Goal: Task Accomplishment & Management: Manage account settings

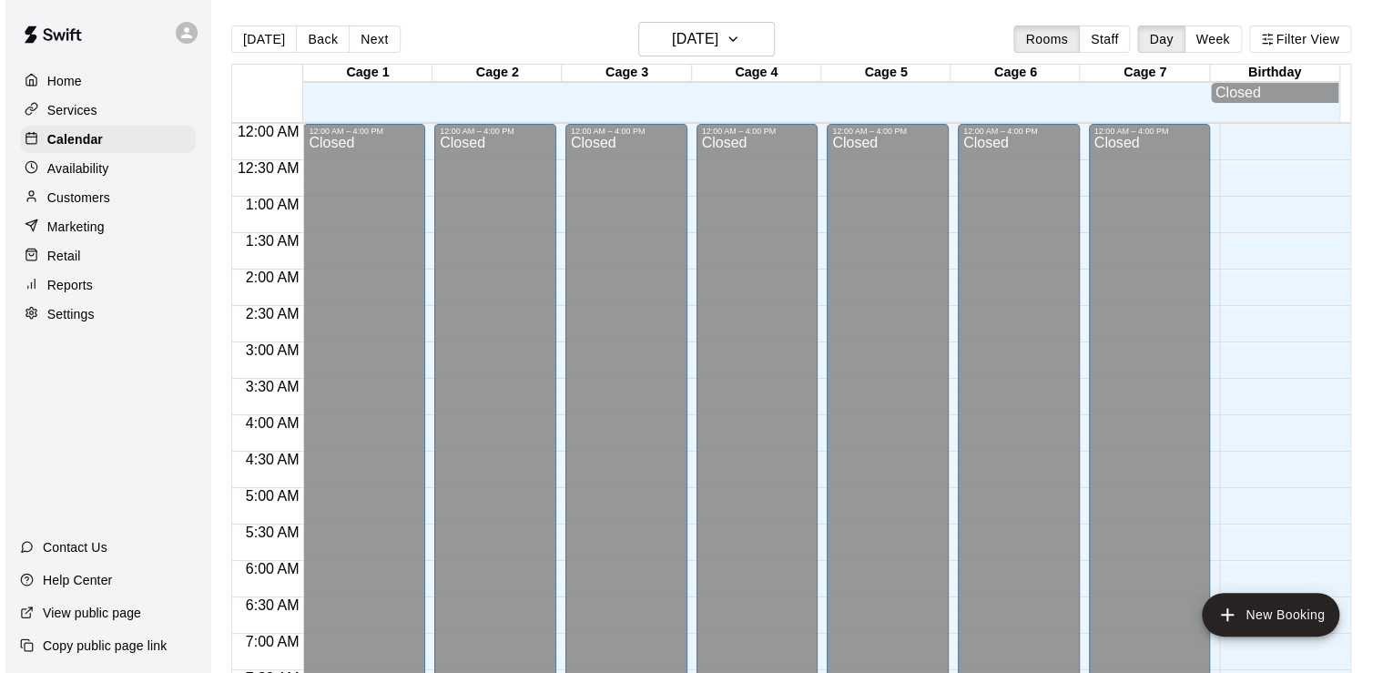
scroll to position [1119, 0]
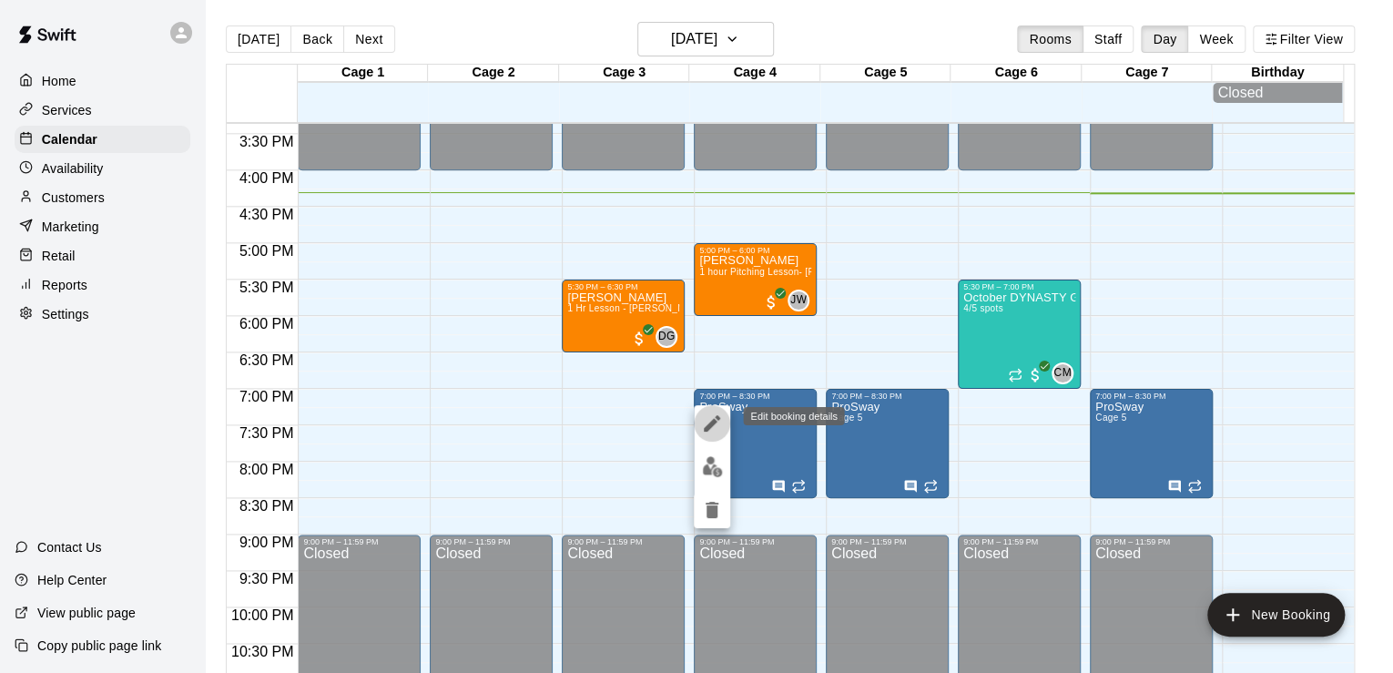
click at [706, 419] on icon "edit" at bounding box center [712, 423] width 22 height 22
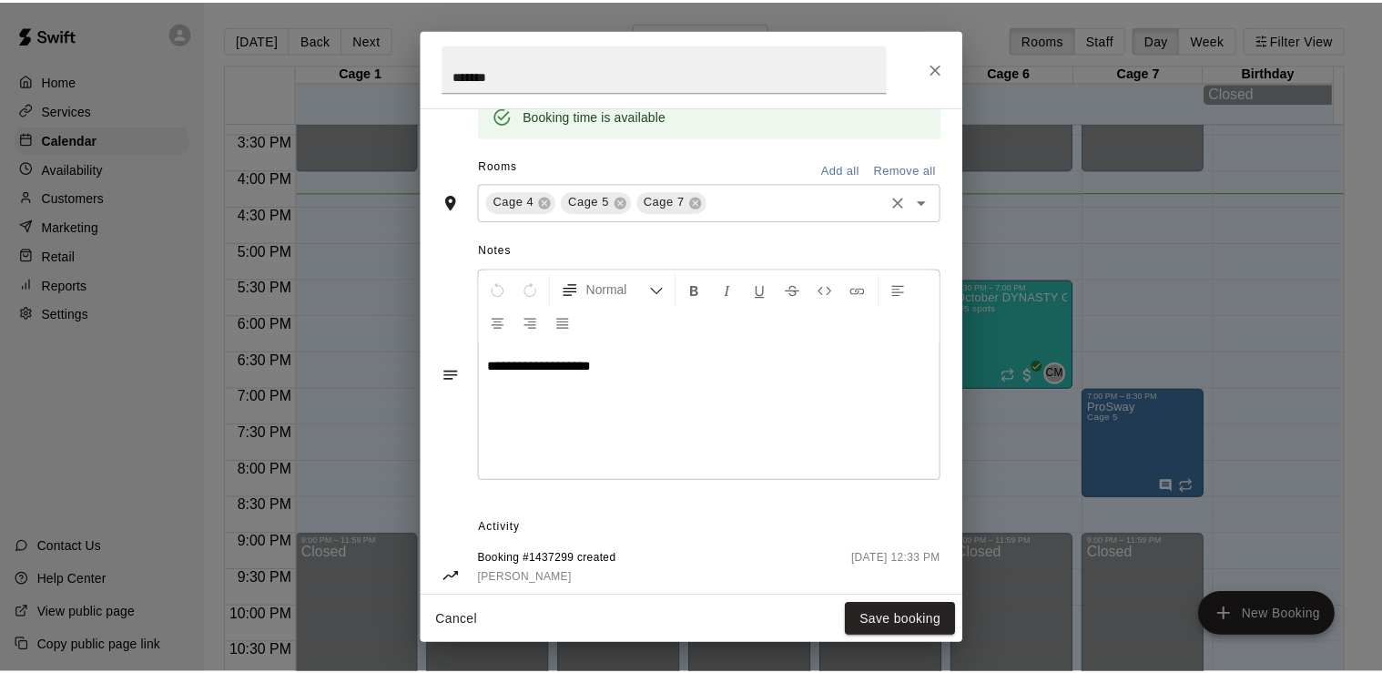
scroll to position [524, 0]
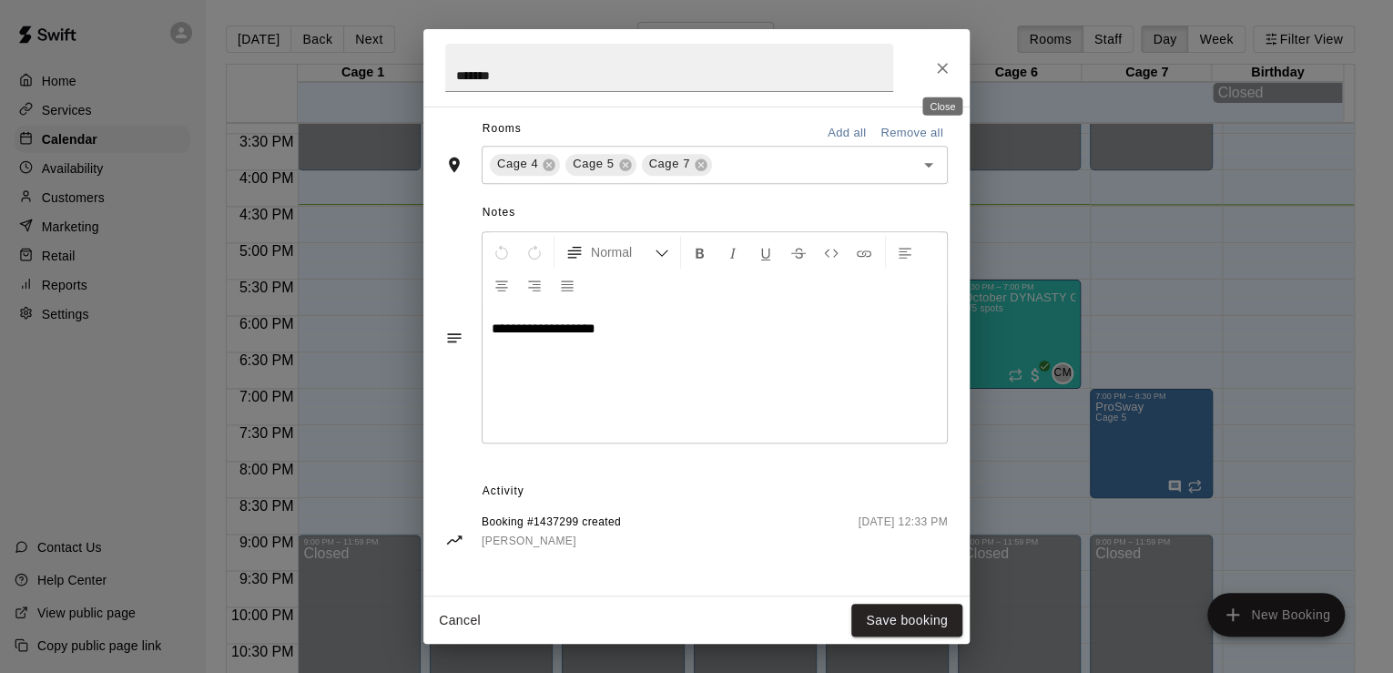
click at [950, 67] on icon "Close" at bounding box center [942, 68] width 18 height 18
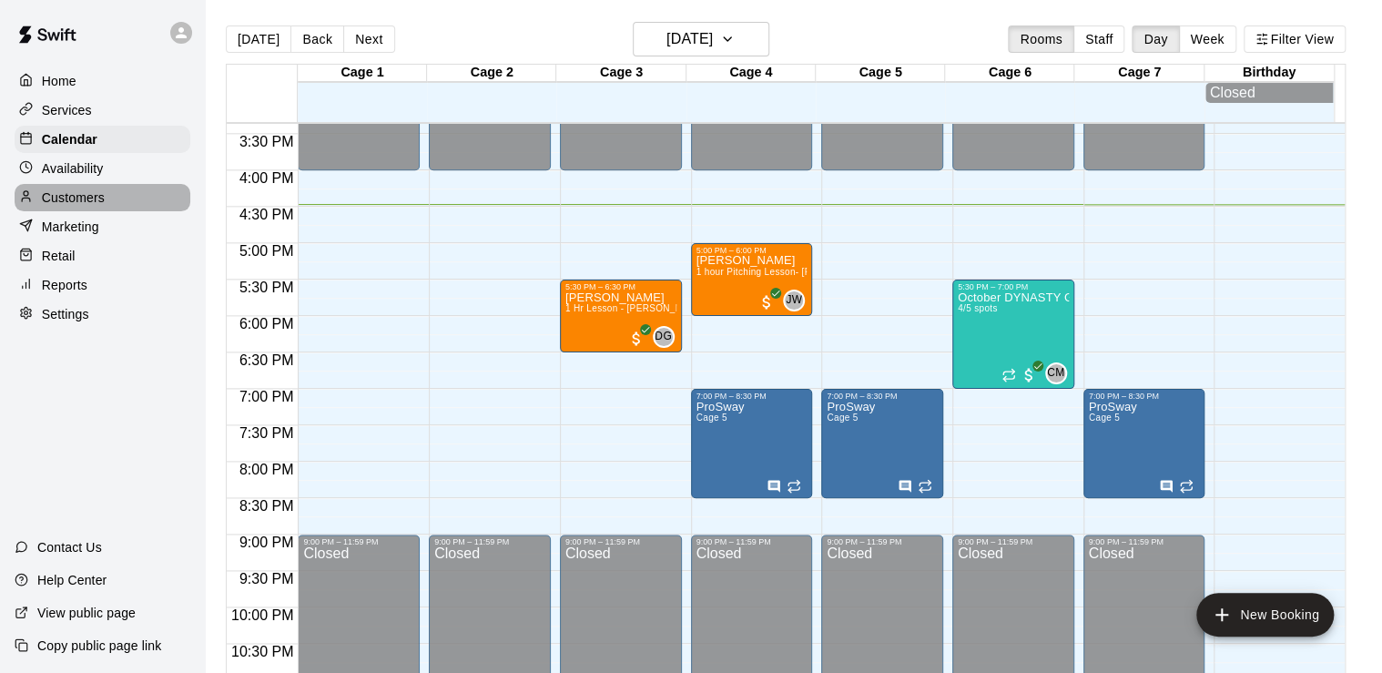
click at [88, 201] on p "Customers" at bounding box center [73, 197] width 63 height 18
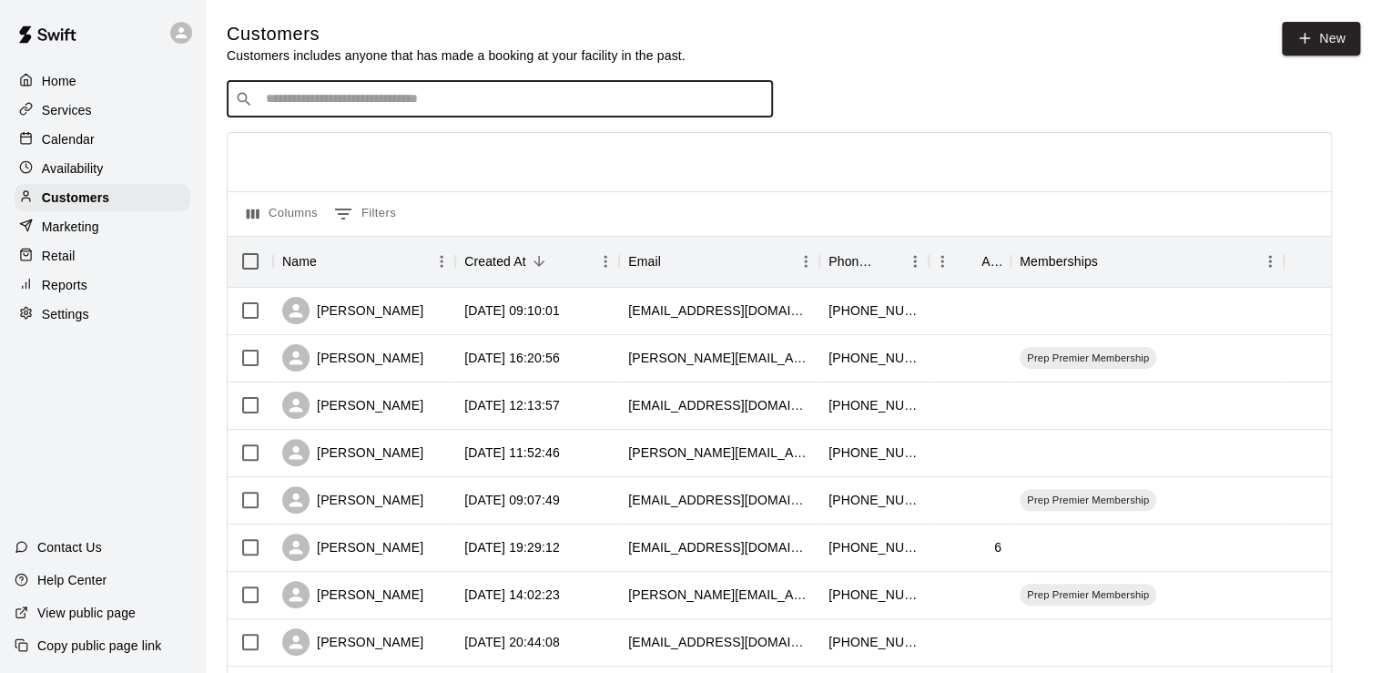
click at [374, 97] on input "Search customers by name or email" at bounding box center [512, 99] width 504 height 18
type input "*"
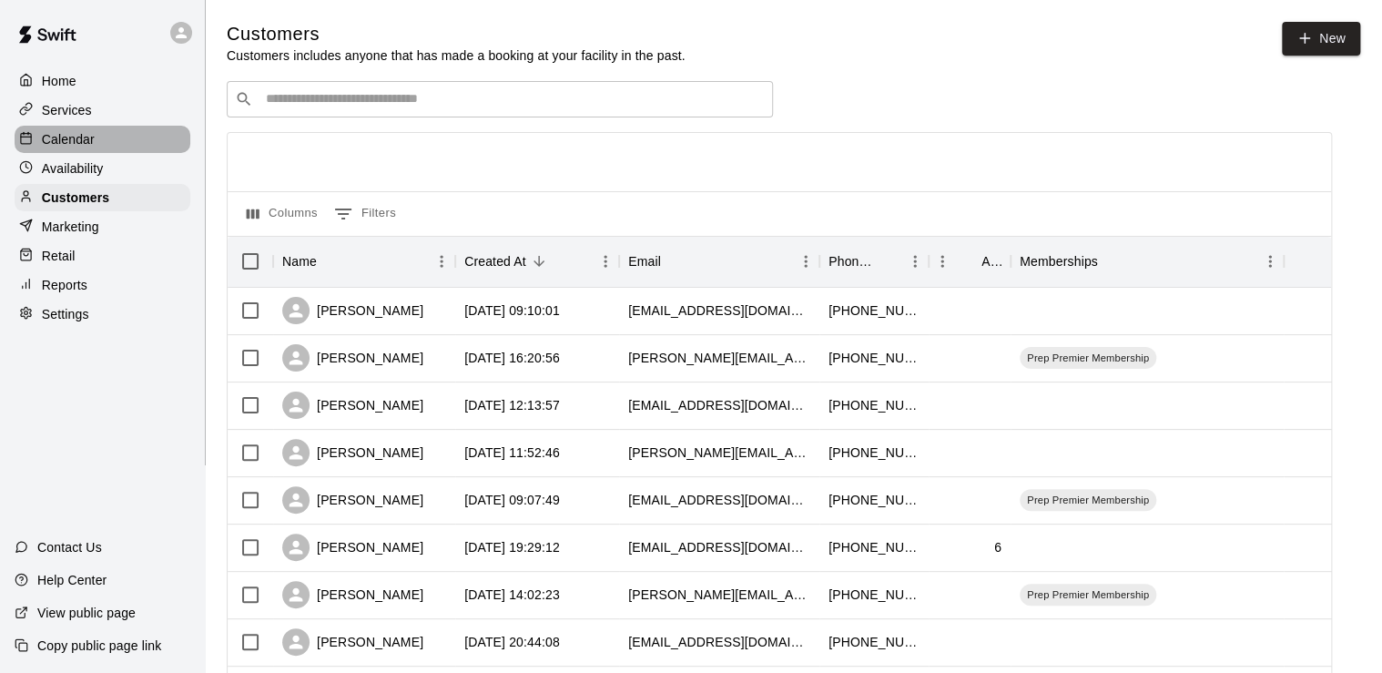
click at [62, 133] on p "Calendar" at bounding box center [68, 139] width 53 height 18
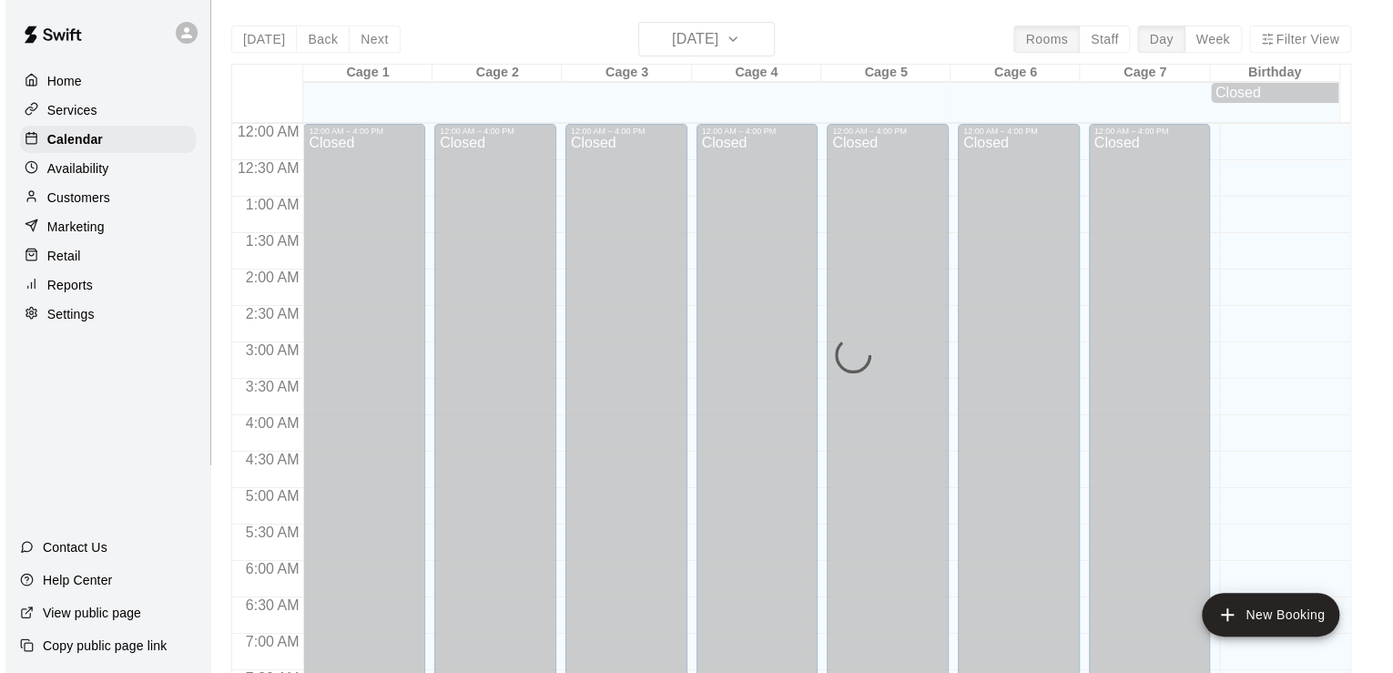
scroll to position [1119, 0]
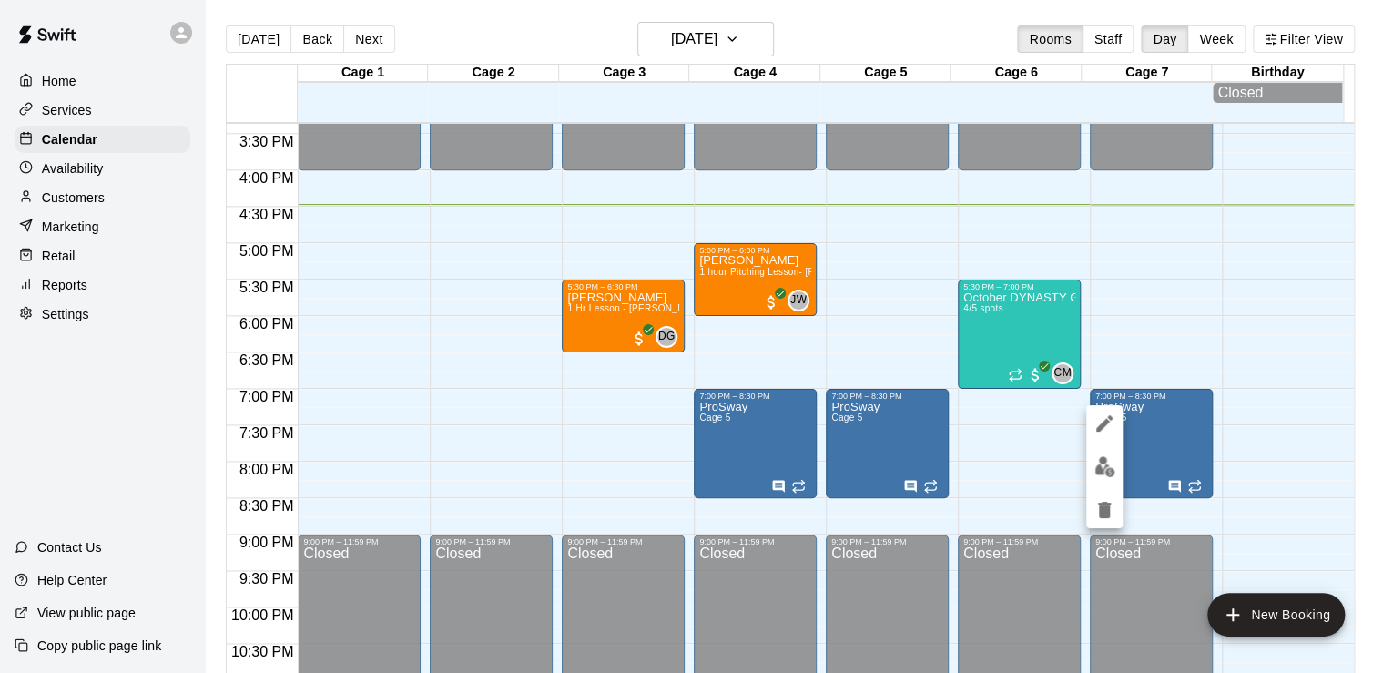
click at [1093, 433] on icon "edit" at bounding box center [1104, 423] width 22 height 22
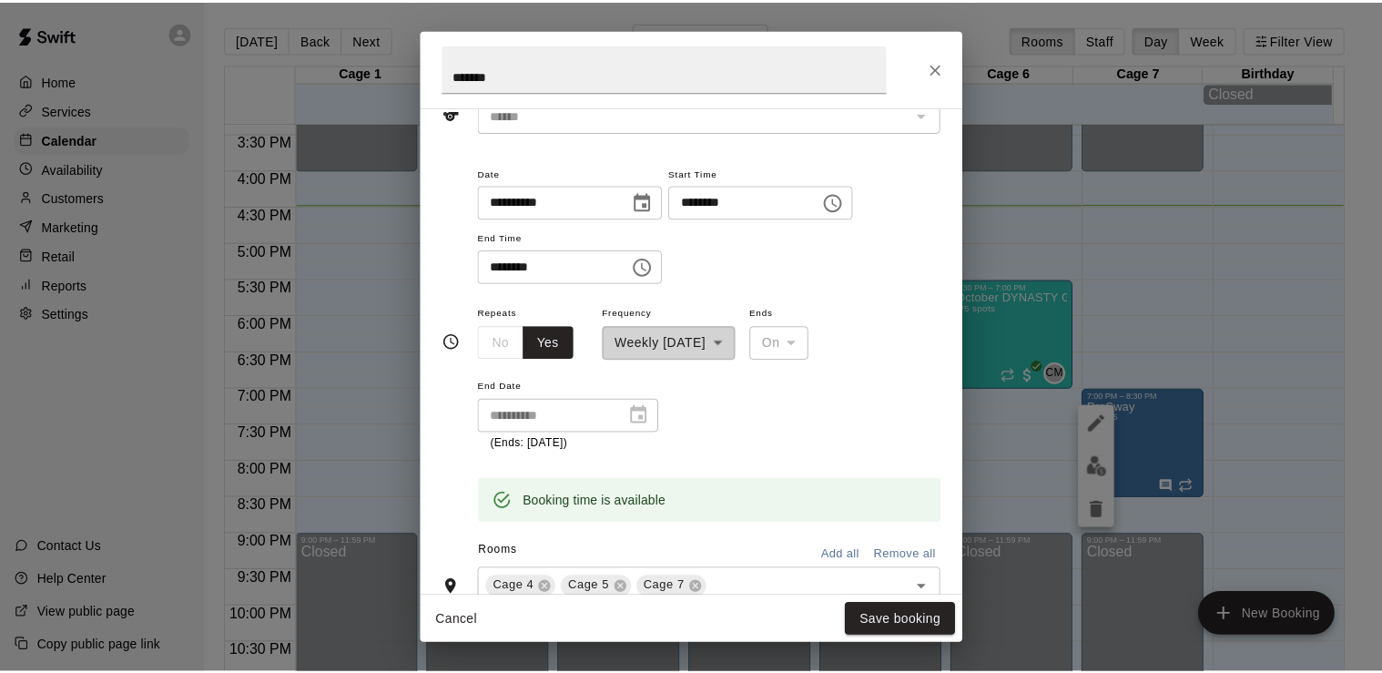
scroll to position [9, 0]
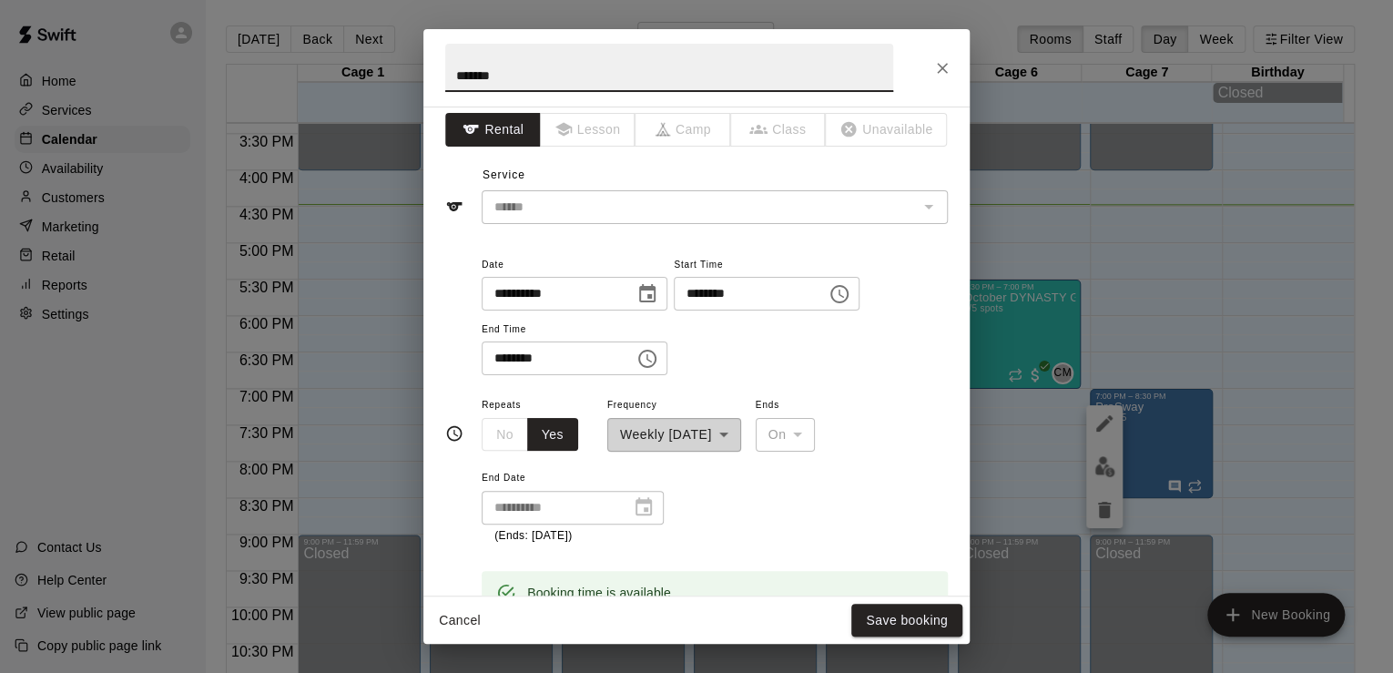
click at [1074, 247] on div "**********" at bounding box center [696, 336] width 1393 height 673
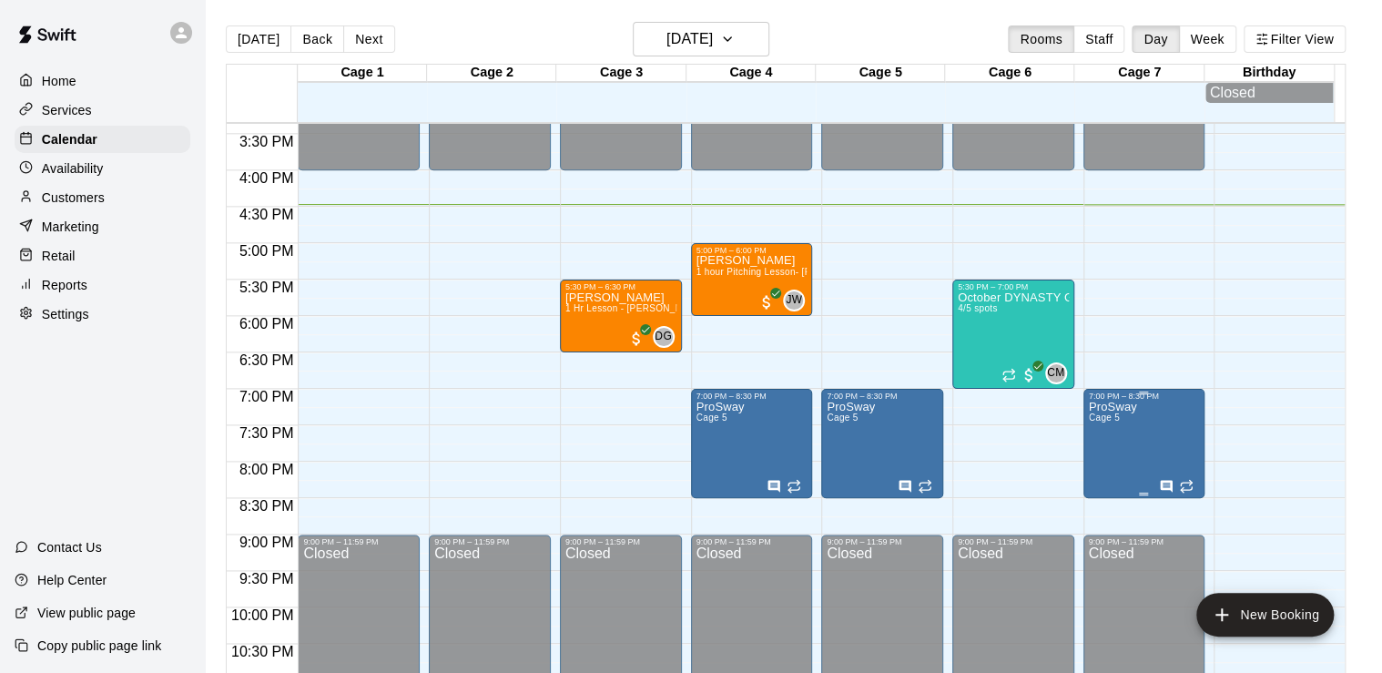
drag, startPoint x: 1111, startPoint y: 431, endPoint x: 1114, endPoint y: 442, distance: 12.4
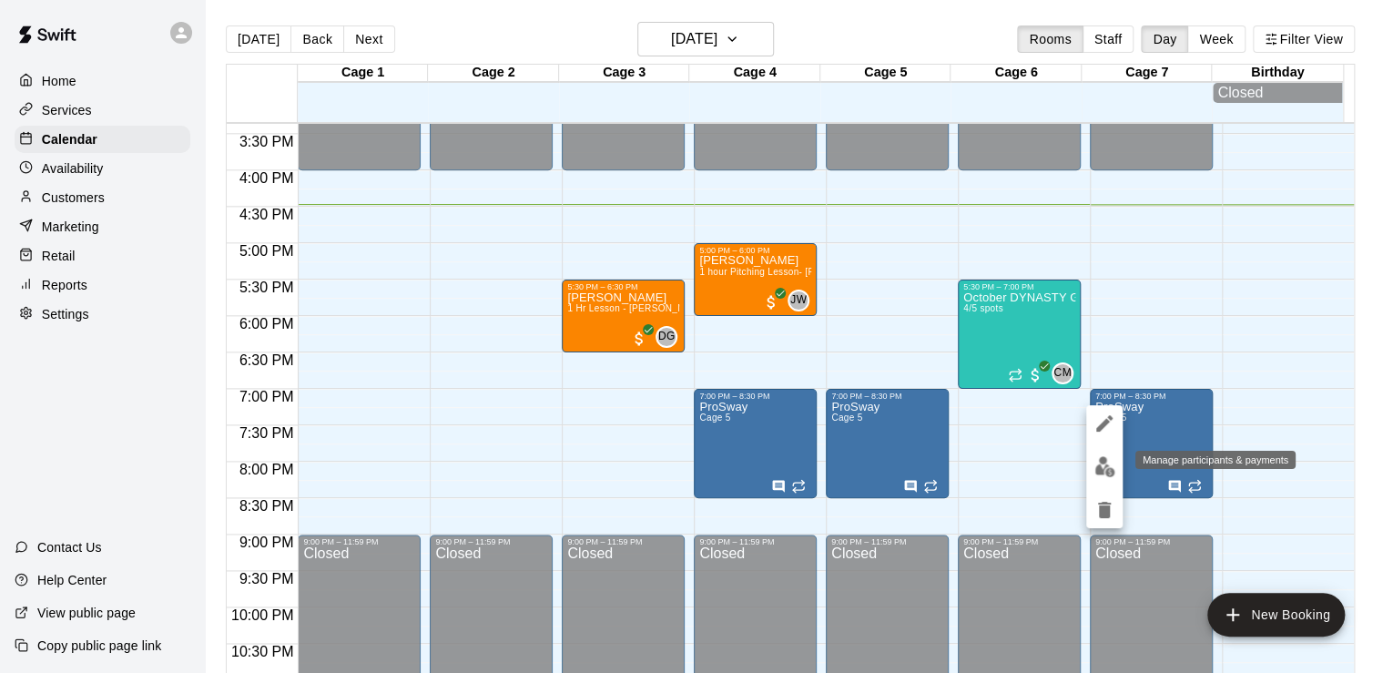
click at [1098, 470] on img "edit" at bounding box center [1104, 466] width 21 height 21
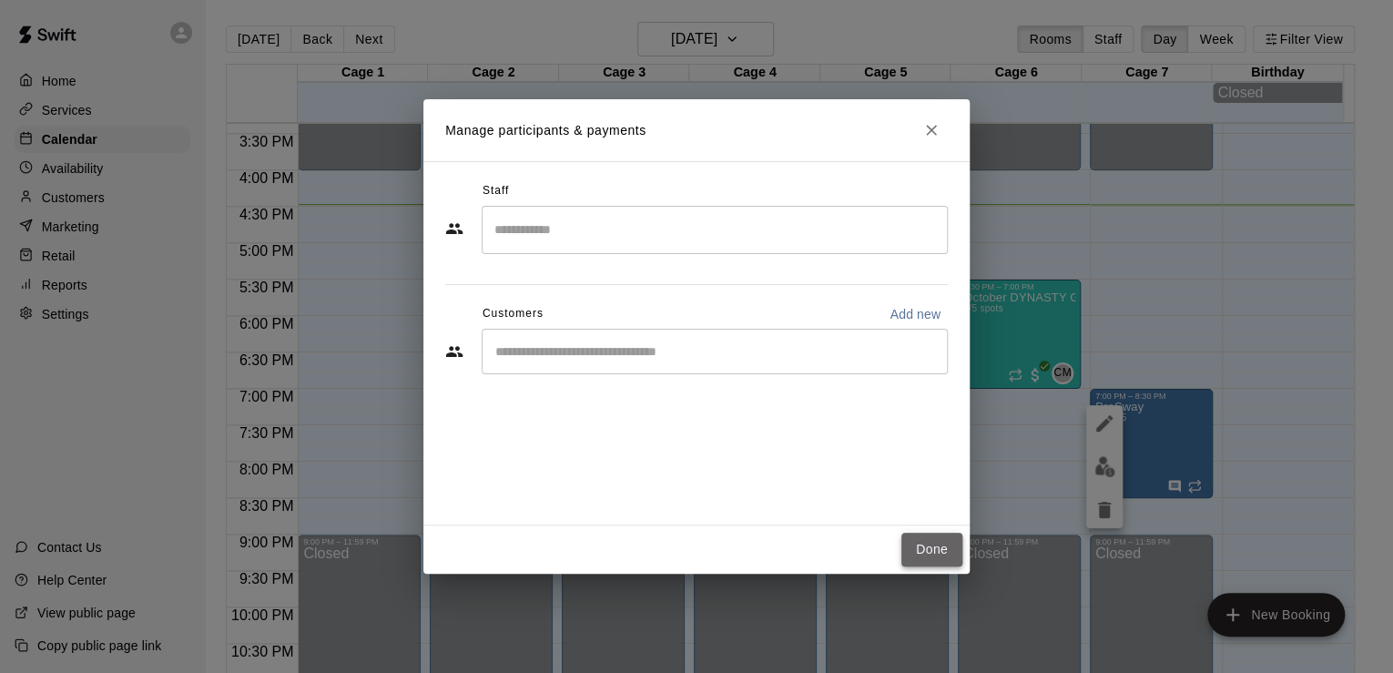
click at [938, 551] on button "Done" at bounding box center [931, 550] width 61 height 34
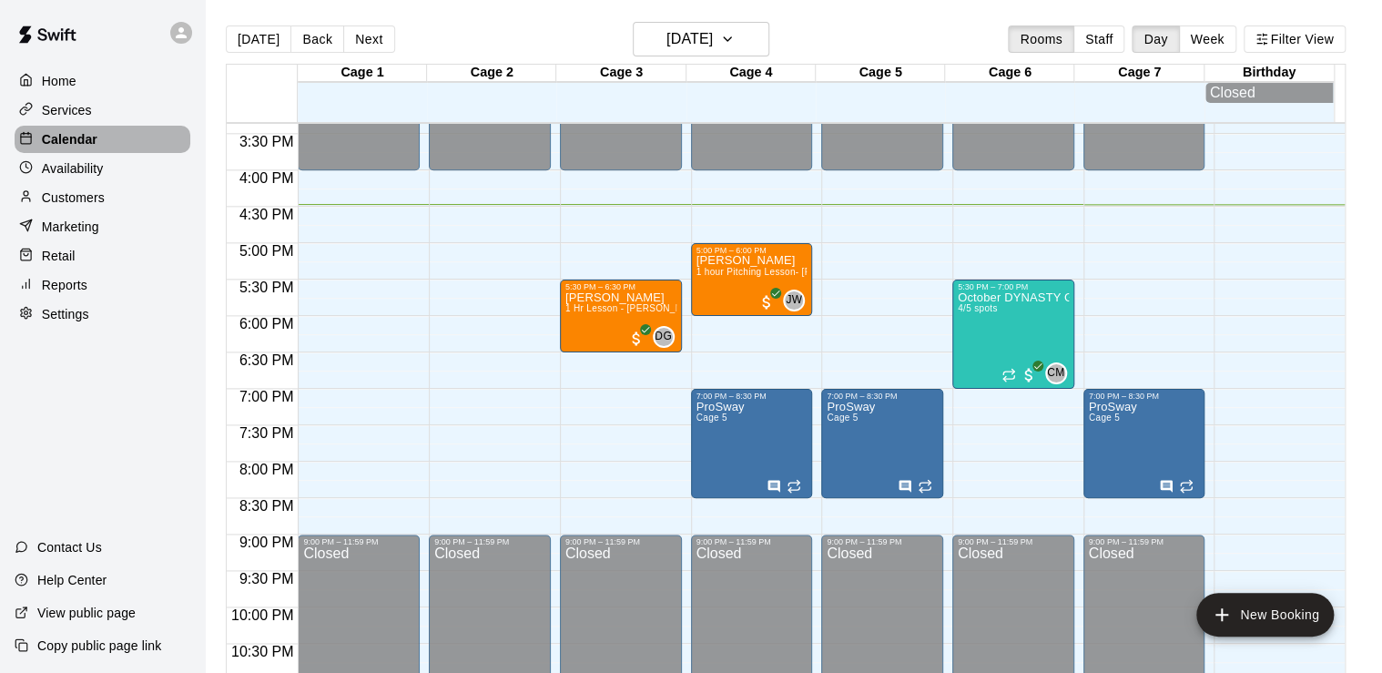
click at [99, 147] on div "Calendar" at bounding box center [103, 139] width 176 height 27
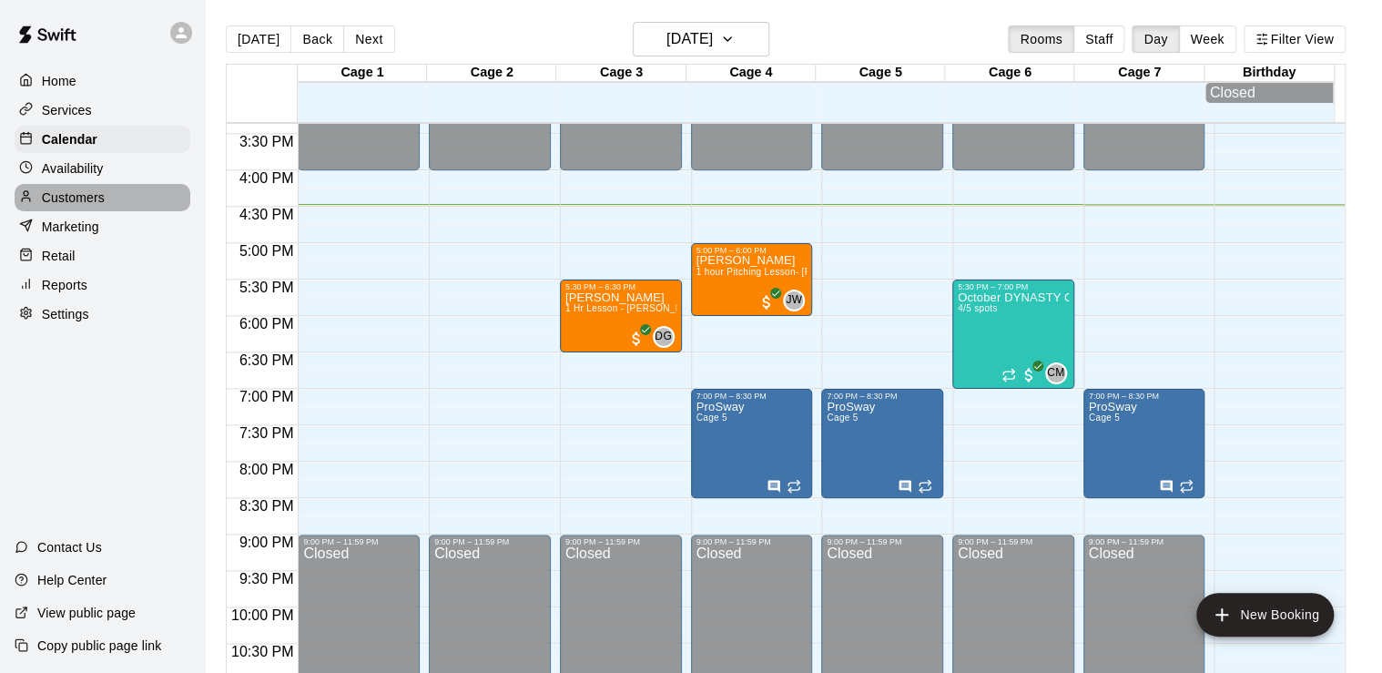
click at [97, 207] on p "Customers" at bounding box center [73, 197] width 63 height 18
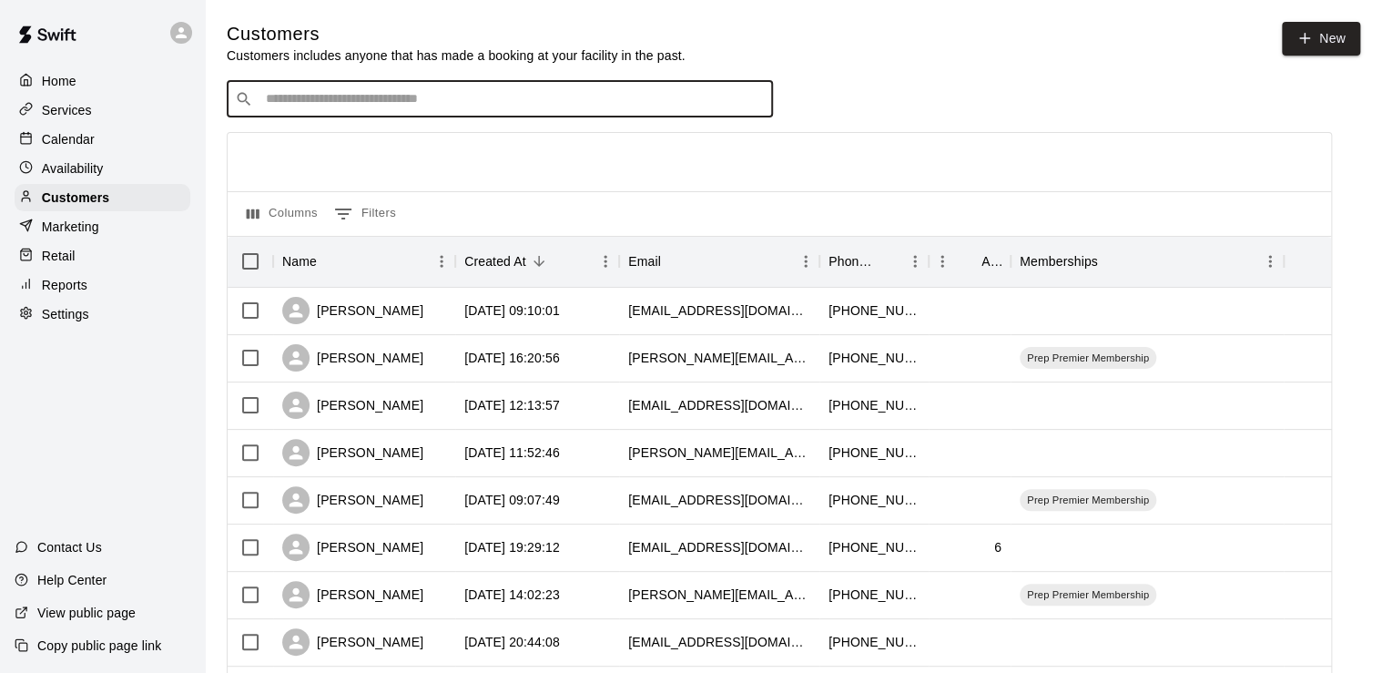
click at [328, 98] on input "Search customers by name or email" at bounding box center [512, 99] width 504 height 18
type input "***"
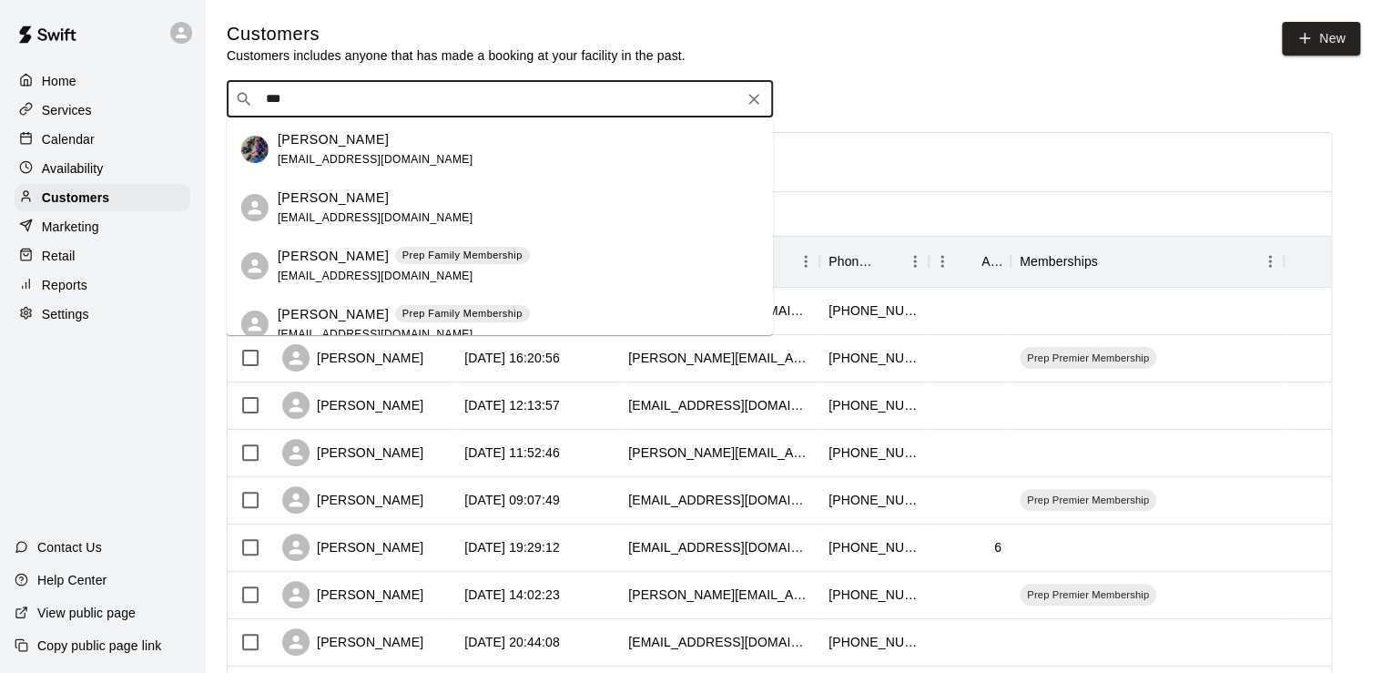
click at [310, 234] on div "[PERSON_NAME] [EMAIL_ADDRESS][DOMAIN_NAME]" at bounding box center [500, 207] width 546 height 58
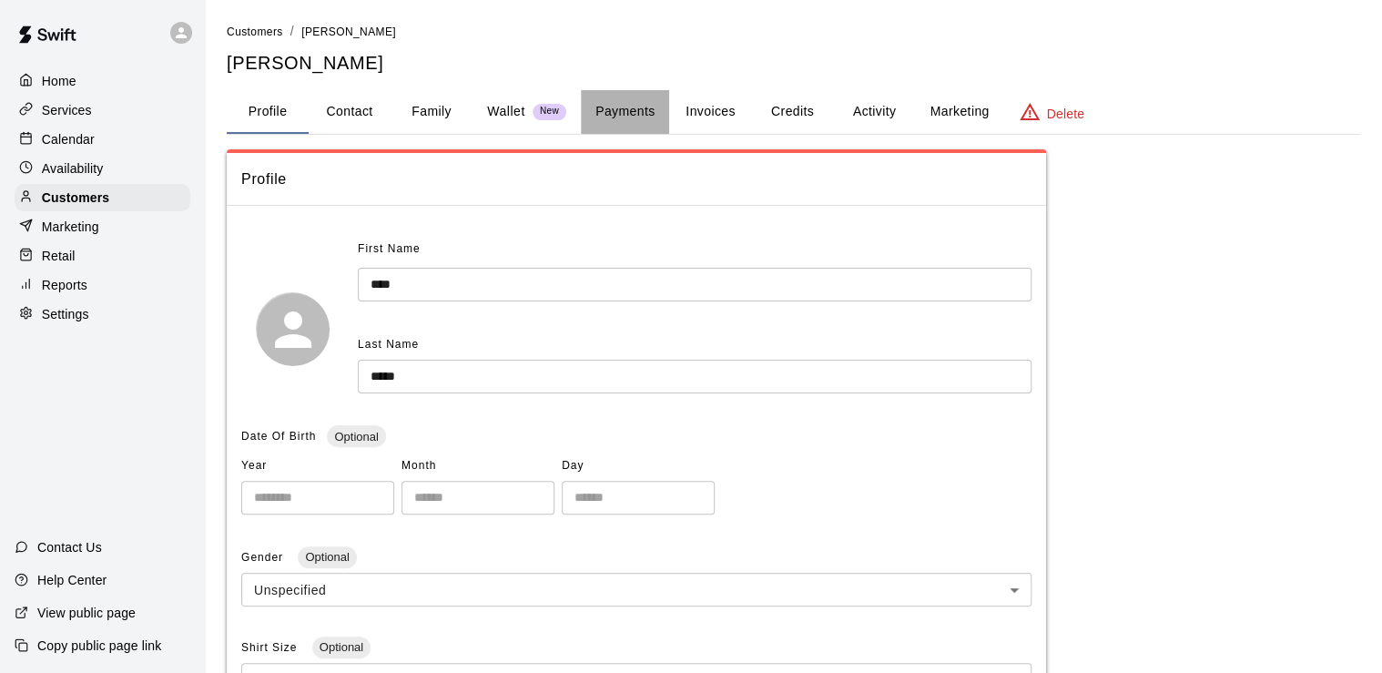
click at [626, 108] on button "Payments" at bounding box center [625, 112] width 88 height 44
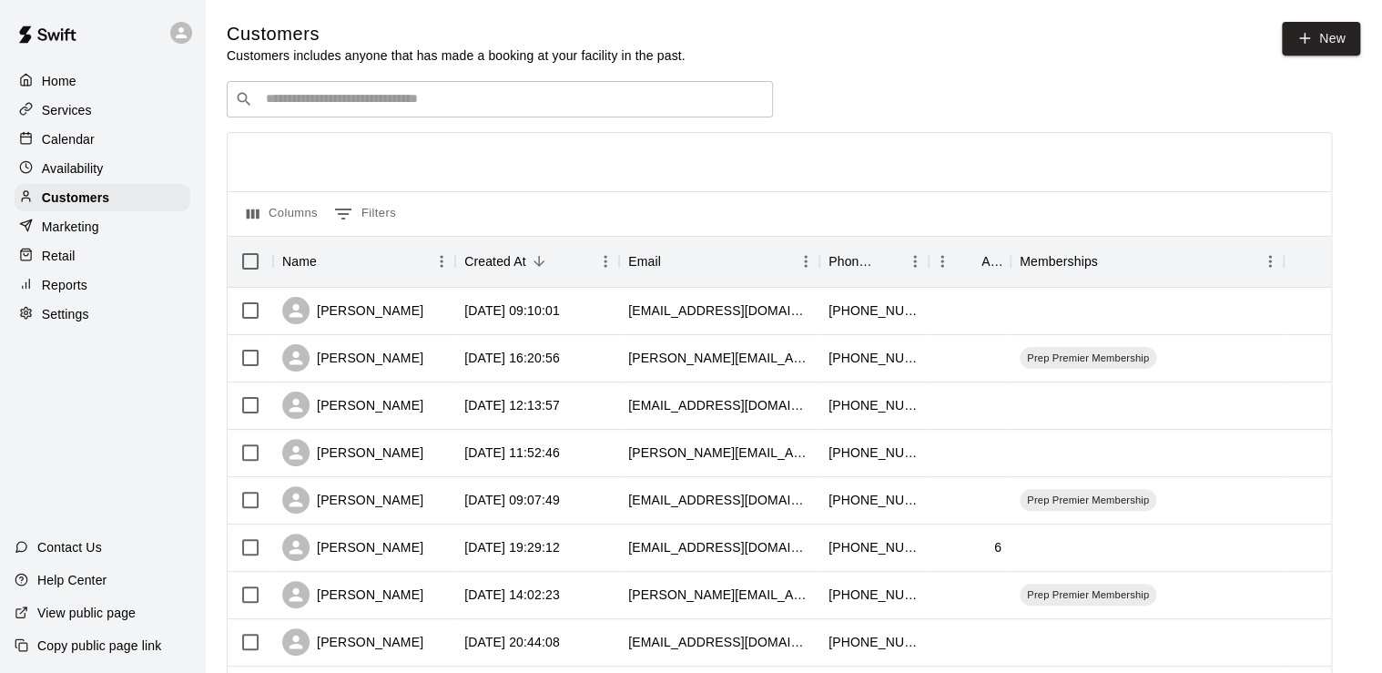
click at [341, 117] on div "​ ​" at bounding box center [500, 99] width 546 height 36
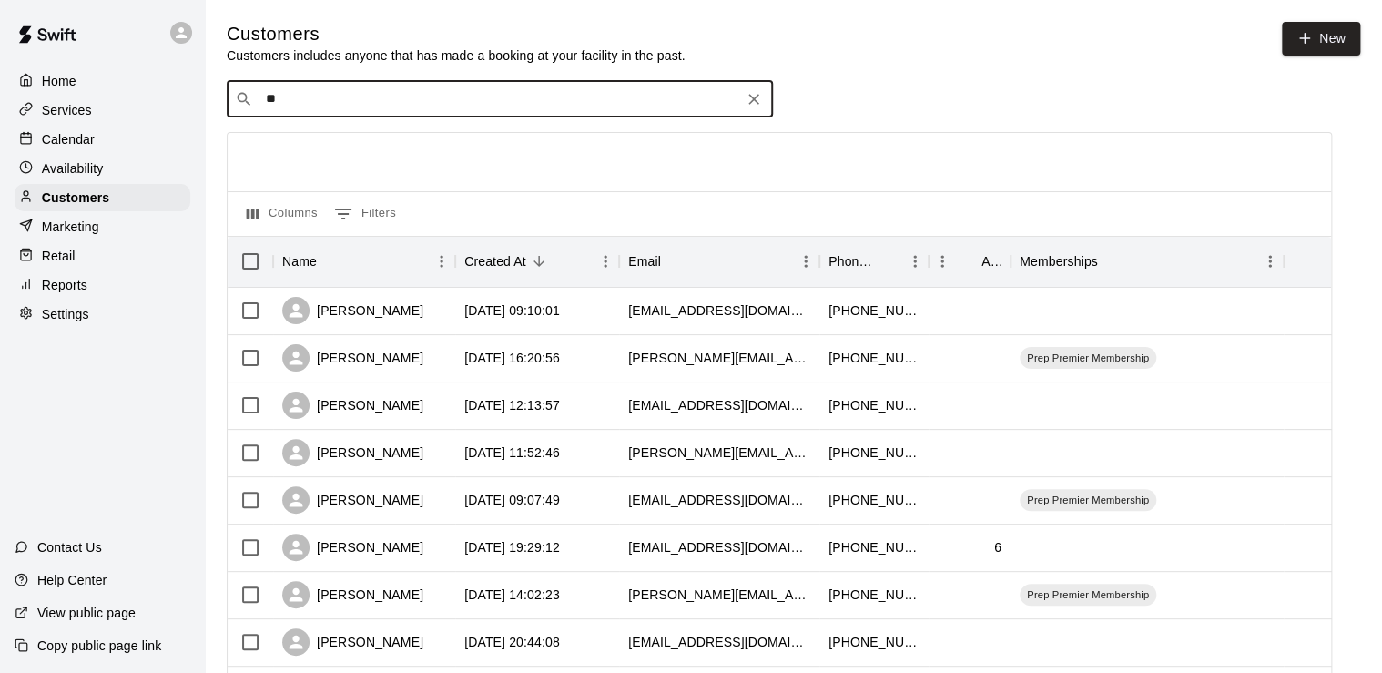
type input "***"
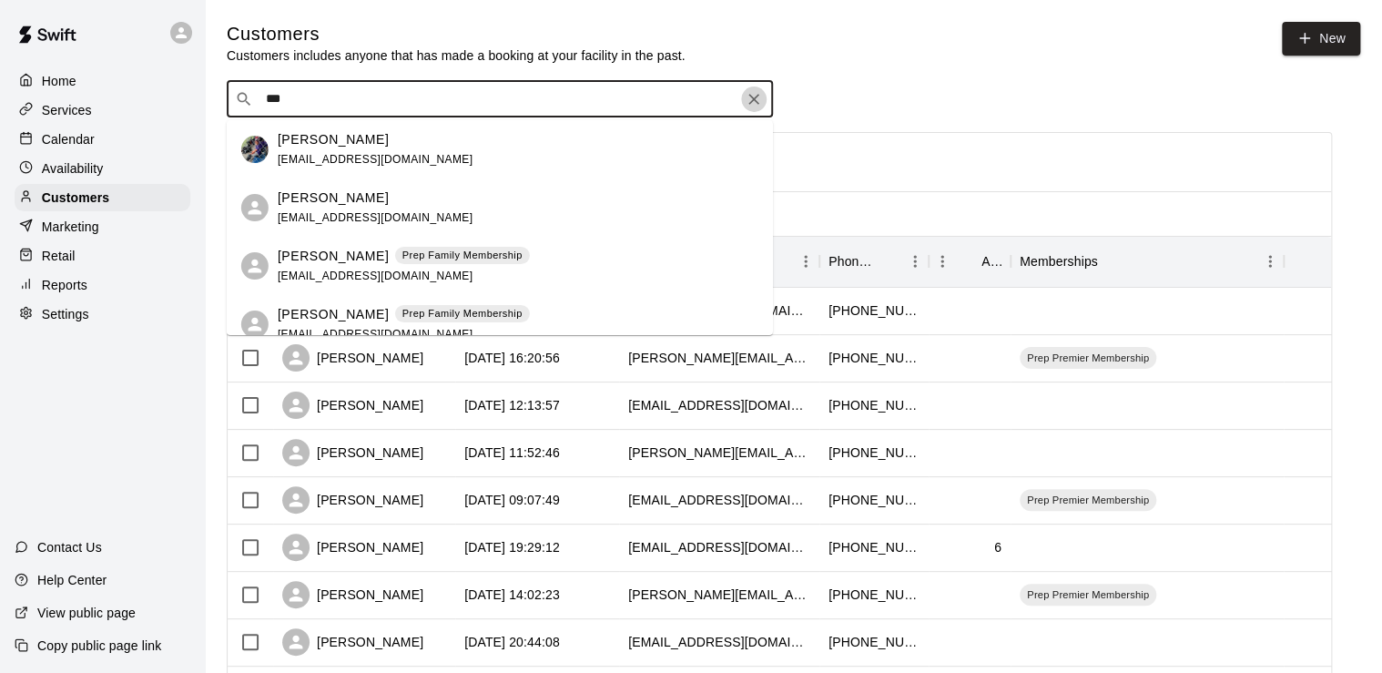
click at [750, 103] on icon "Clear" at bounding box center [754, 99] width 18 height 18
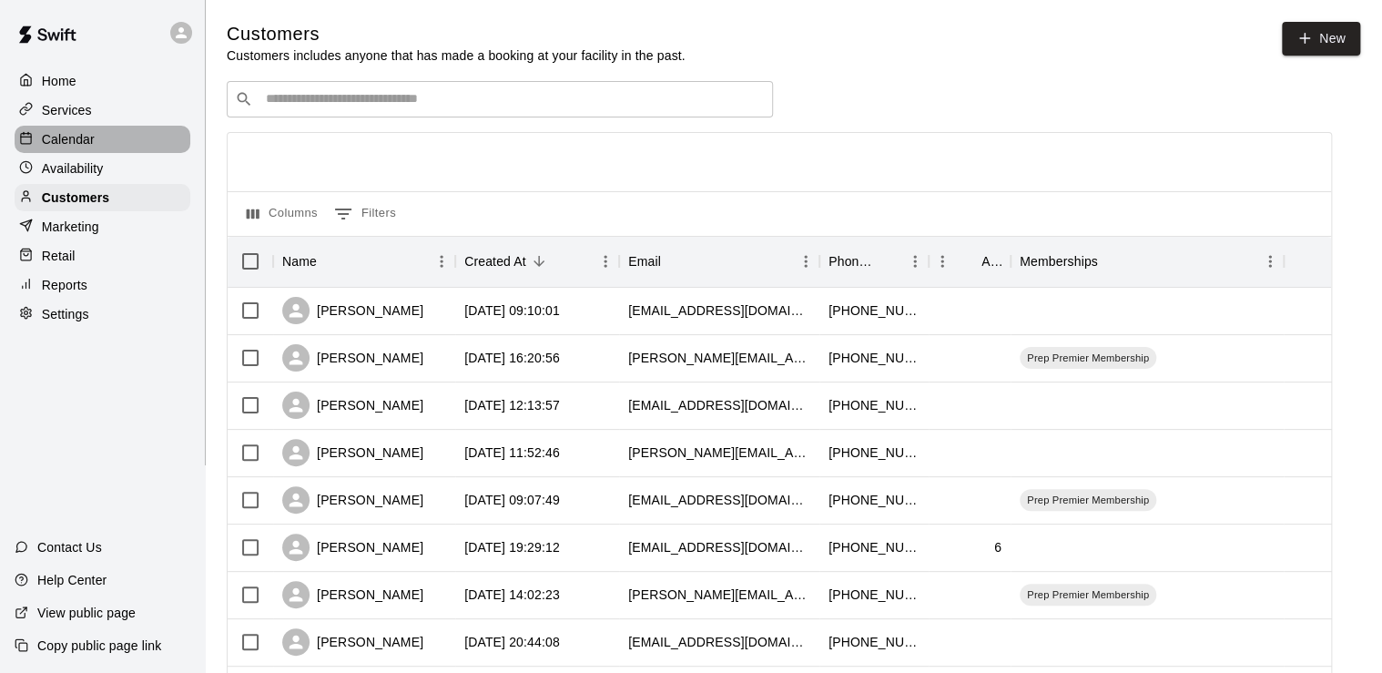
click at [58, 153] on div "Calendar" at bounding box center [103, 139] width 176 height 27
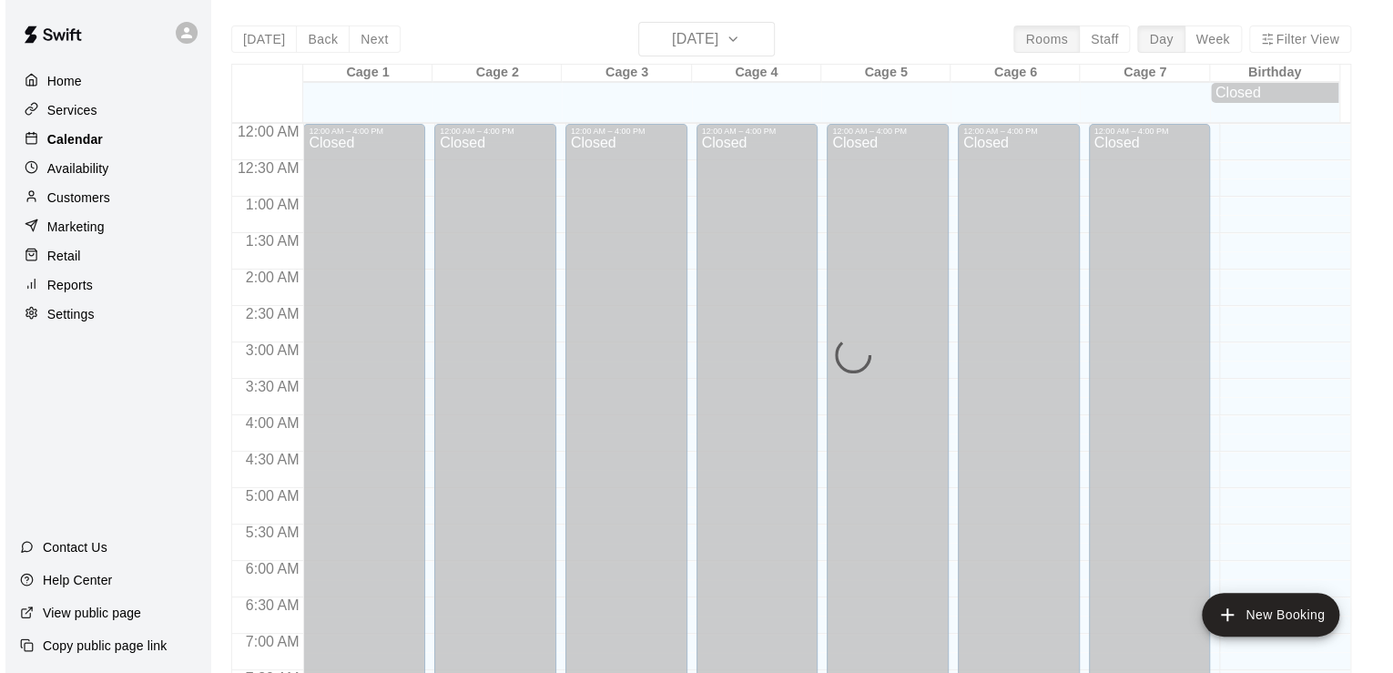
scroll to position [1119, 0]
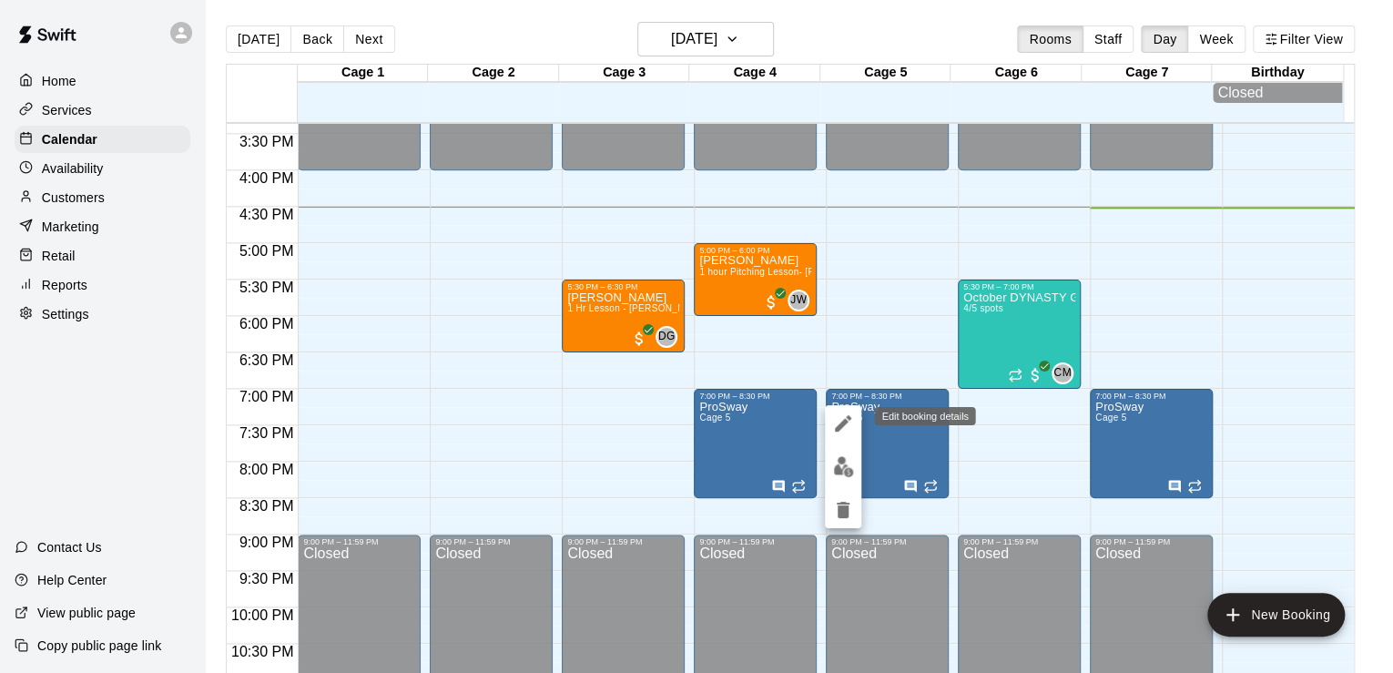
click at [833, 422] on icon "edit" at bounding box center [843, 423] width 22 height 22
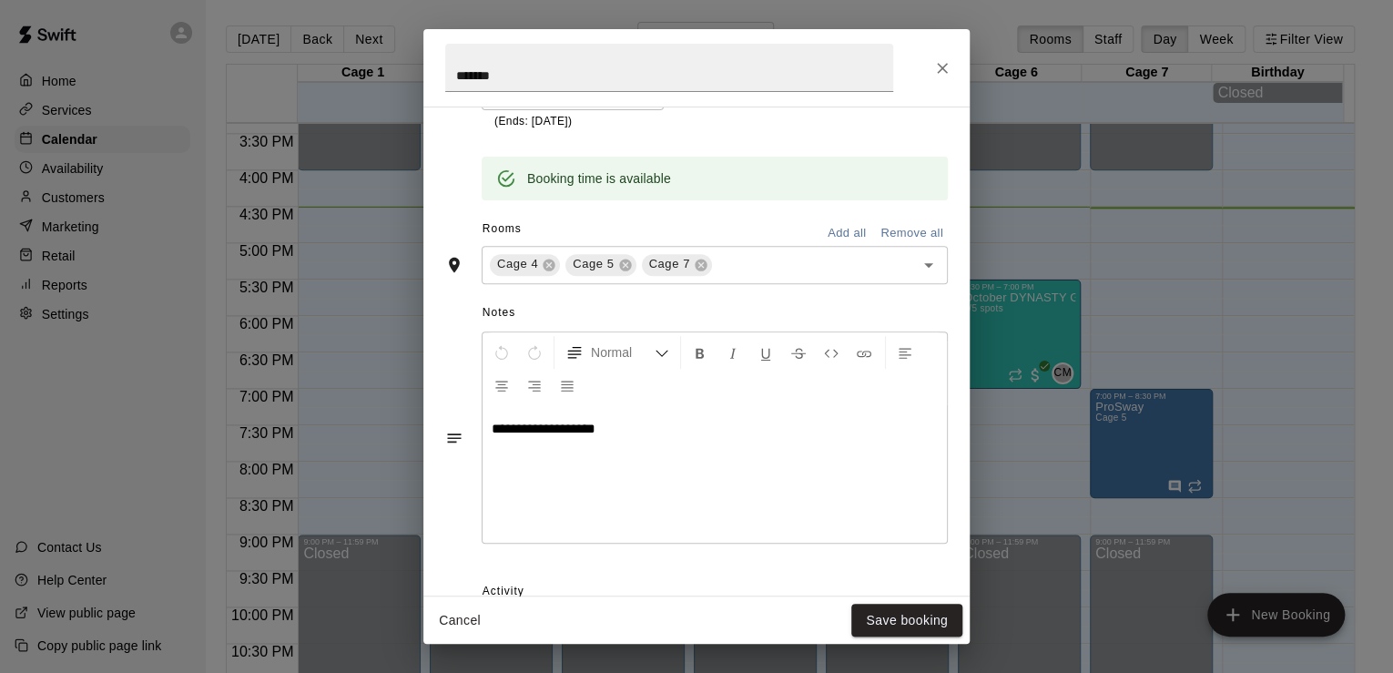
scroll to position [524, 0]
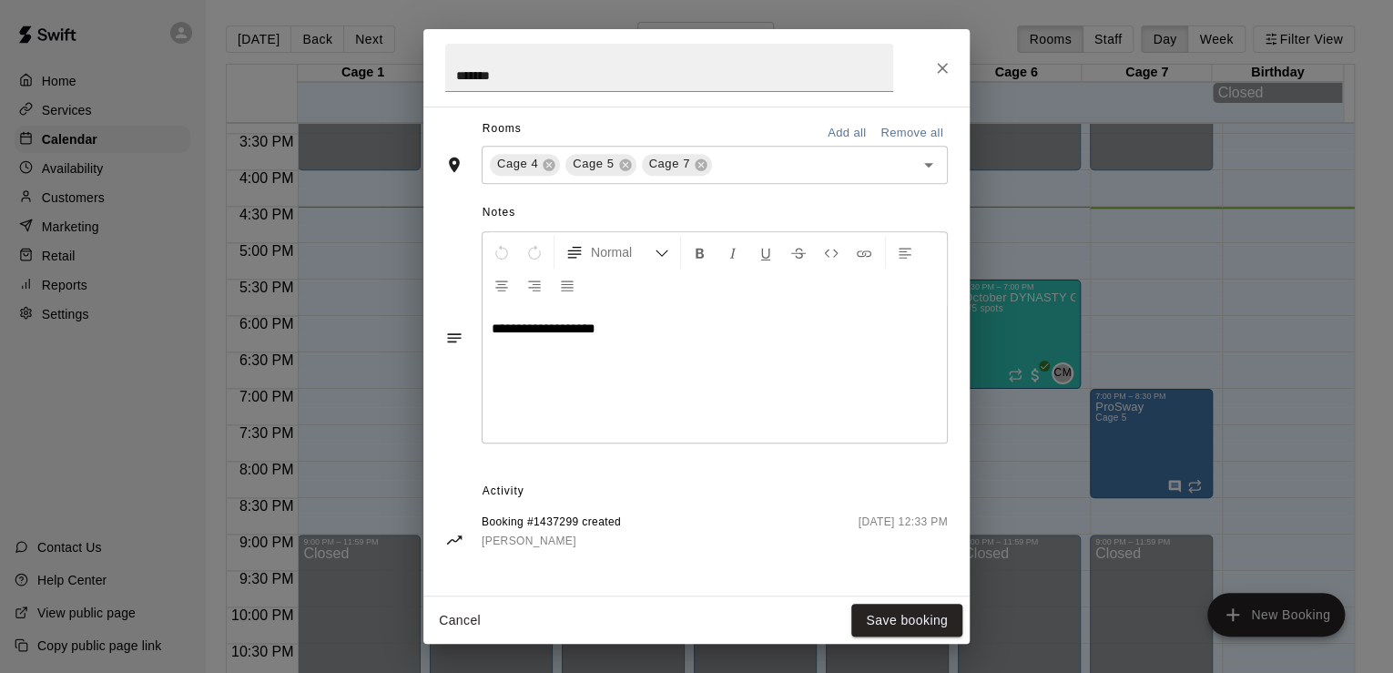
click at [947, 66] on icon "Close" at bounding box center [942, 68] width 18 height 18
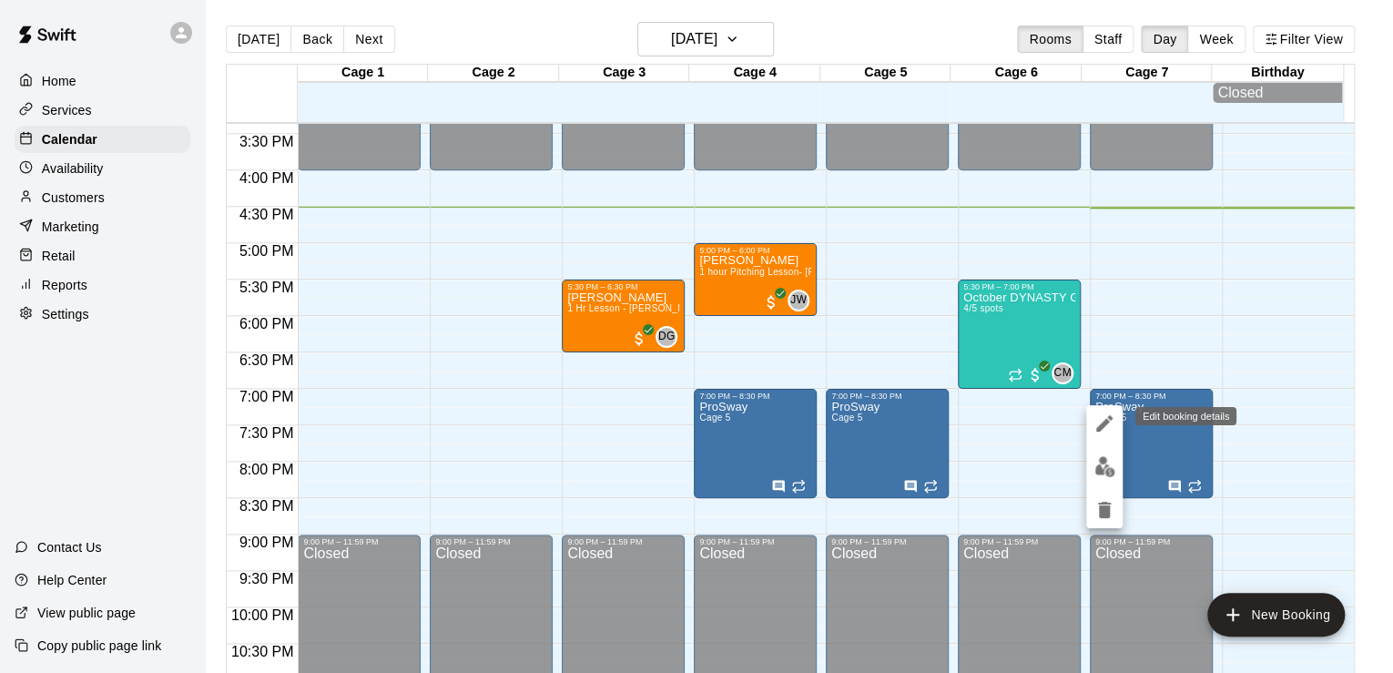
click at [1104, 419] on icon "edit" at bounding box center [1104, 423] width 16 height 16
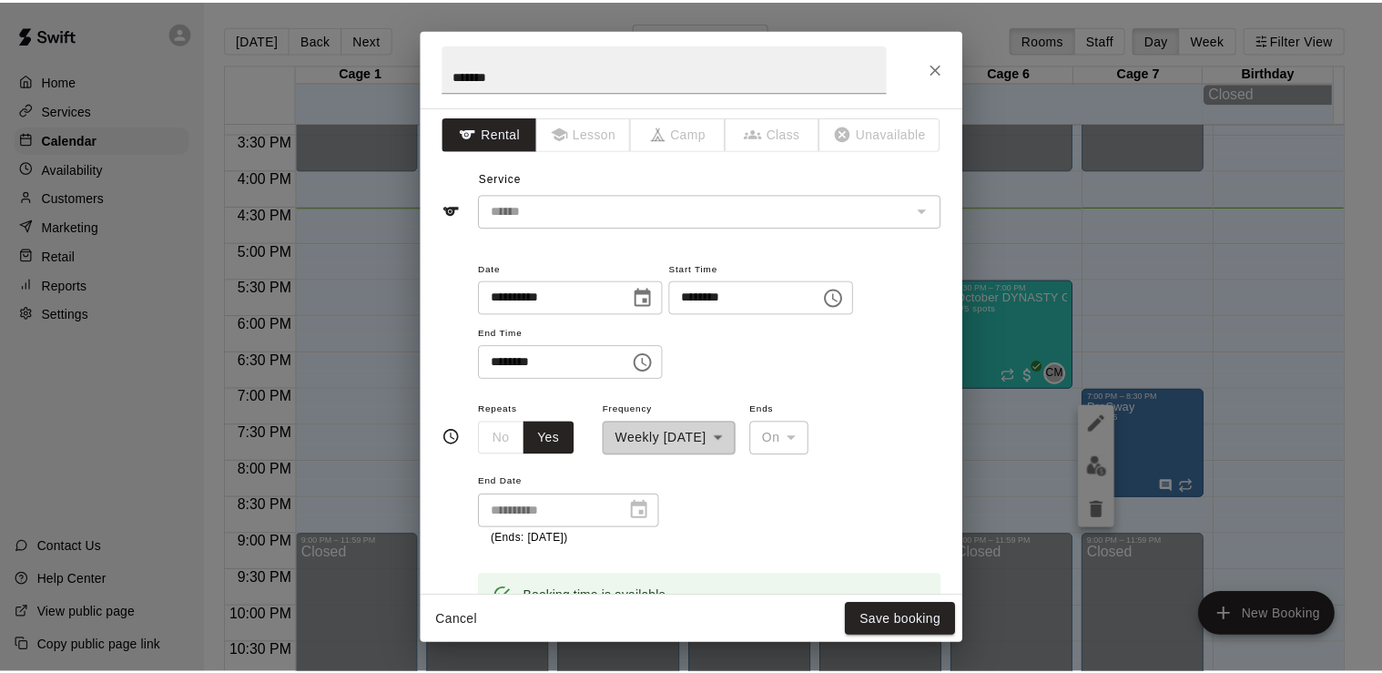
scroll to position [0, 0]
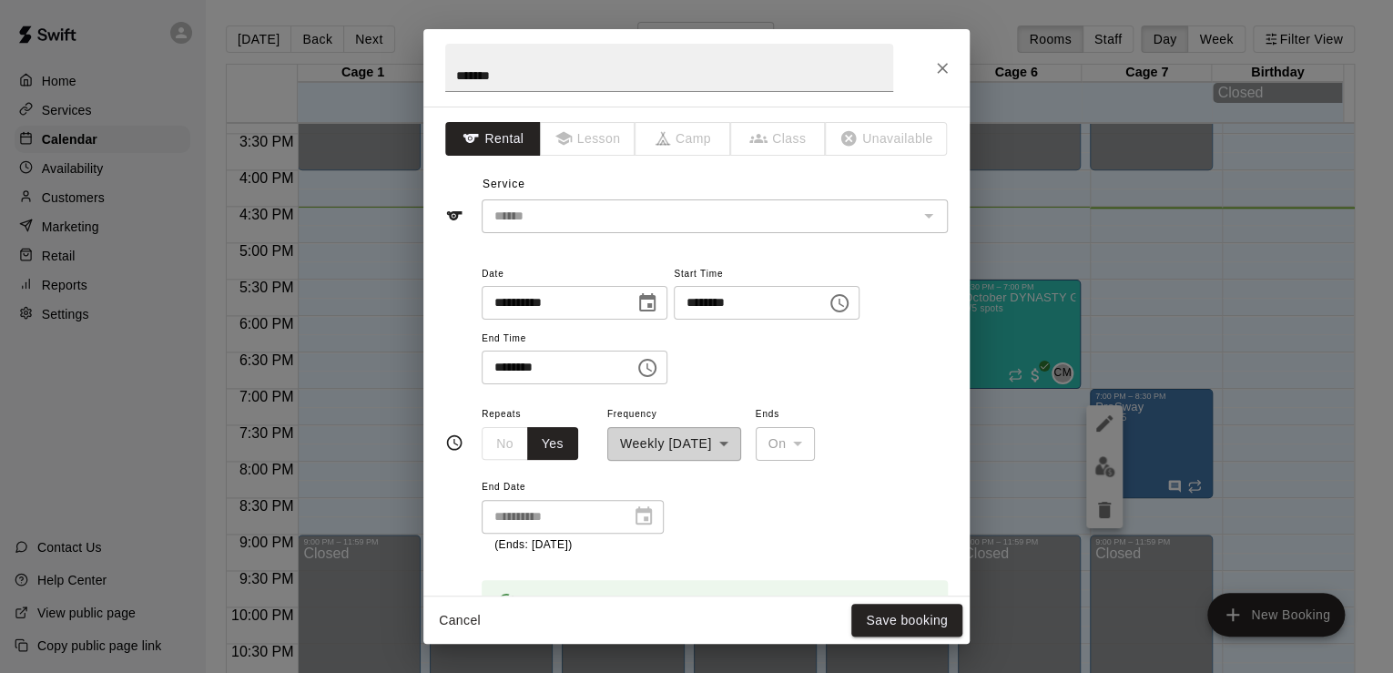
click at [952, 79] on button "Close" at bounding box center [942, 68] width 33 height 33
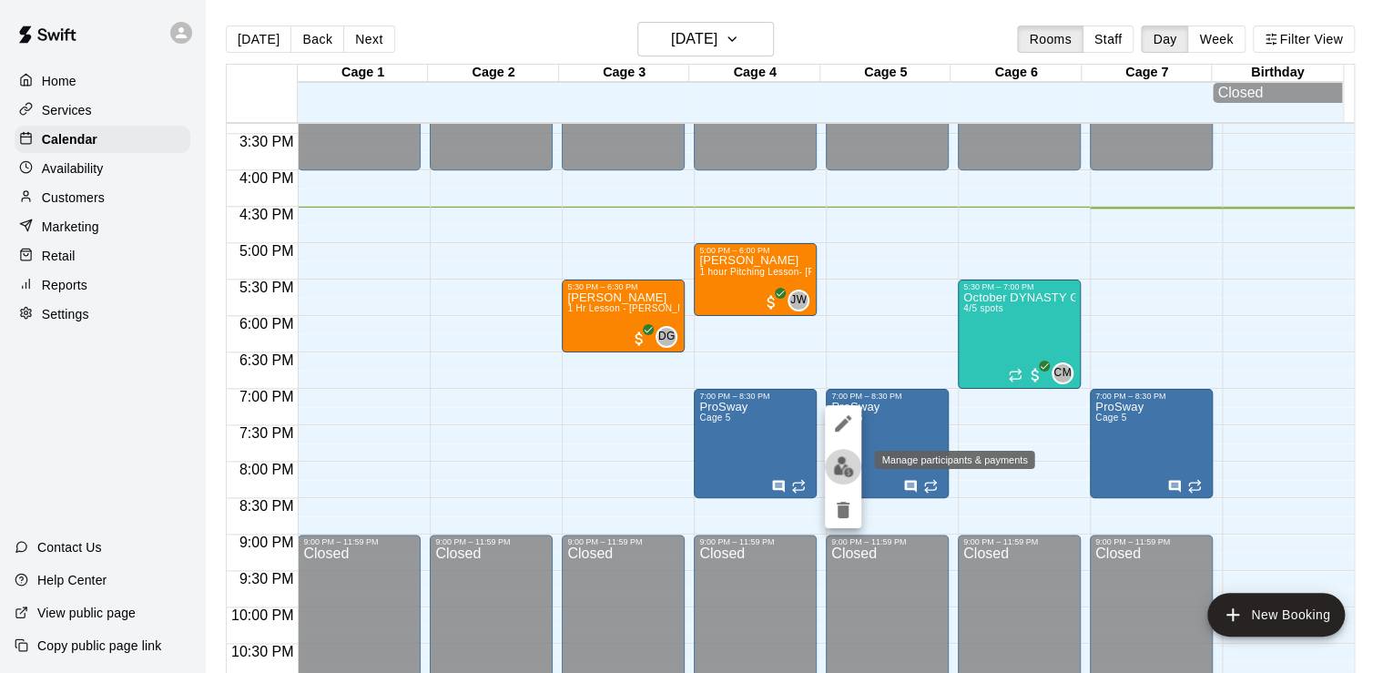
click at [845, 473] on img "edit" at bounding box center [843, 466] width 21 height 21
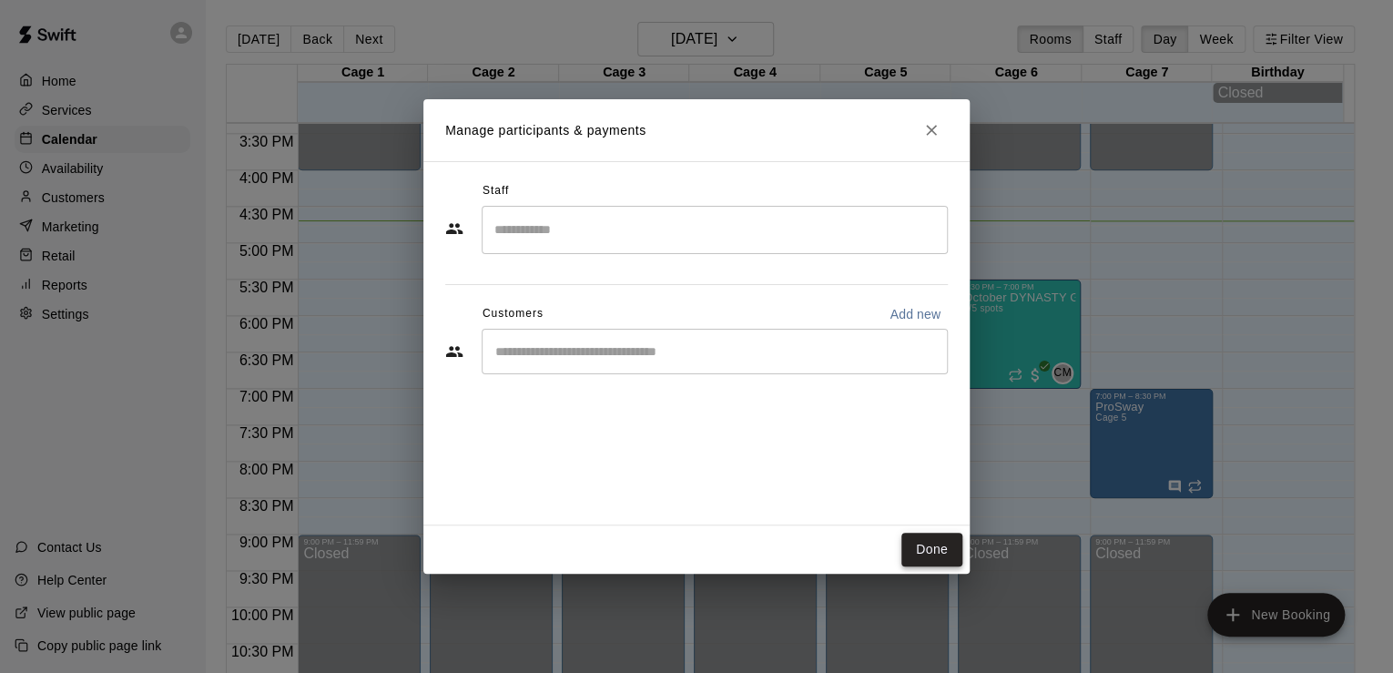
click at [940, 557] on button "Done" at bounding box center [931, 550] width 61 height 34
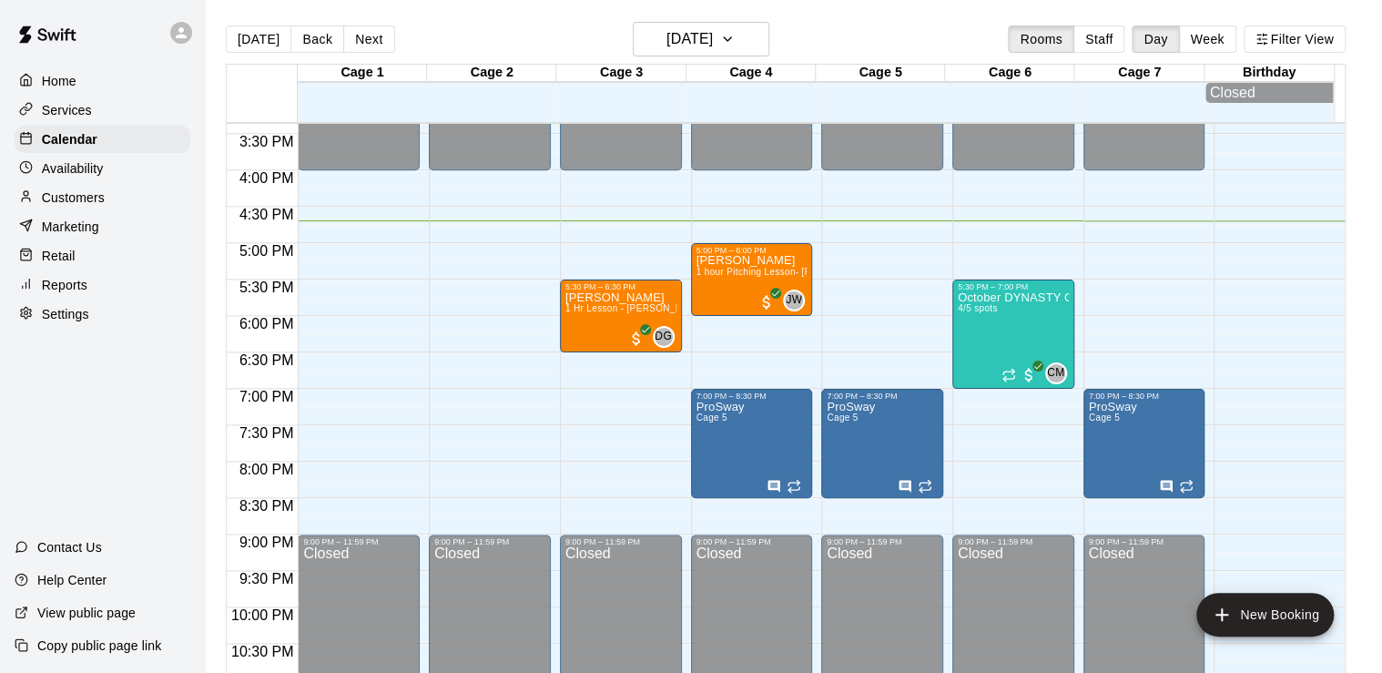
click at [109, 204] on div "Customers" at bounding box center [103, 197] width 176 height 27
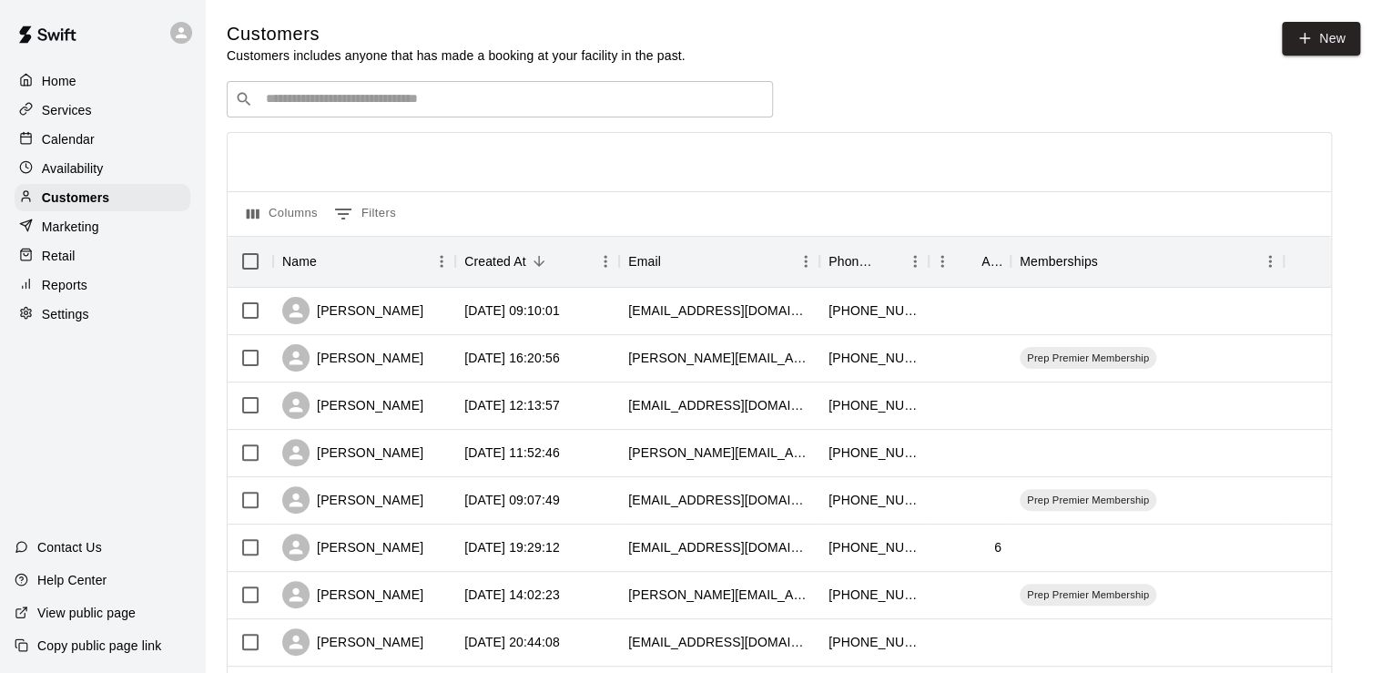
click at [354, 106] on input "Search customers by name or email" at bounding box center [512, 99] width 504 height 18
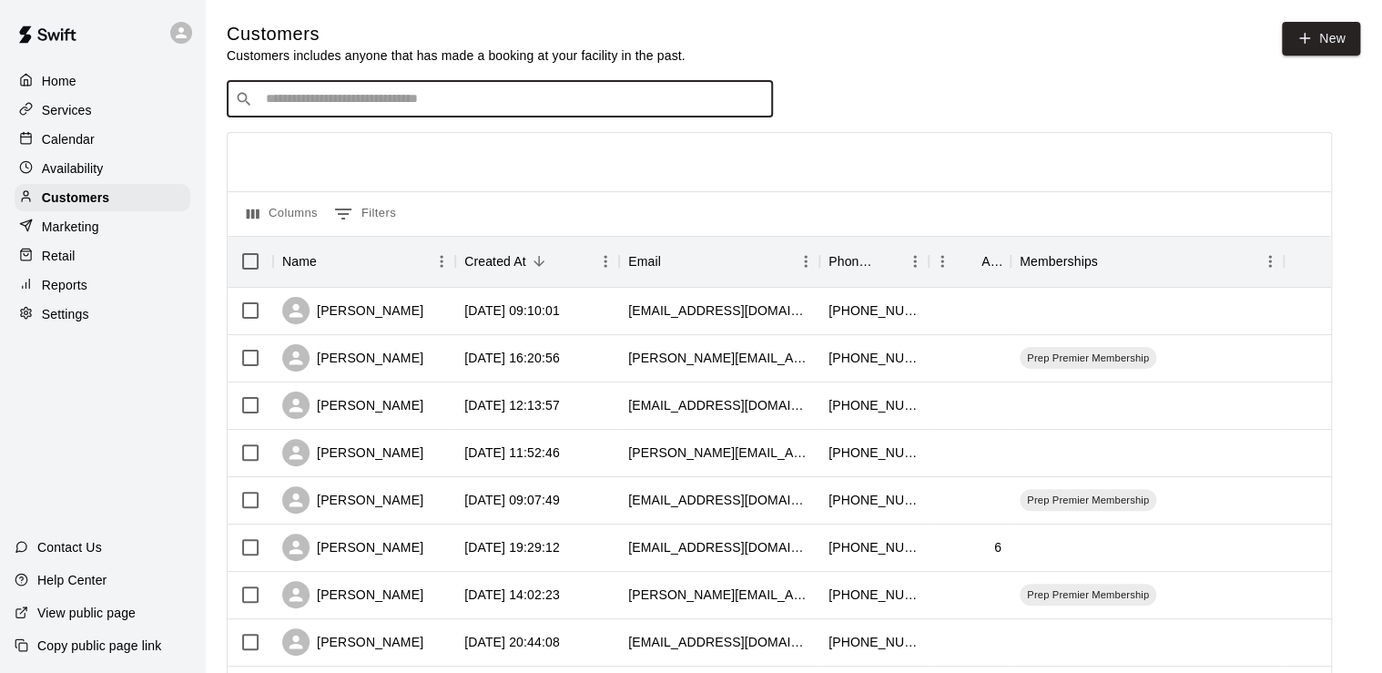
click at [354, 108] on input "Search customers by name or email" at bounding box center [512, 99] width 504 height 18
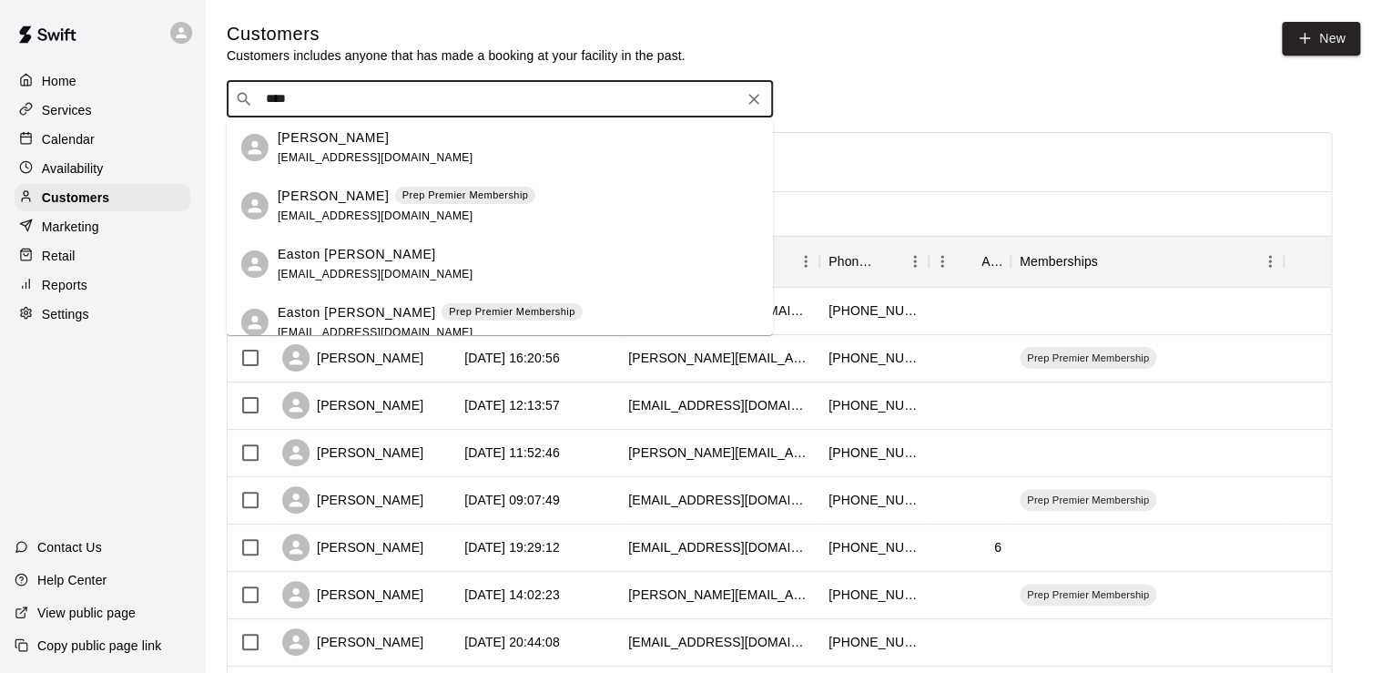
scroll to position [3, 0]
type input "****"
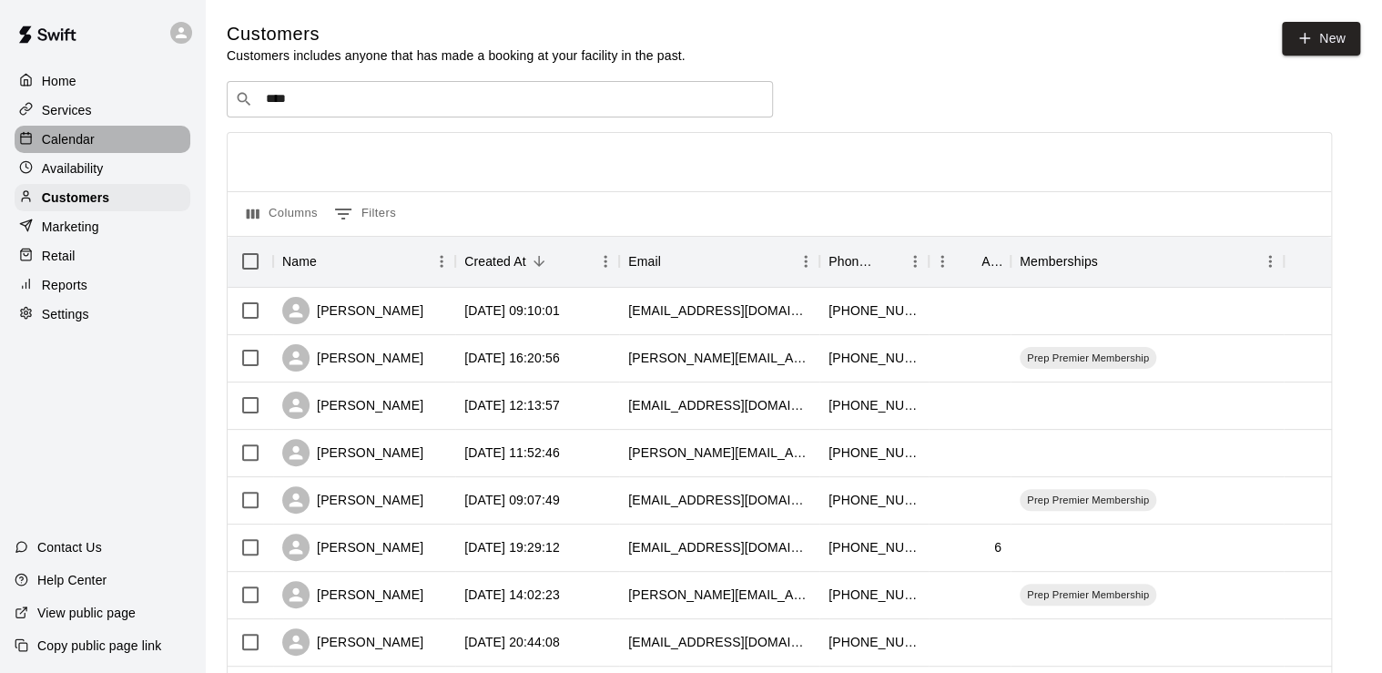
click at [97, 146] on div "Calendar" at bounding box center [103, 139] width 176 height 27
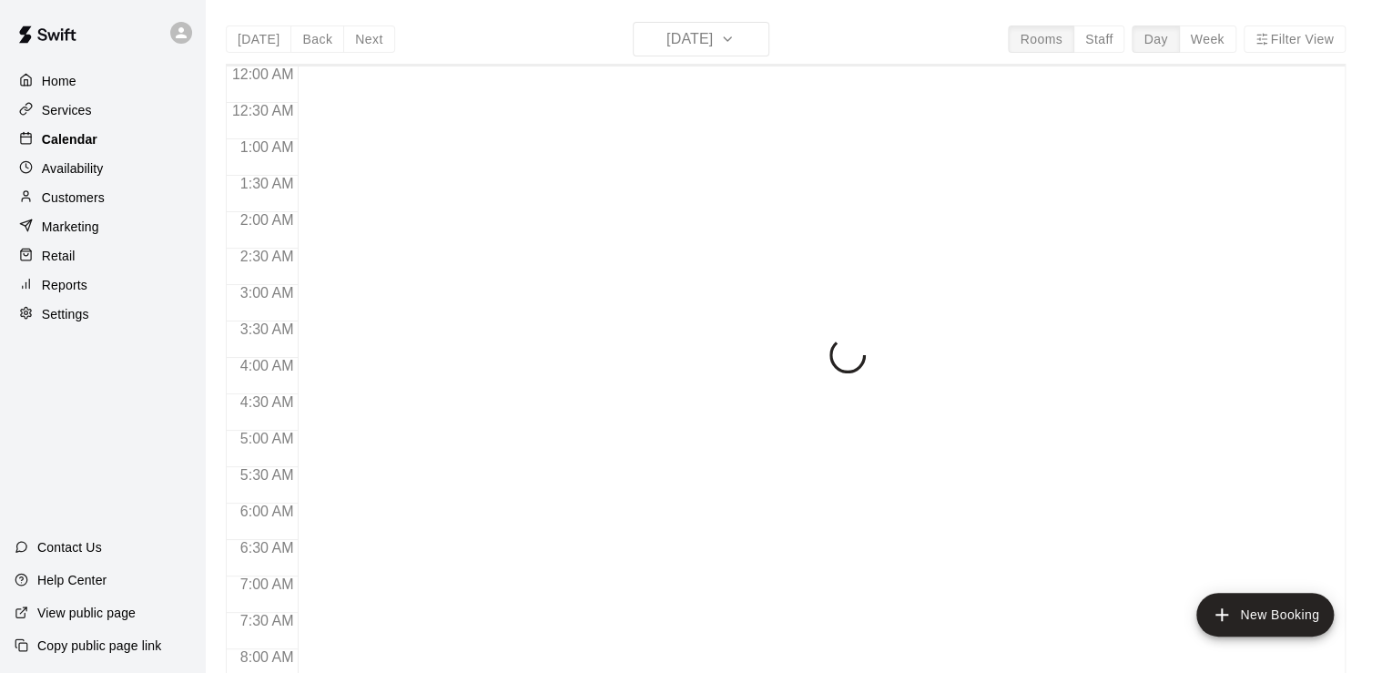
scroll to position [1119, 0]
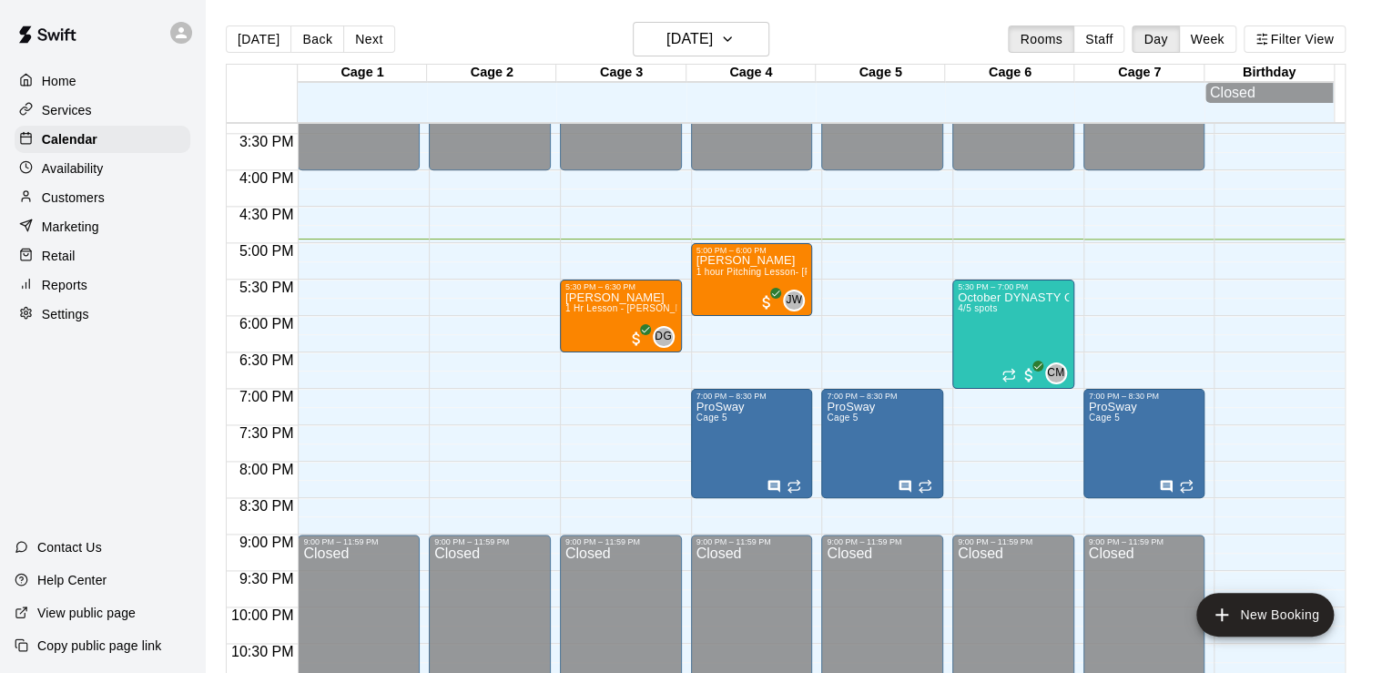
click at [102, 207] on p "Customers" at bounding box center [73, 197] width 63 height 18
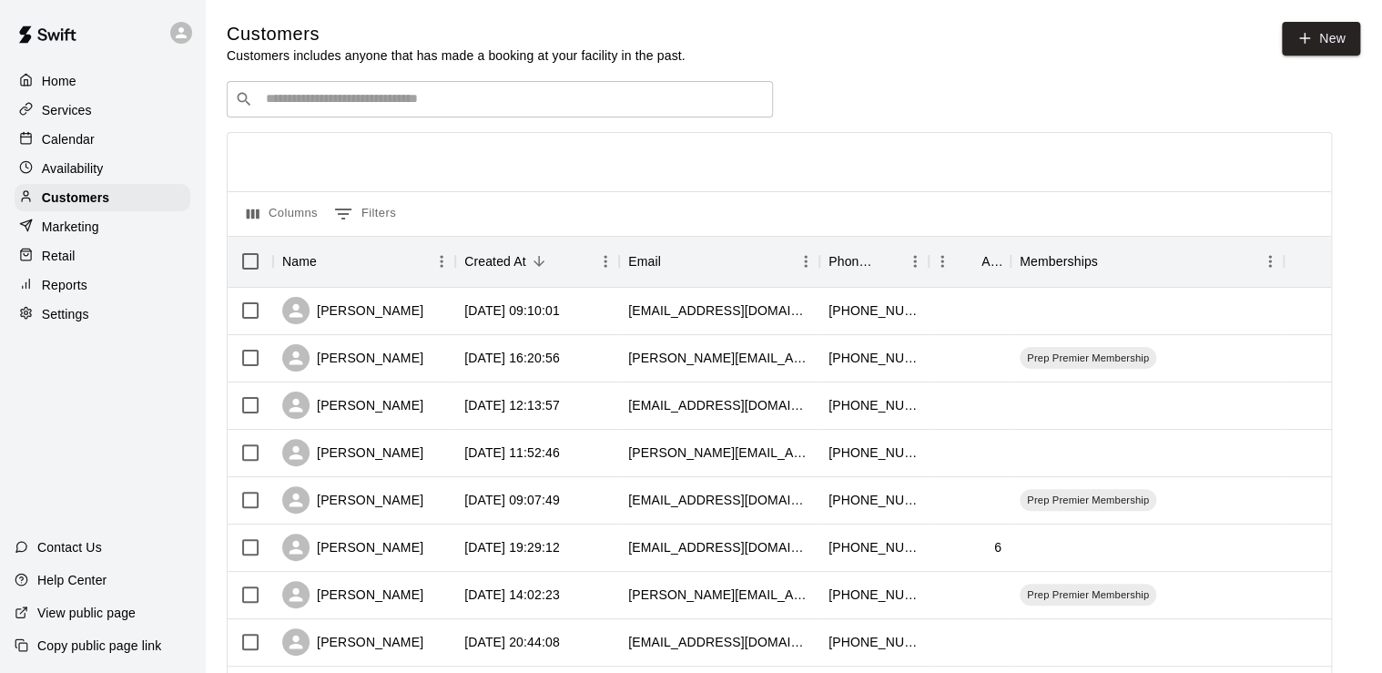
click at [281, 111] on div "​ ​" at bounding box center [500, 99] width 546 height 36
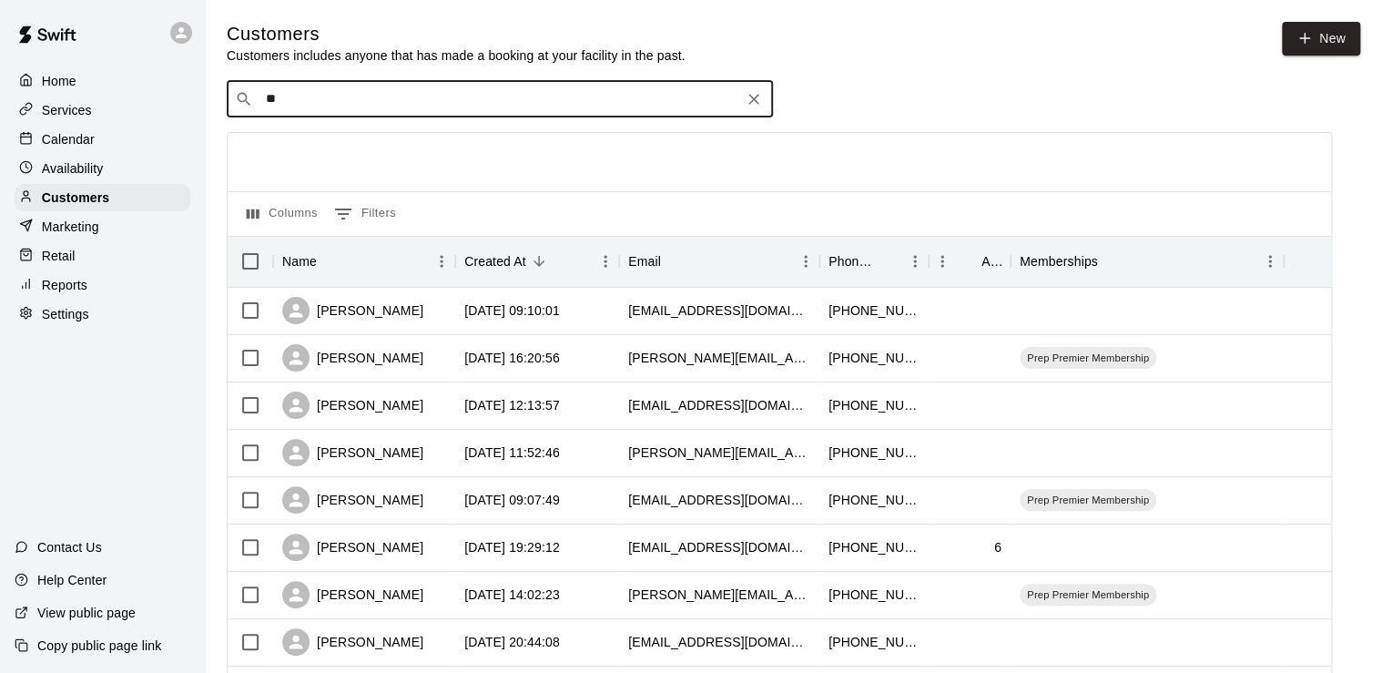
type input "***"
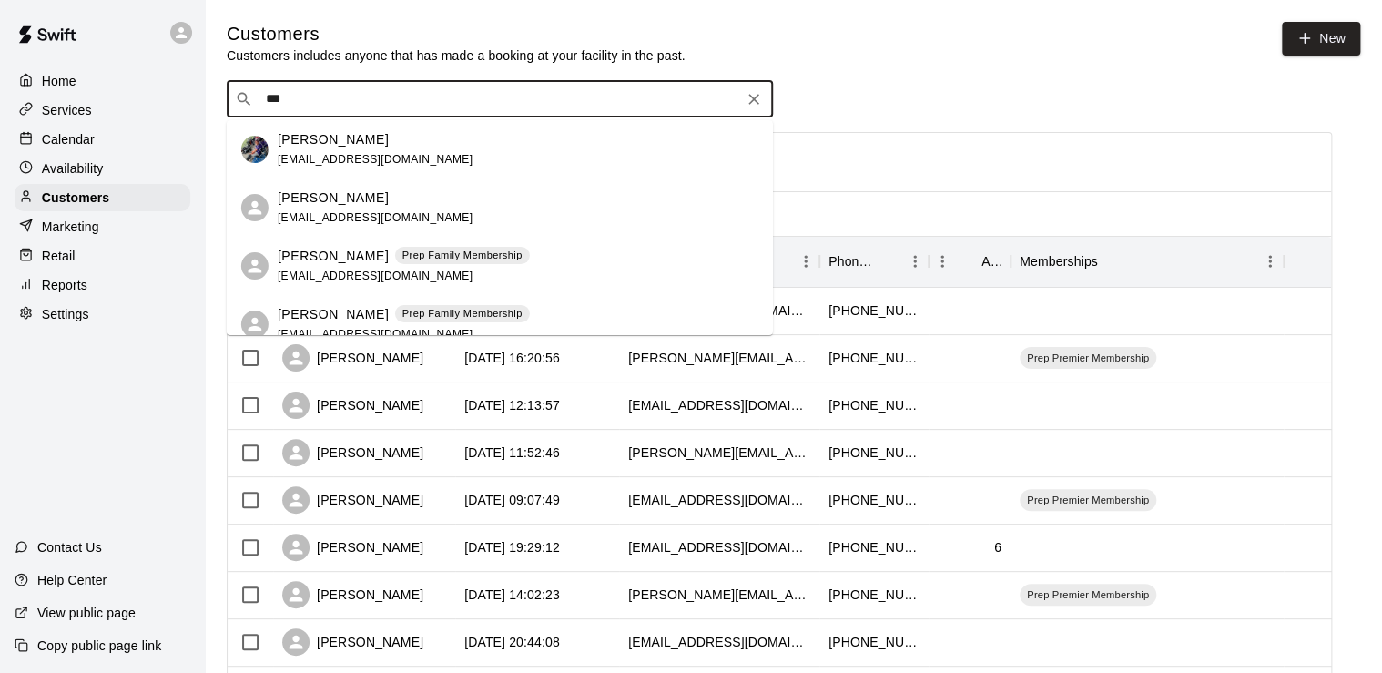
click at [333, 229] on div "[PERSON_NAME] [EMAIL_ADDRESS][DOMAIN_NAME]" at bounding box center [500, 207] width 546 height 58
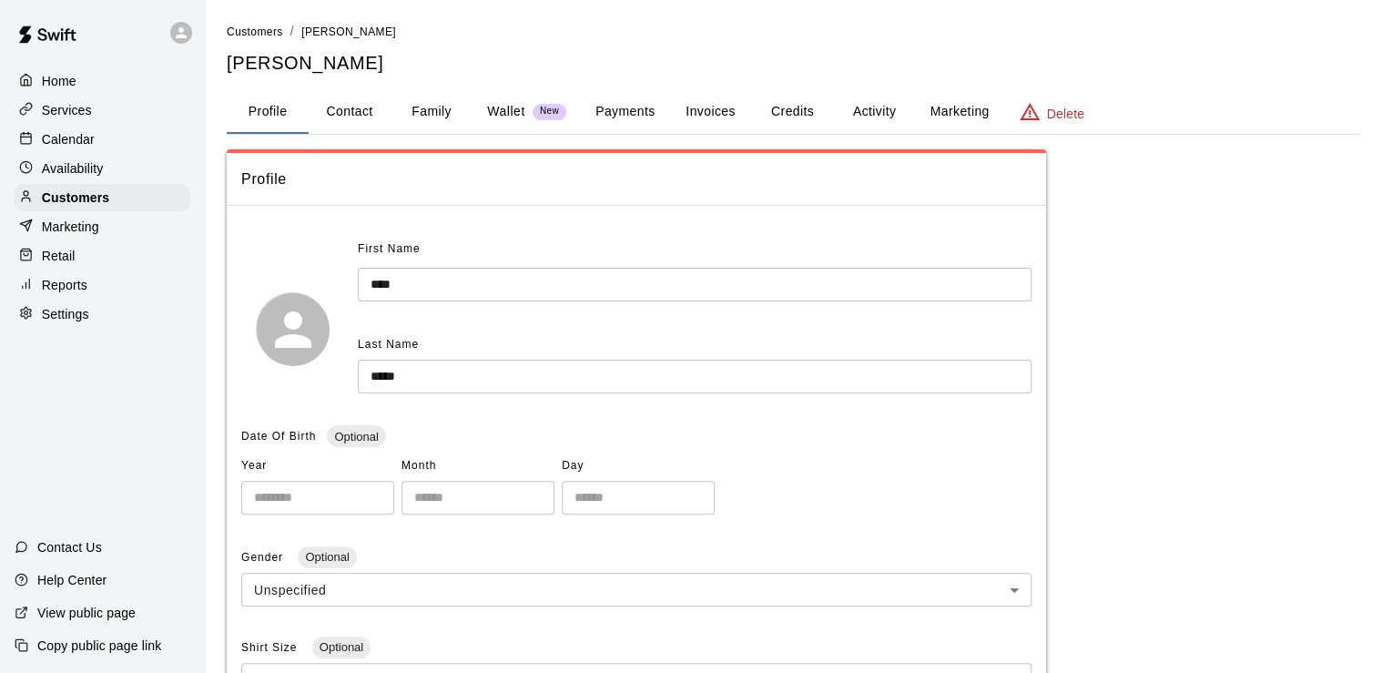
click at [616, 109] on button "Payments" at bounding box center [625, 112] width 88 height 44
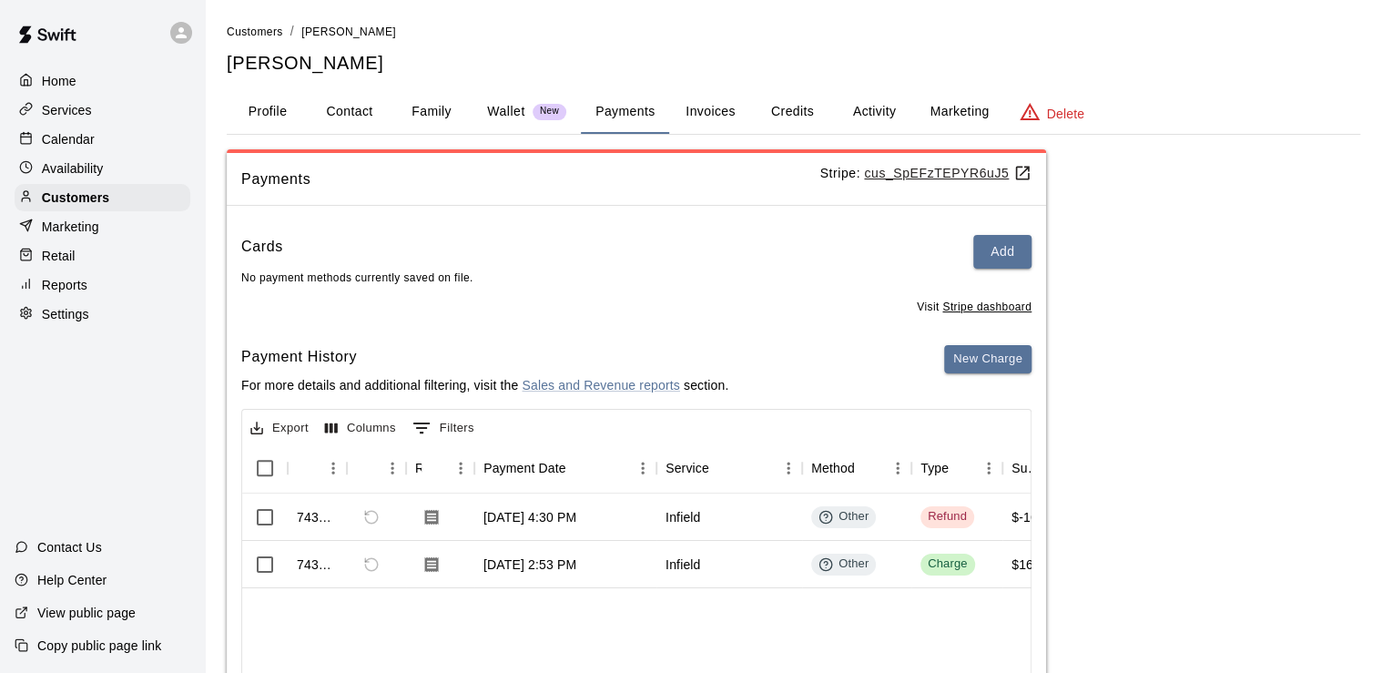
click at [133, 149] on div "Calendar" at bounding box center [103, 139] width 176 height 27
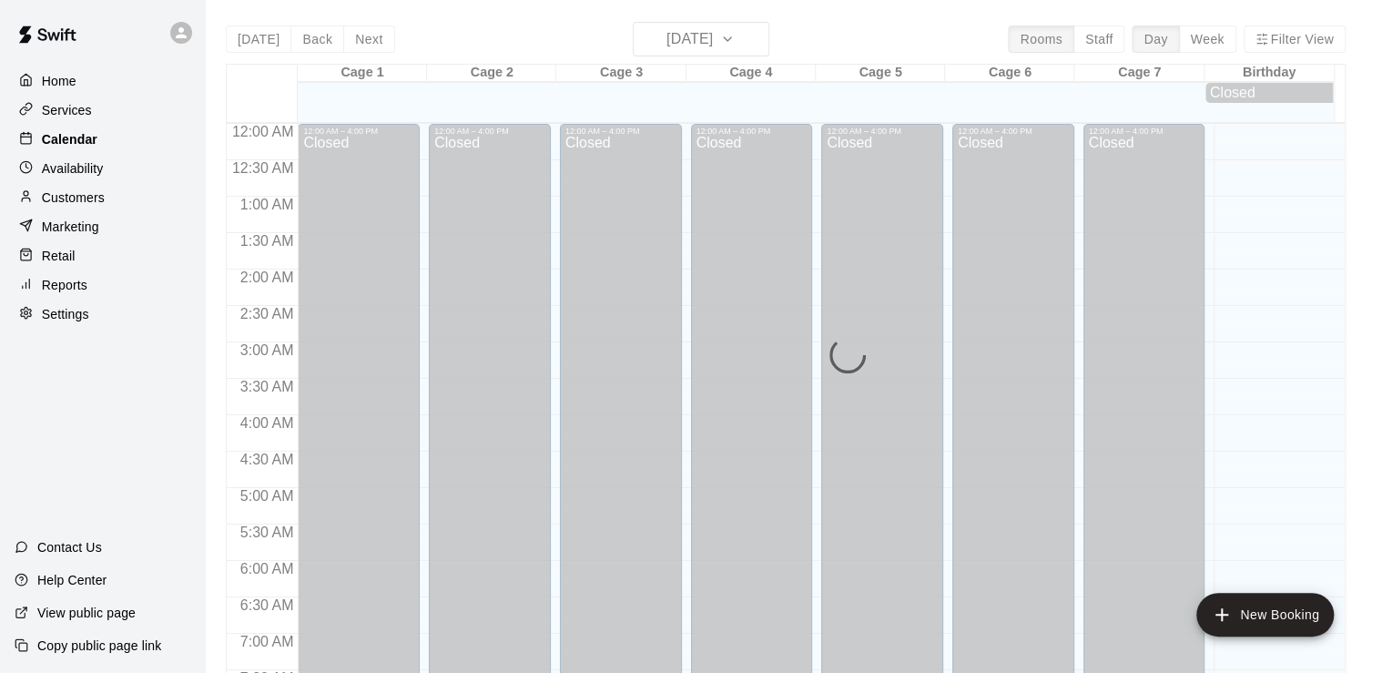
scroll to position [1119, 0]
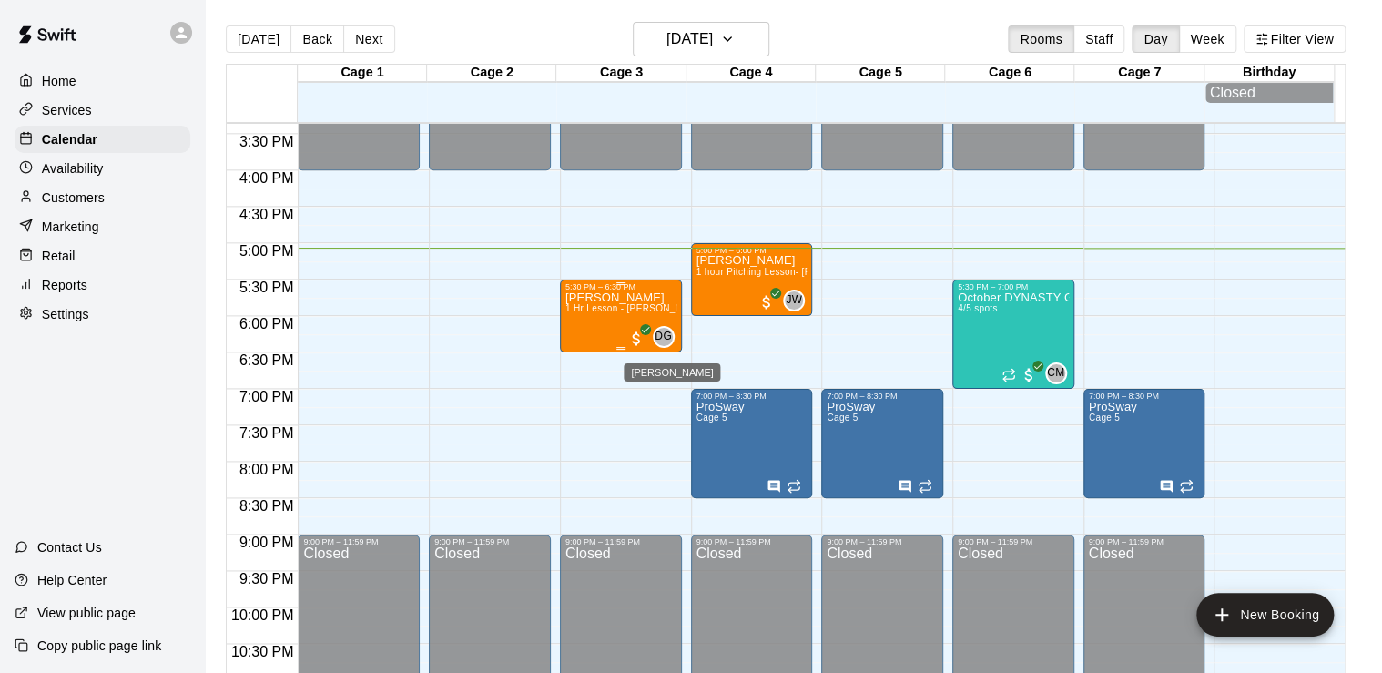
drag, startPoint x: 670, startPoint y: 329, endPoint x: 650, endPoint y: 342, distance: 24.2
click at [650, 342] on div "DG 0" at bounding box center [650, 337] width 47 height 22
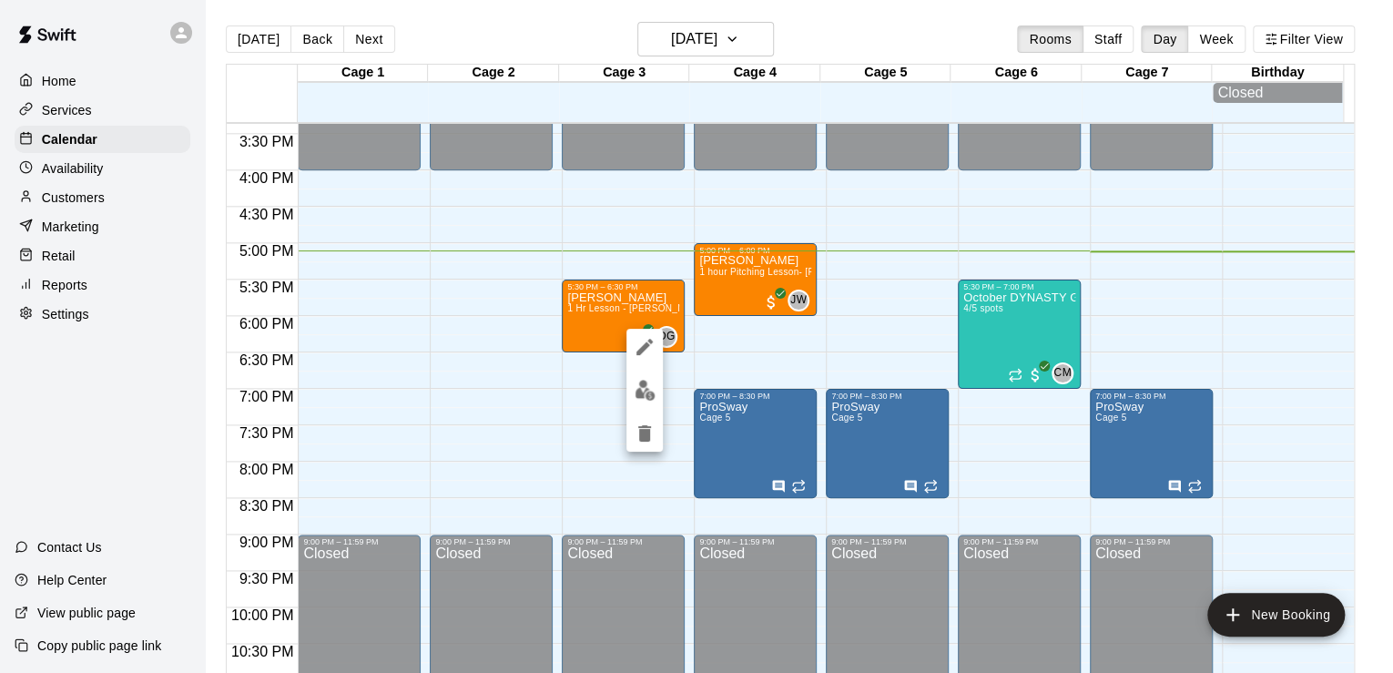
click at [102, 239] on div at bounding box center [696, 336] width 1393 height 673
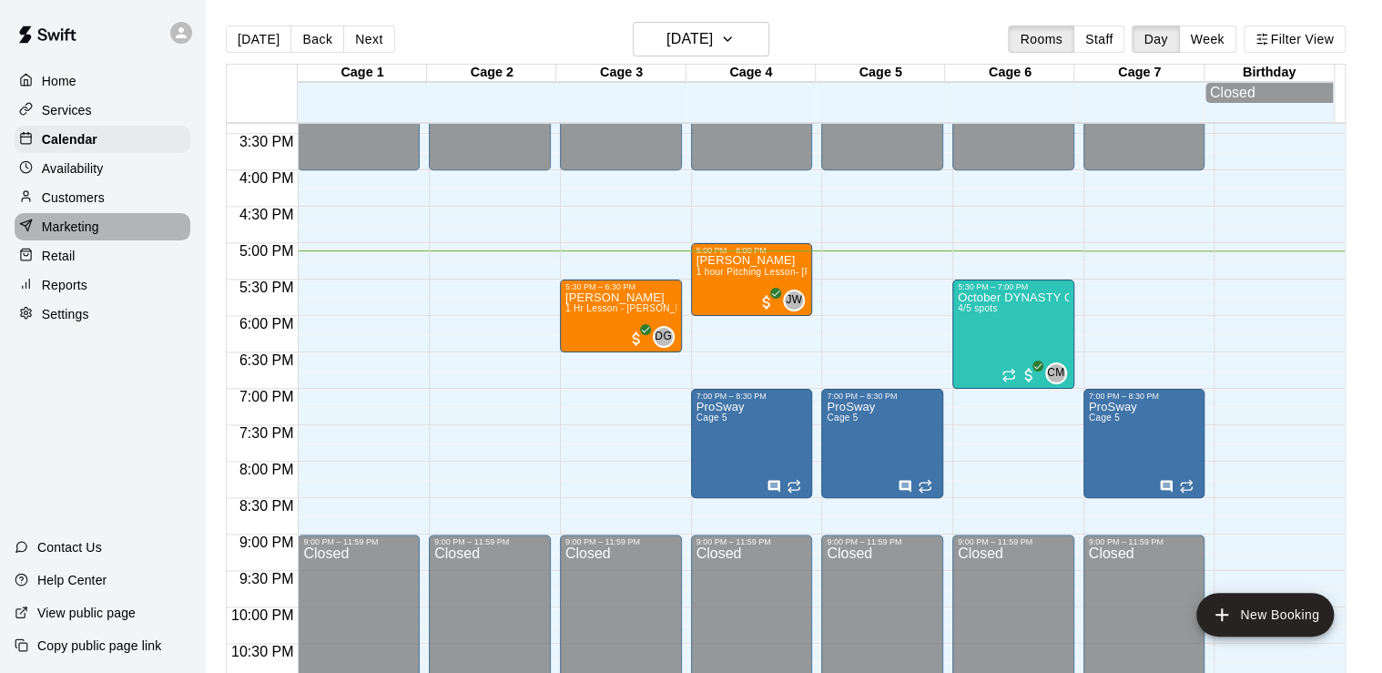
click at [117, 240] on div "Marketing" at bounding box center [103, 226] width 176 height 27
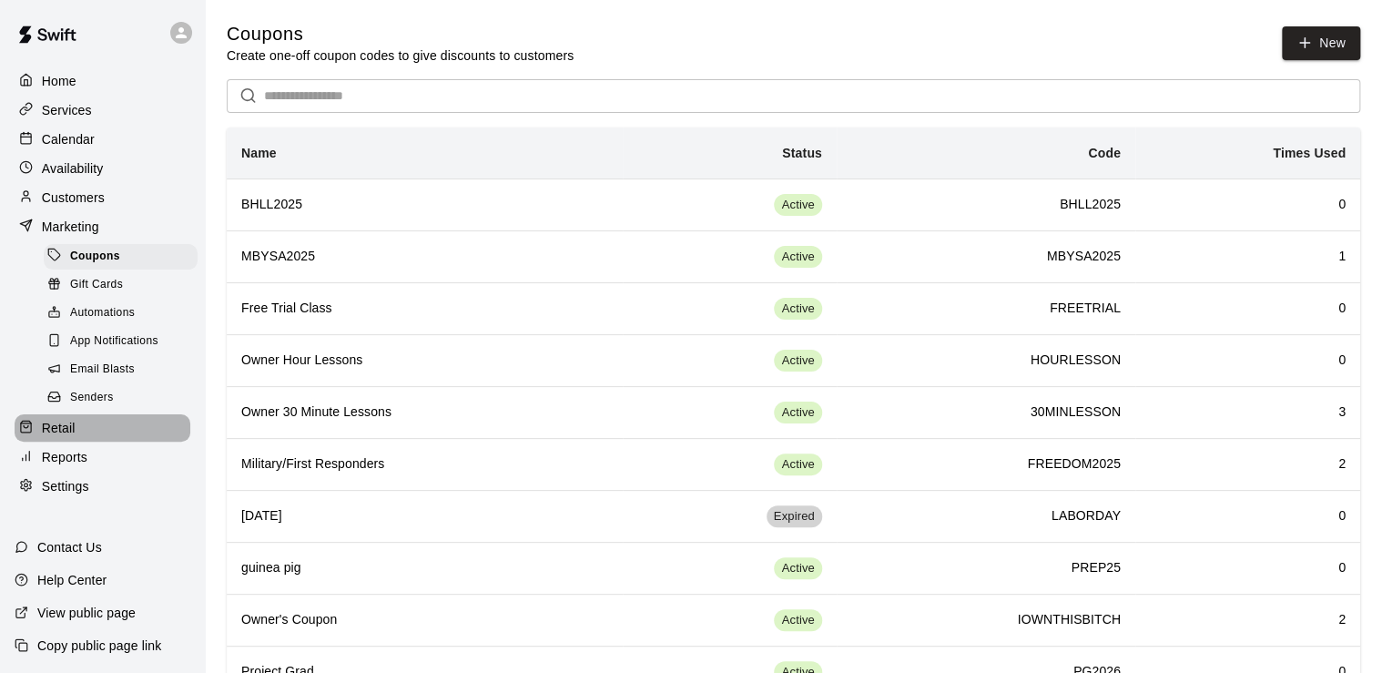
click at [84, 442] on div "Retail" at bounding box center [103, 427] width 176 height 27
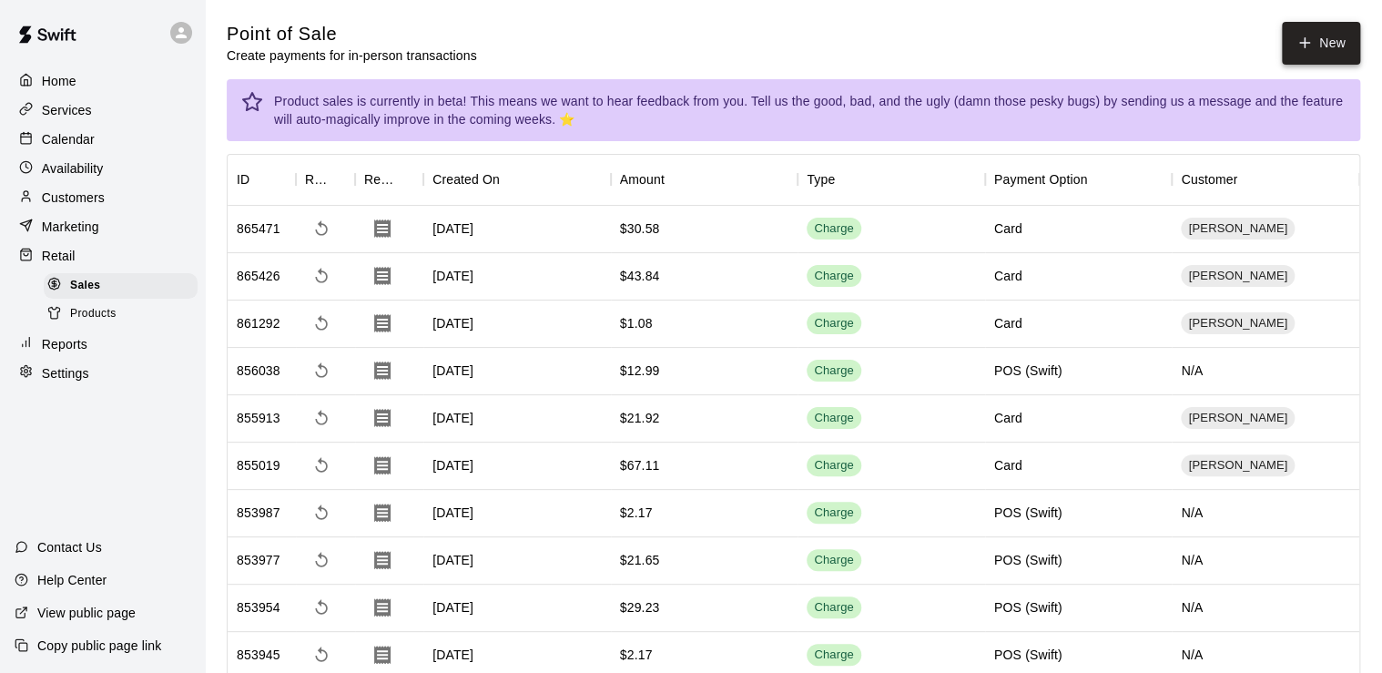
click at [1295, 43] on button "New" at bounding box center [1321, 43] width 78 height 43
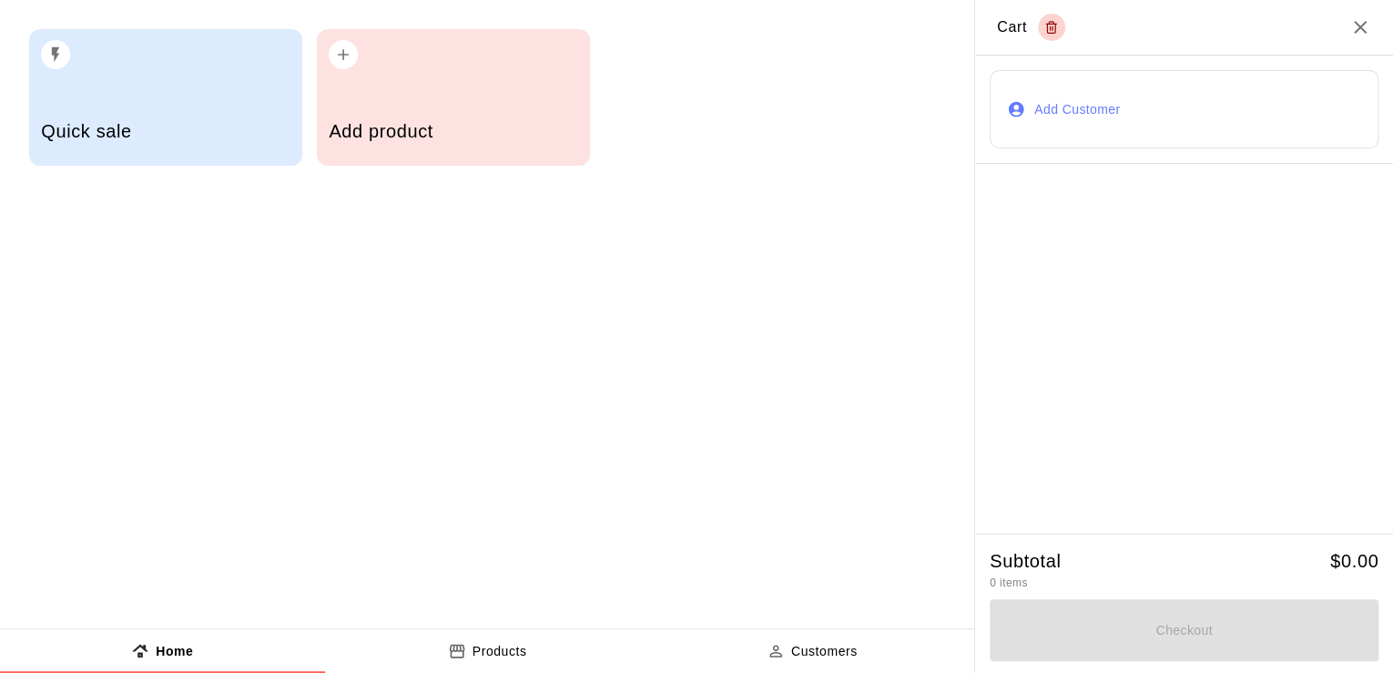
click at [505, 119] on h5 "Add product" at bounding box center [453, 131] width 249 height 25
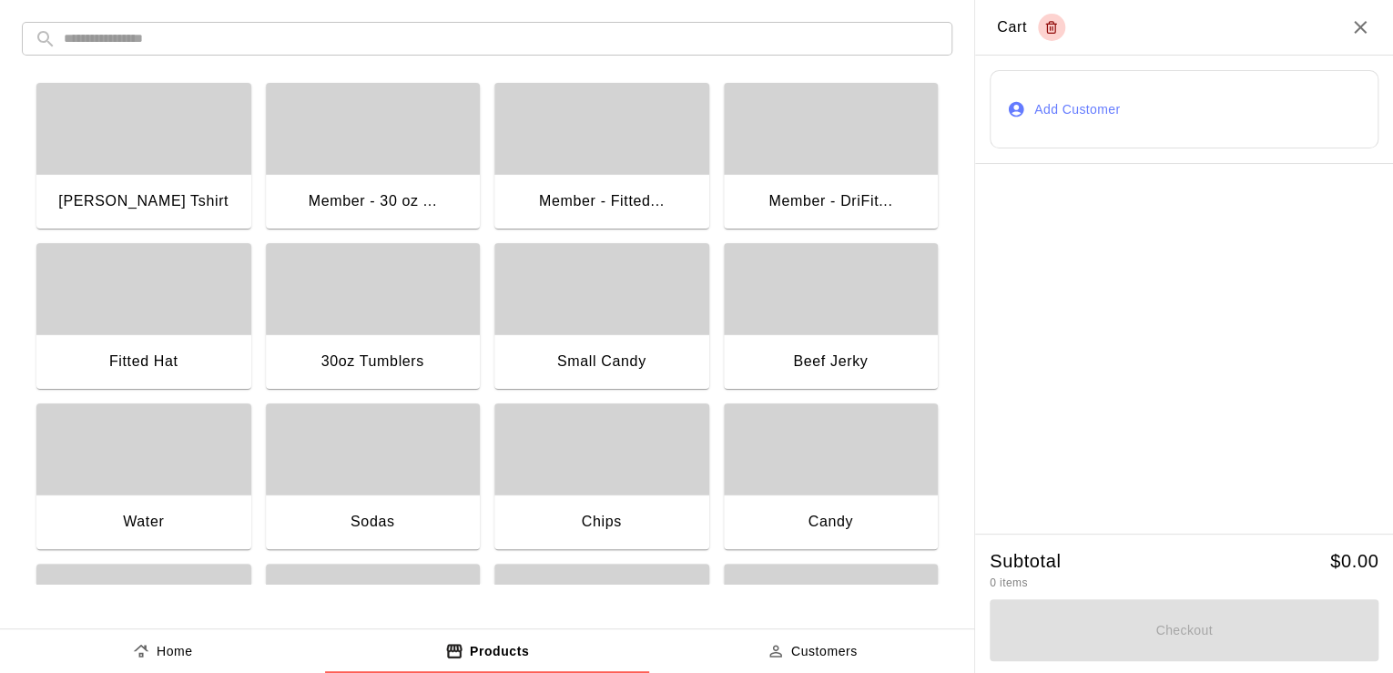
click at [513, 146] on div "button" at bounding box center [601, 128] width 215 height 91
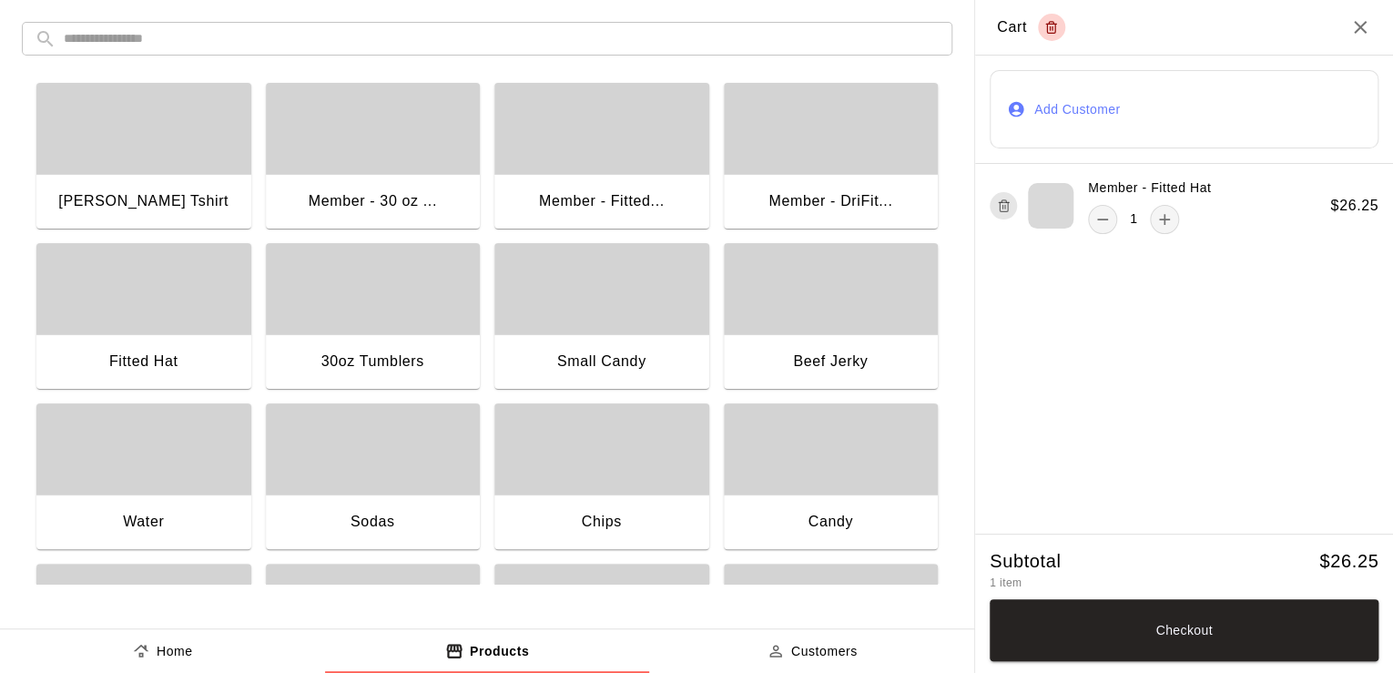
click at [513, 146] on div "button" at bounding box center [601, 128] width 215 height 91
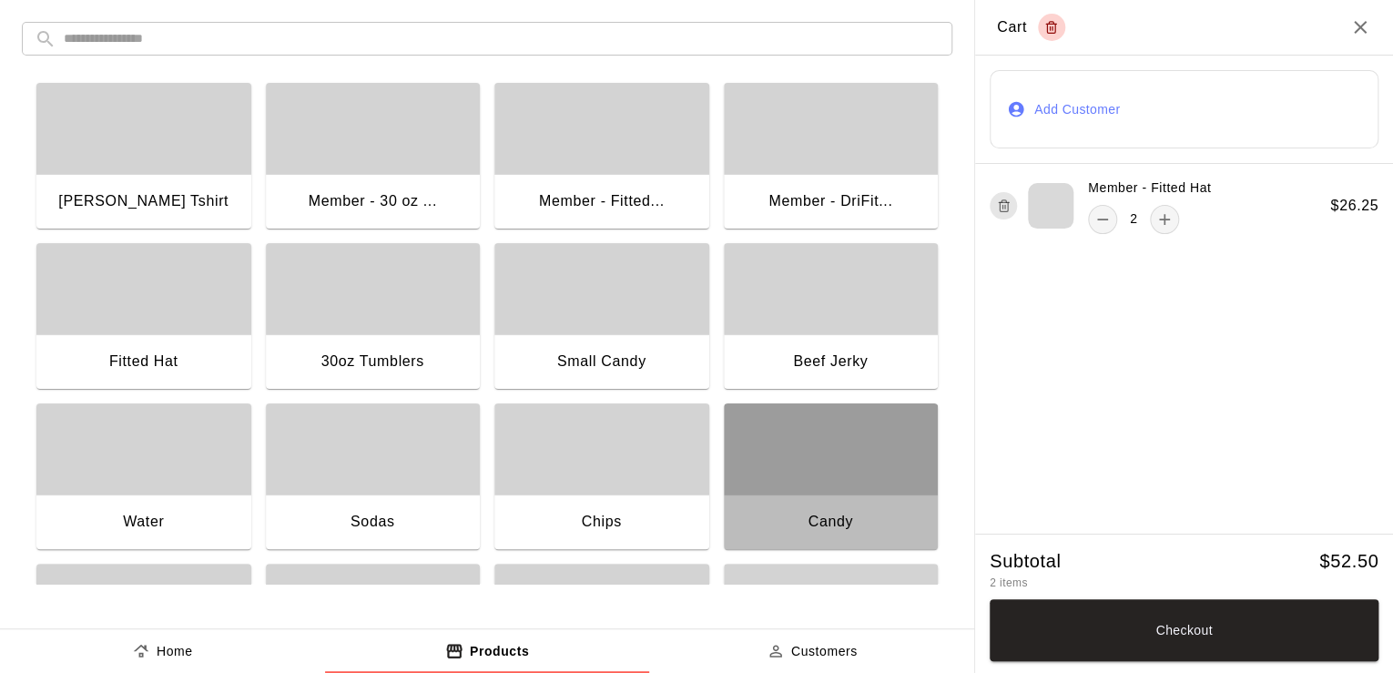
click at [790, 469] on div "button" at bounding box center [831, 448] width 215 height 91
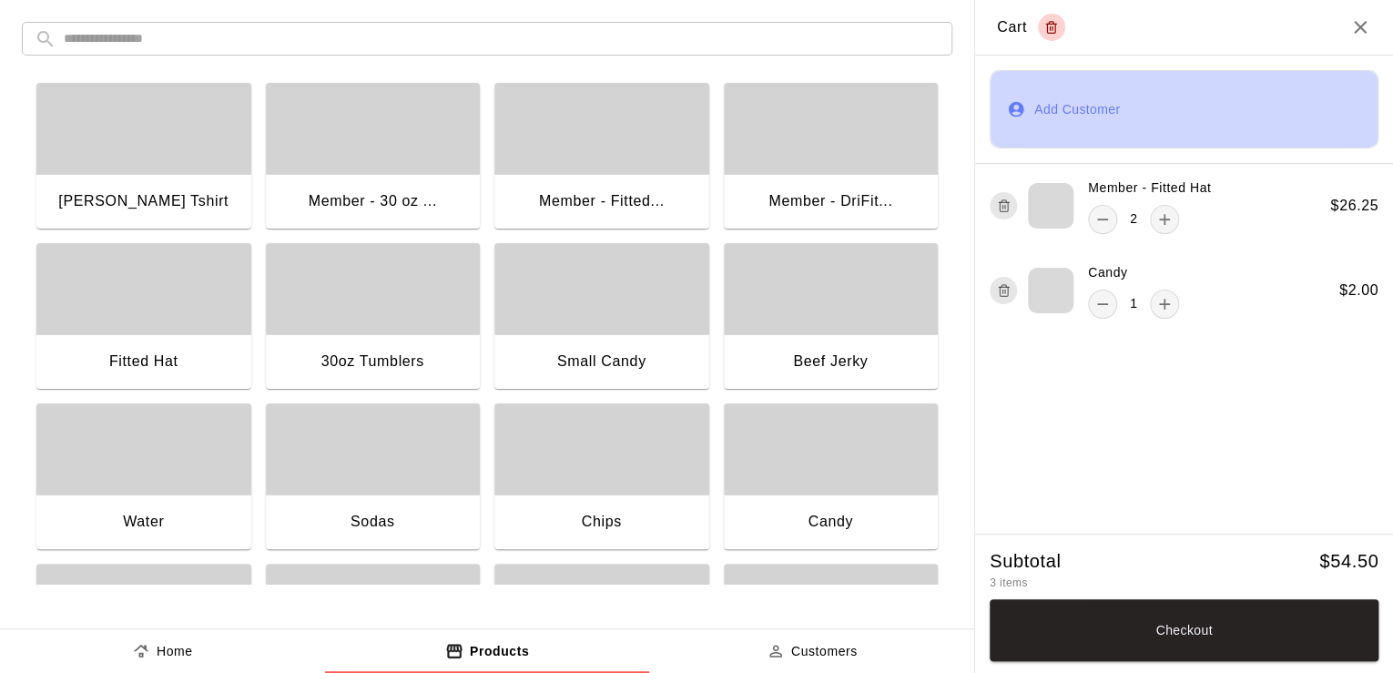
click at [1092, 100] on button "Add Customer" at bounding box center [1184, 109] width 389 height 78
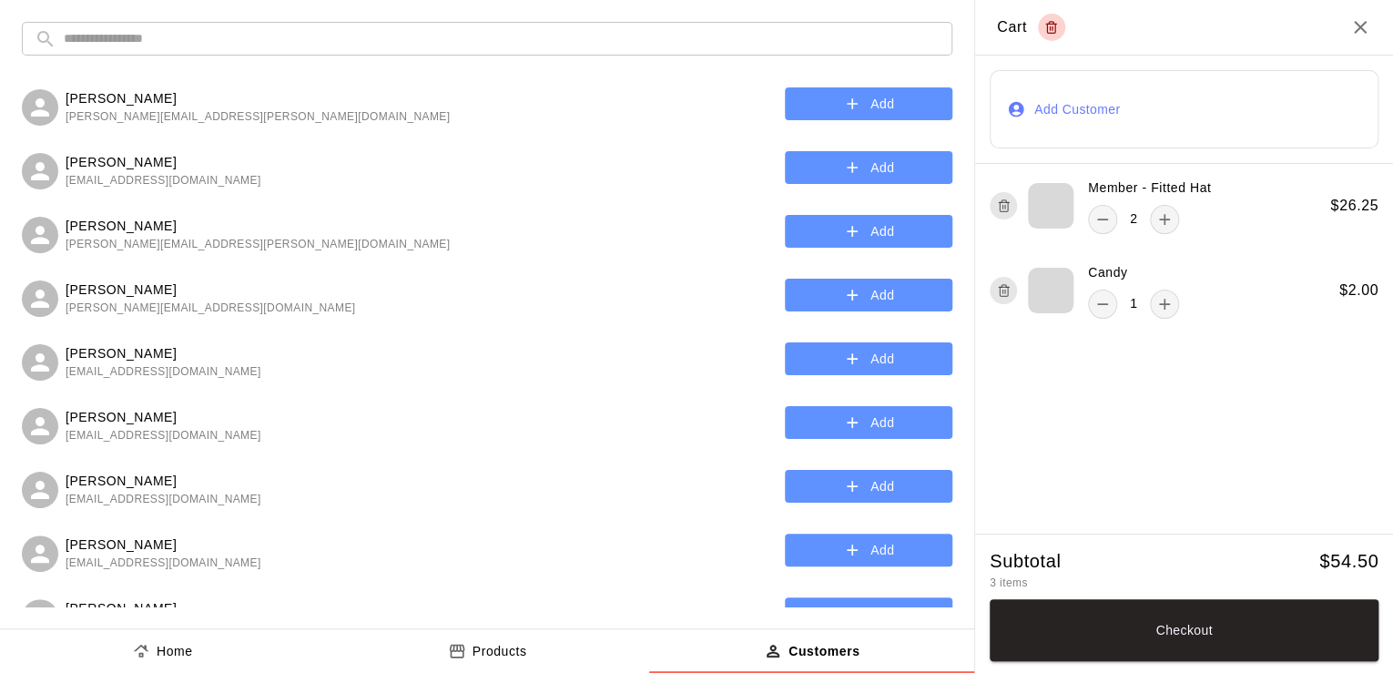
click at [379, 47] on input "text" at bounding box center [502, 39] width 876 height 34
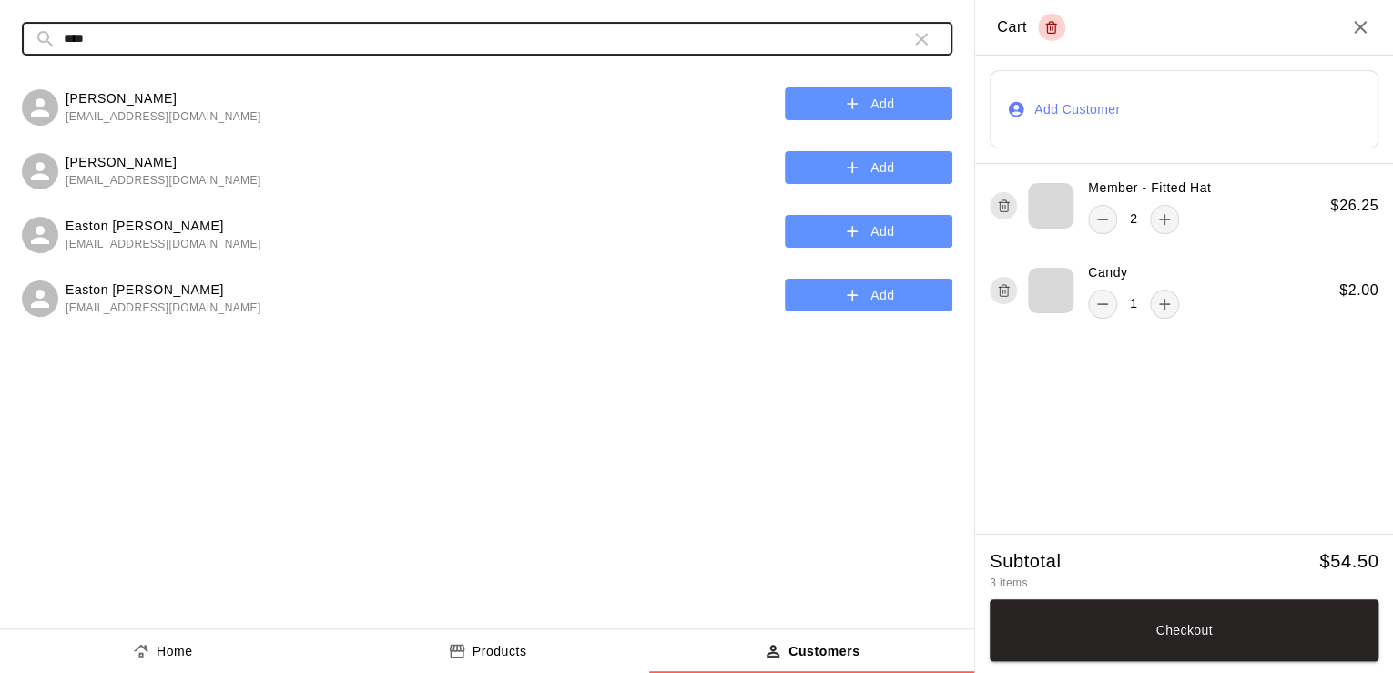
type input "****"
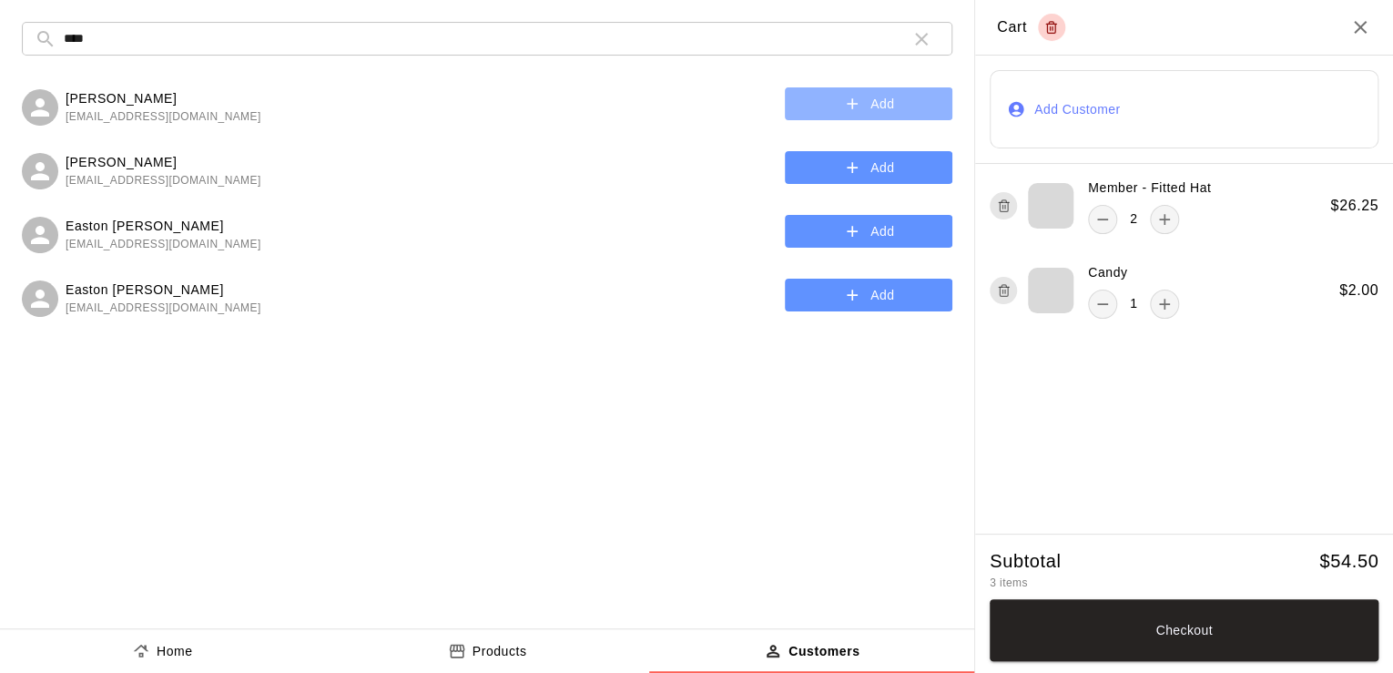
click at [830, 104] on button "Add" at bounding box center [869, 104] width 168 height 34
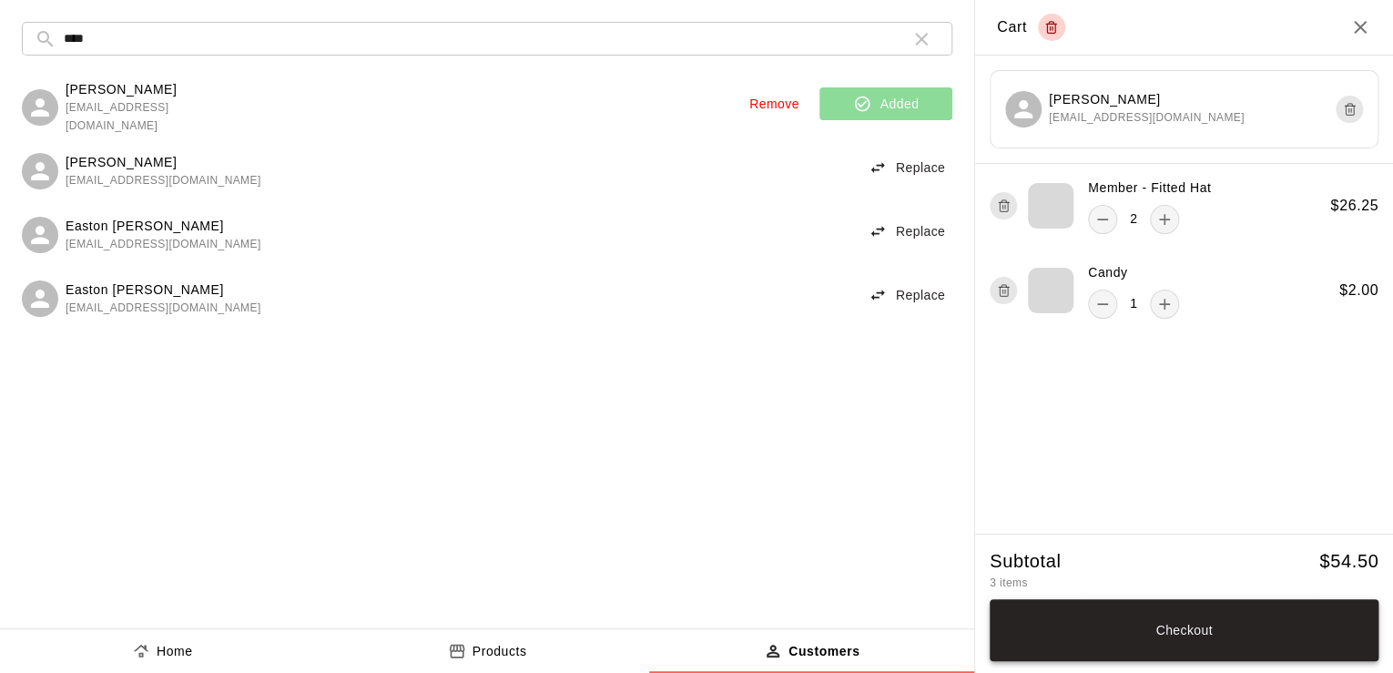
click at [1157, 627] on button "Checkout" at bounding box center [1184, 630] width 389 height 62
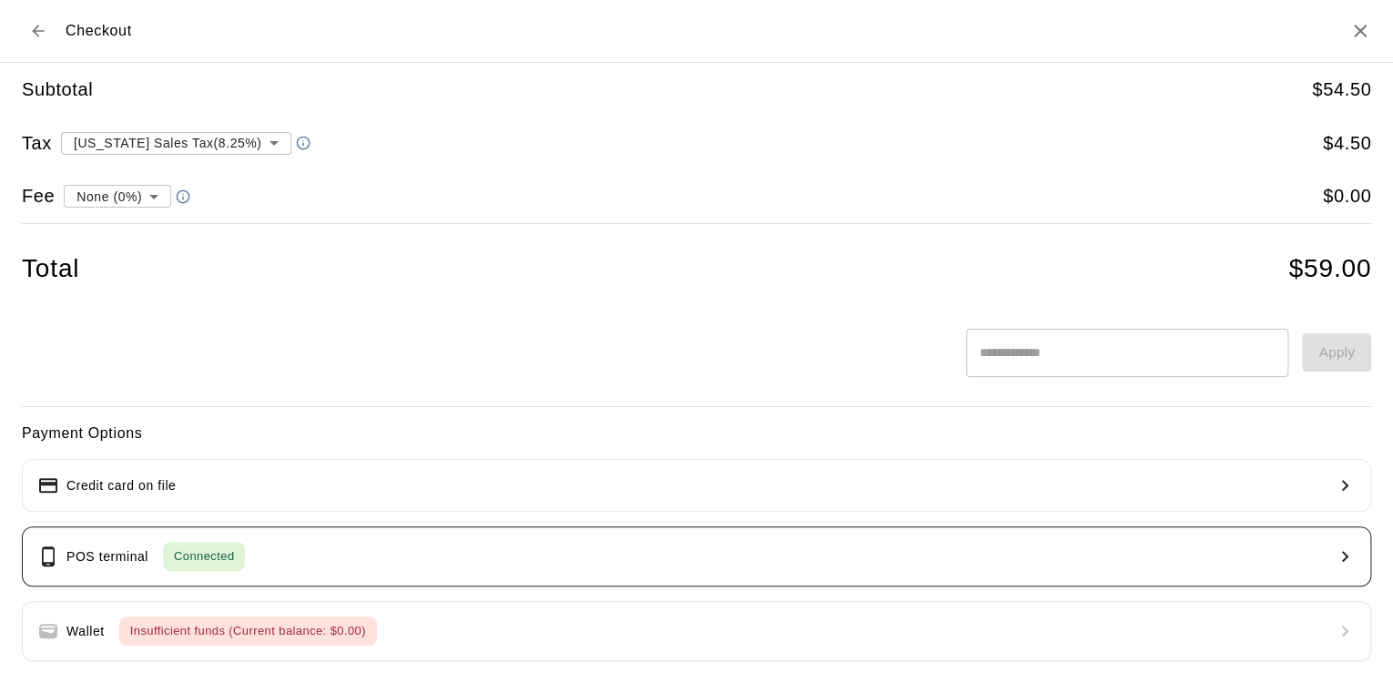
click at [918, 565] on button "POS terminal Connected" at bounding box center [696, 556] width 1349 height 60
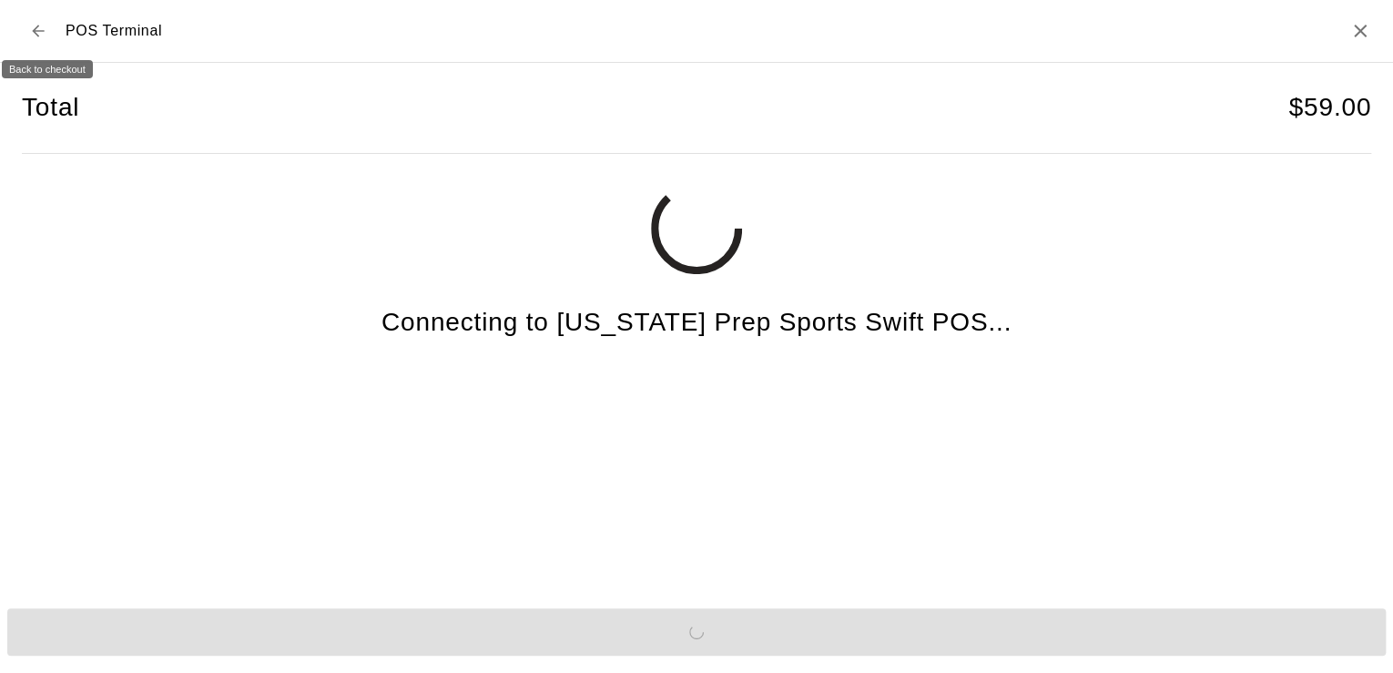
click at [36, 29] on icon "Back to checkout" at bounding box center [38, 31] width 18 height 18
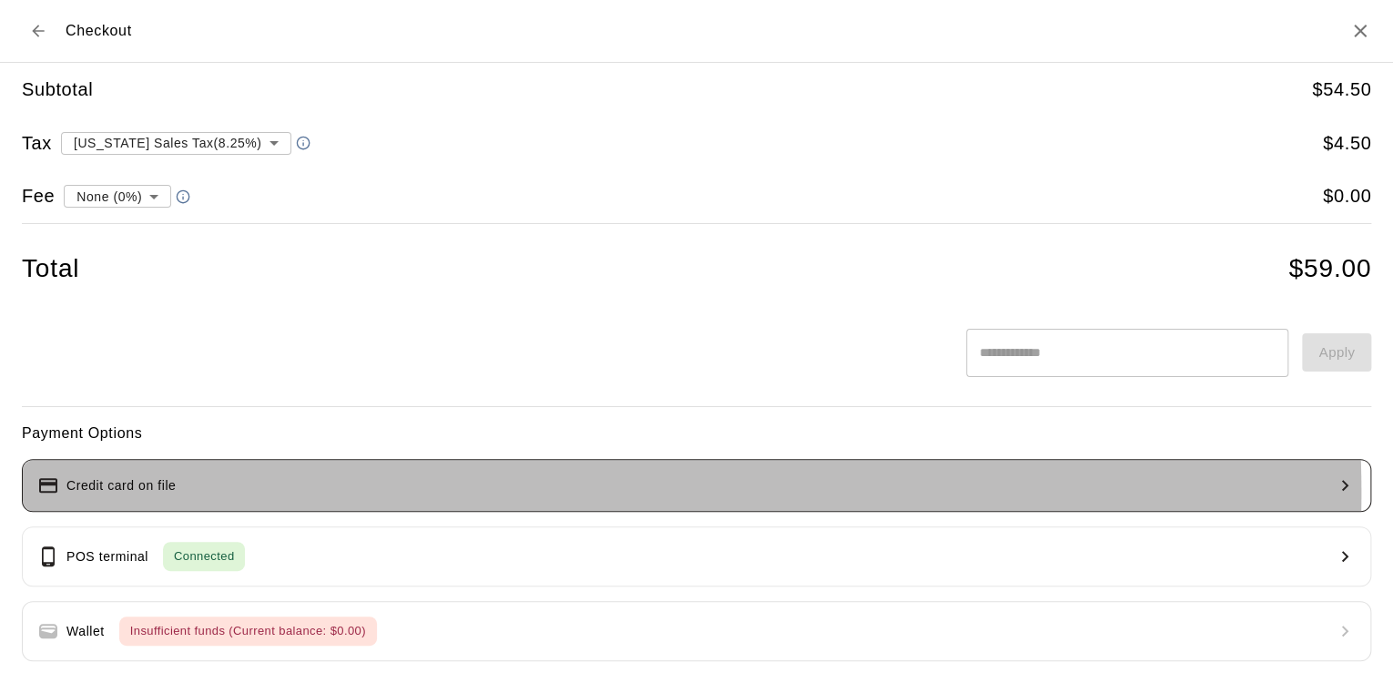
click at [411, 492] on button "Credit card on file" at bounding box center [696, 485] width 1349 height 53
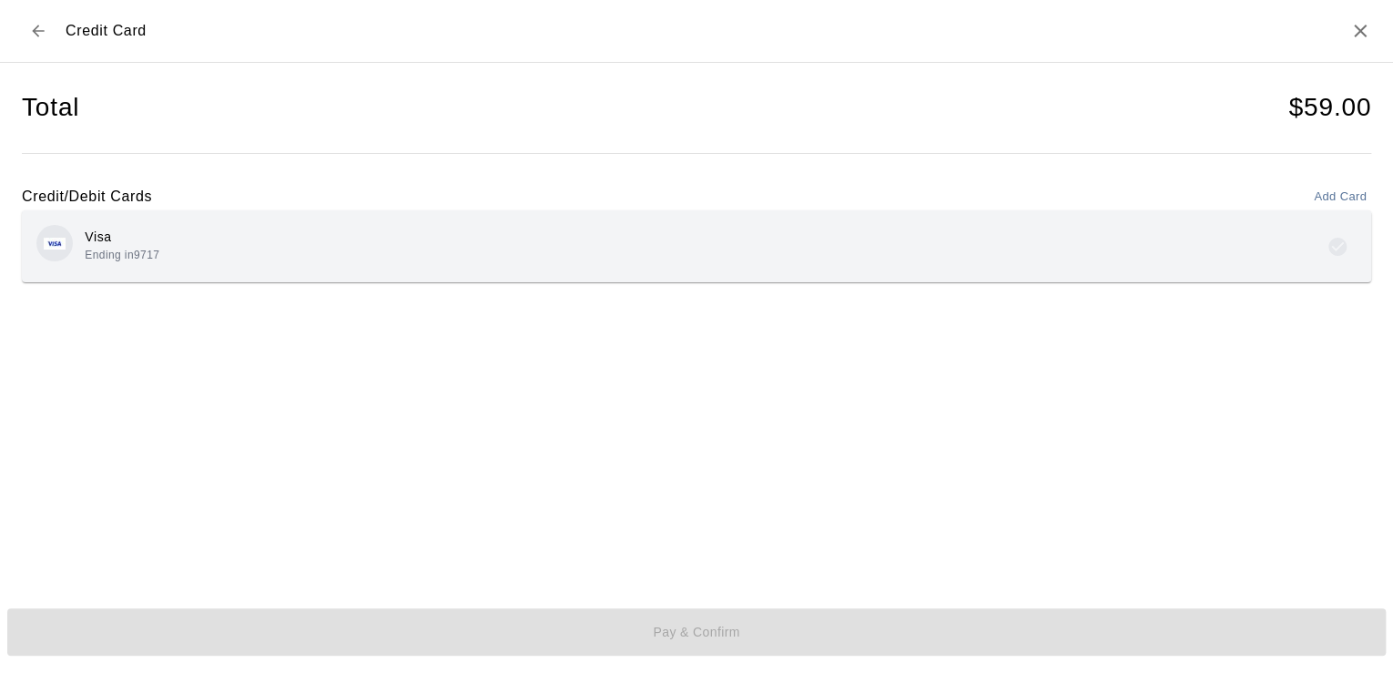
click at [590, 264] on div "Visa Ending in 9717" at bounding box center [696, 246] width 1320 height 43
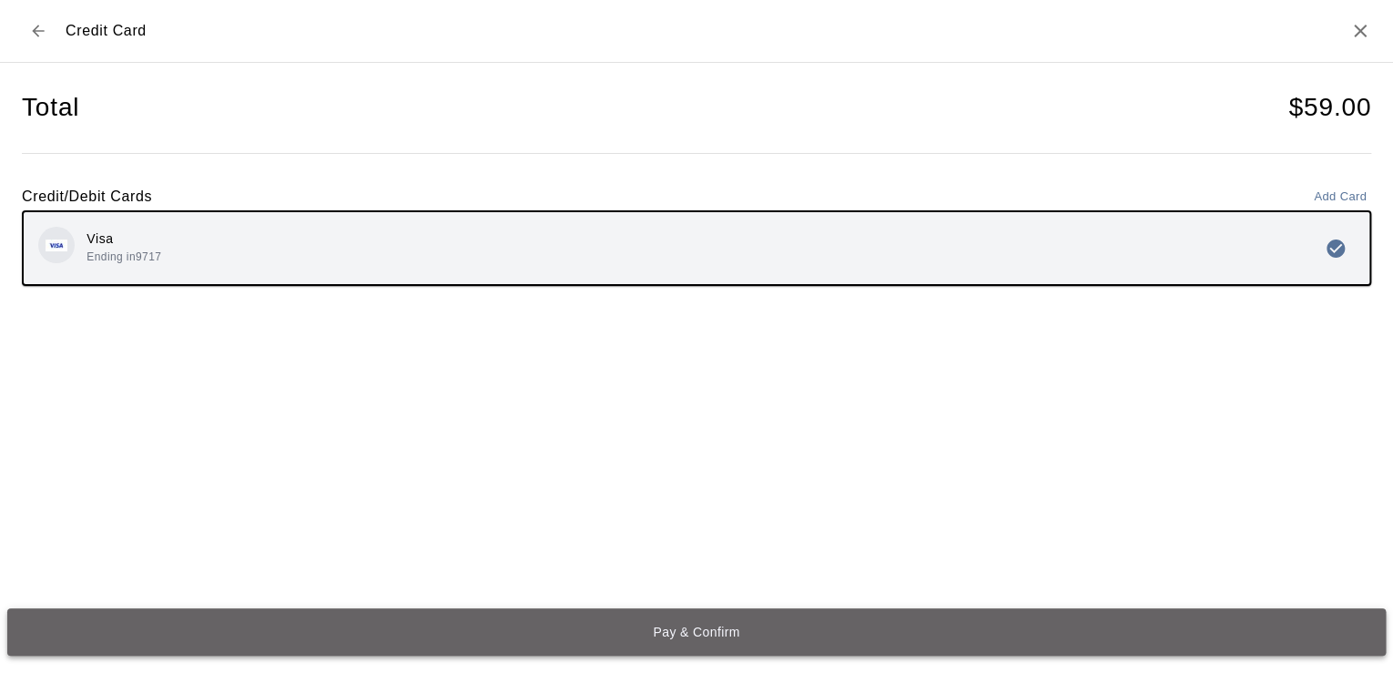
click at [736, 625] on button "Pay & Confirm" at bounding box center [696, 631] width 1378 height 47
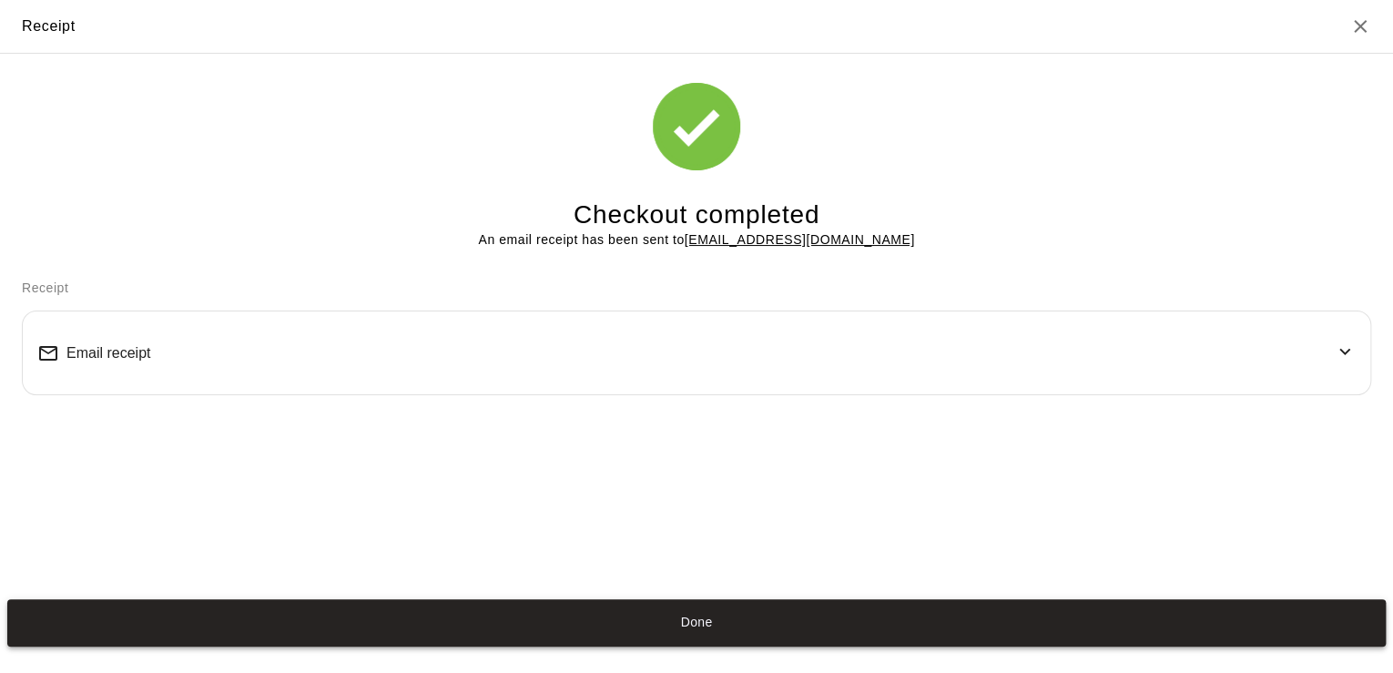
click at [743, 618] on button "Done" at bounding box center [696, 622] width 1378 height 47
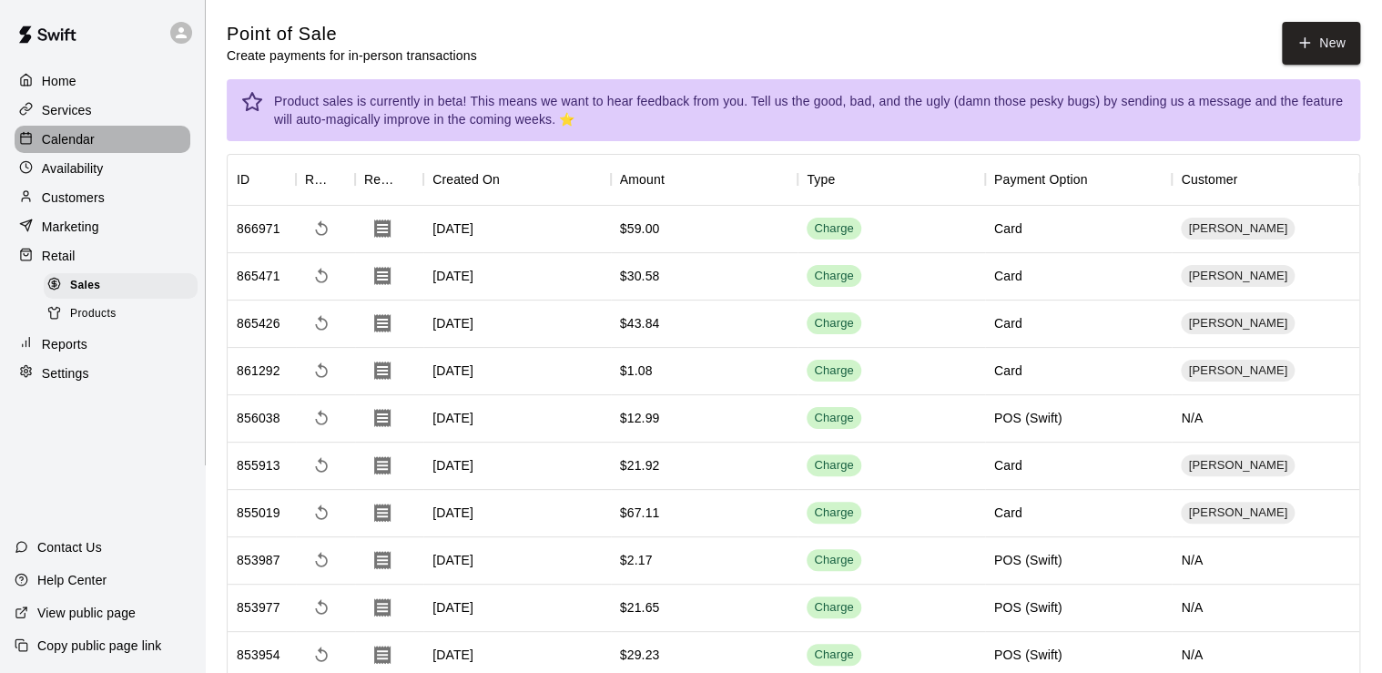
click at [146, 134] on div "Calendar" at bounding box center [103, 139] width 176 height 27
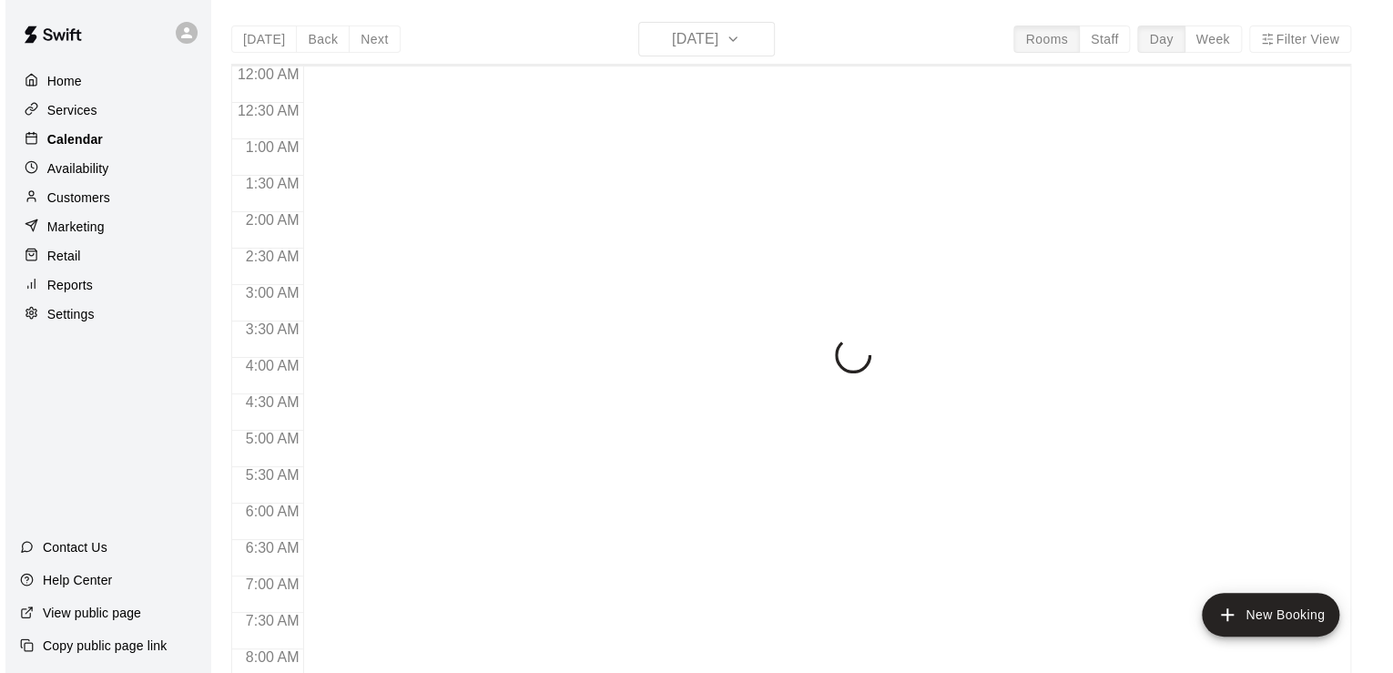
scroll to position [1119, 0]
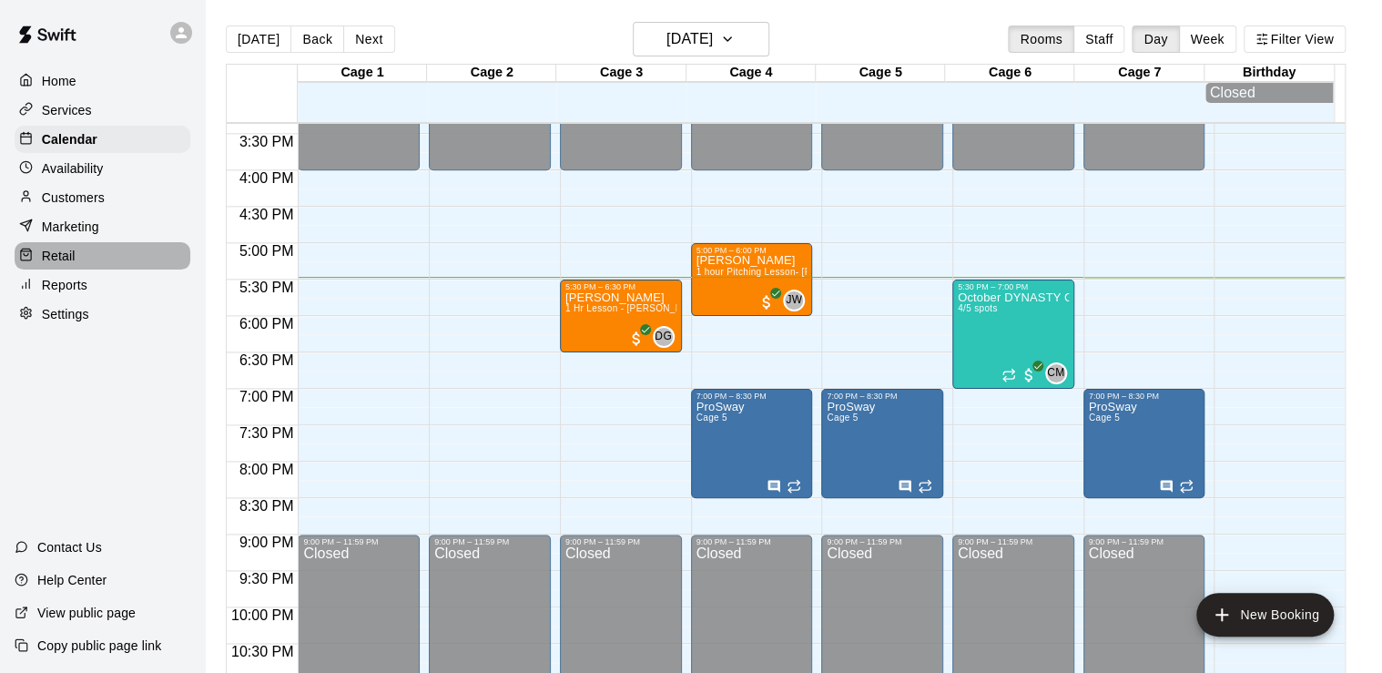
click at [126, 269] on div "Retail" at bounding box center [103, 255] width 176 height 27
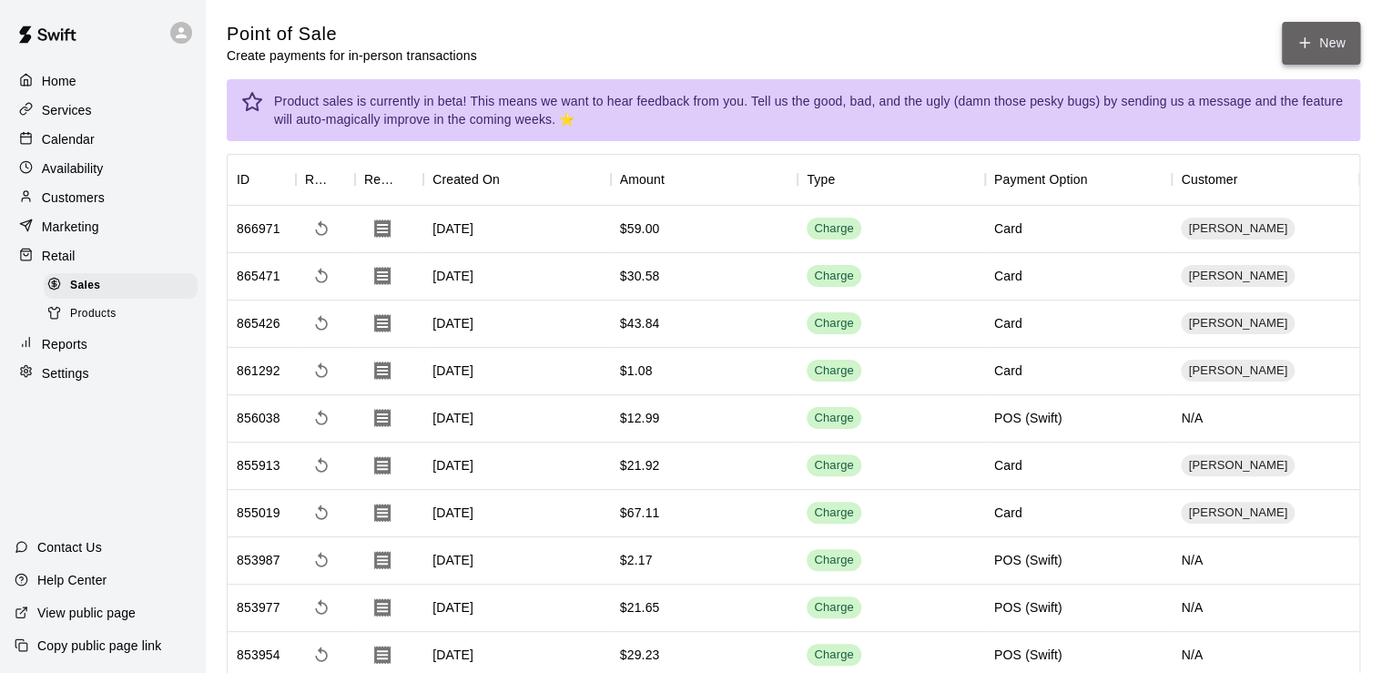
click at [1335, 47] on button "New" at bounding box center [1321, 43] width 78 height 43
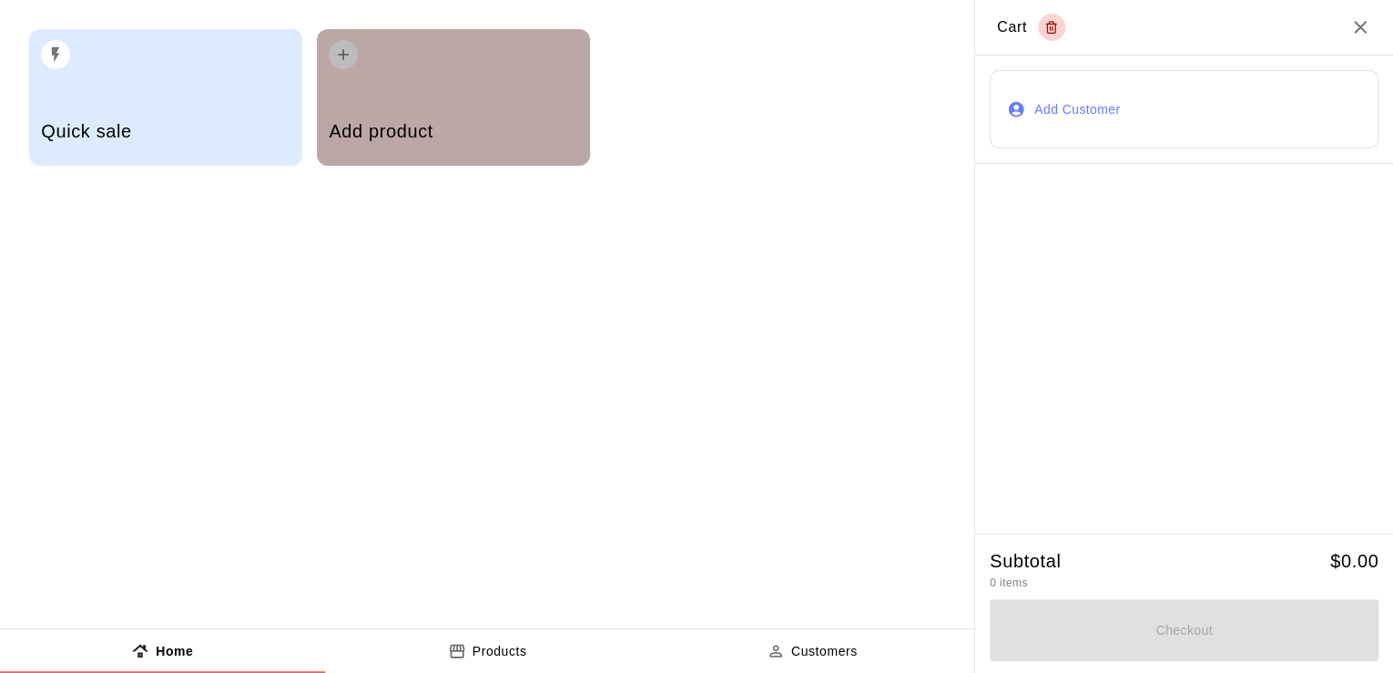
click at [539, 98] on div "Add product" at bounding box center [453, 97] width 273 height 137
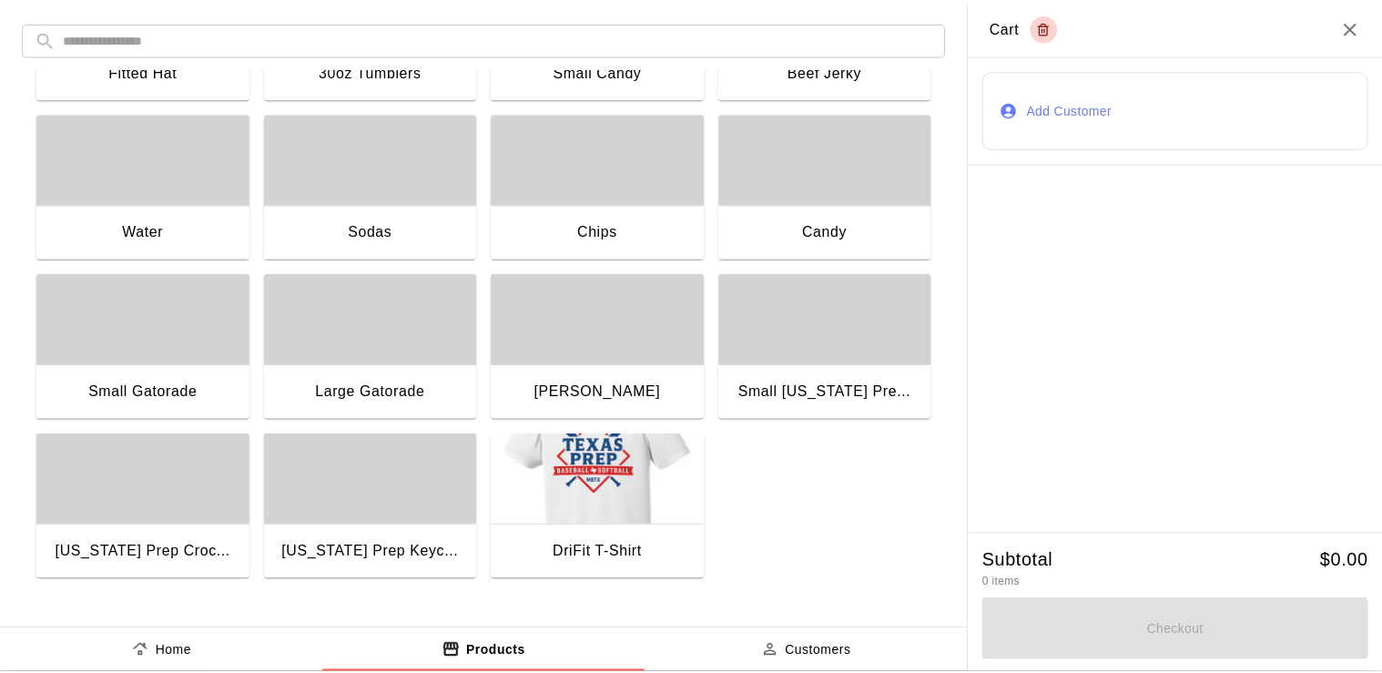
scroll to position [296, 0]
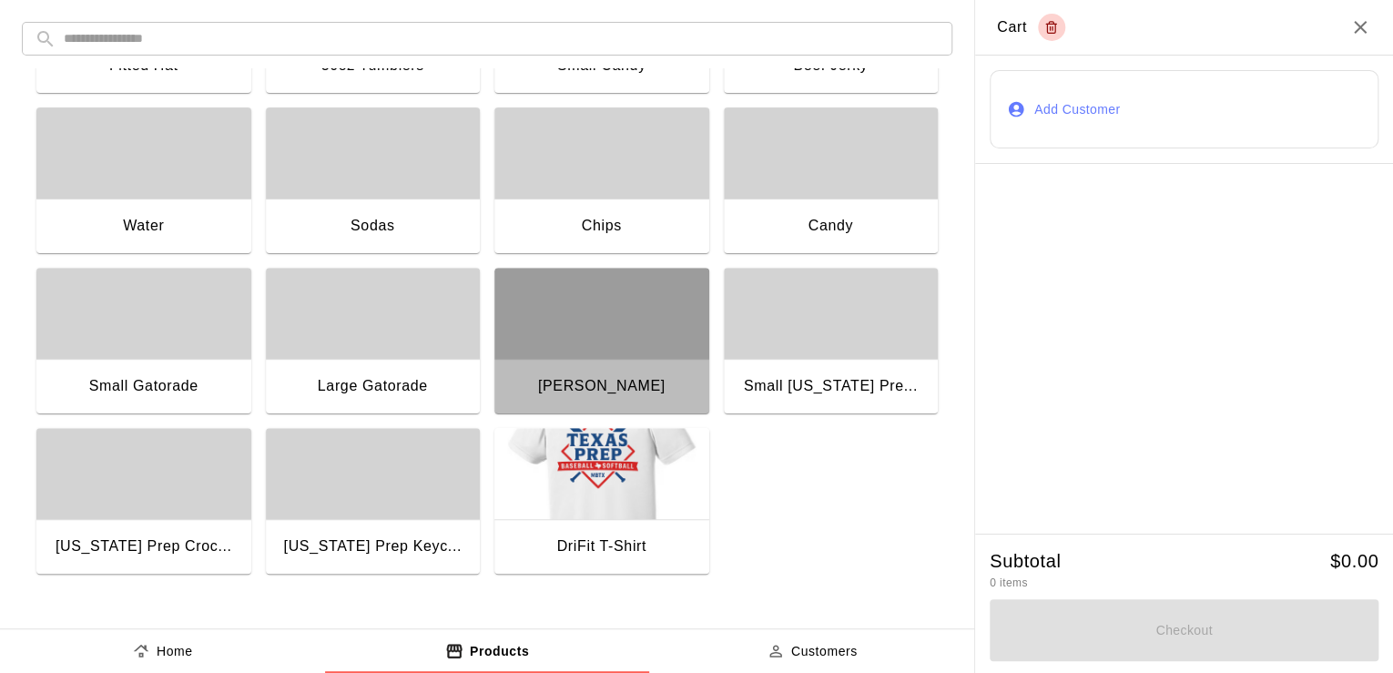
click at [634, 296] on div "button" at bounding box center [601, 313] width 215 height 91
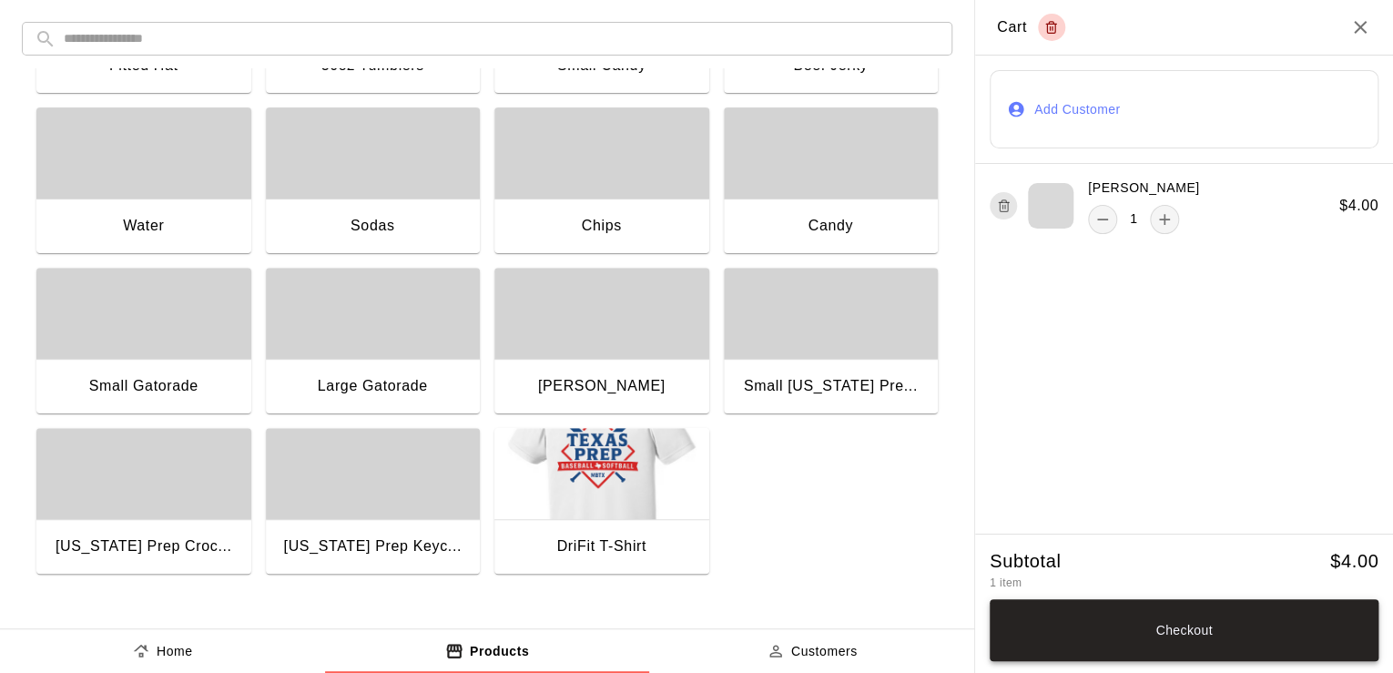
click at [1289, 627] on button "Checkout" at bounding box center [1184, 630] width 389 height 62
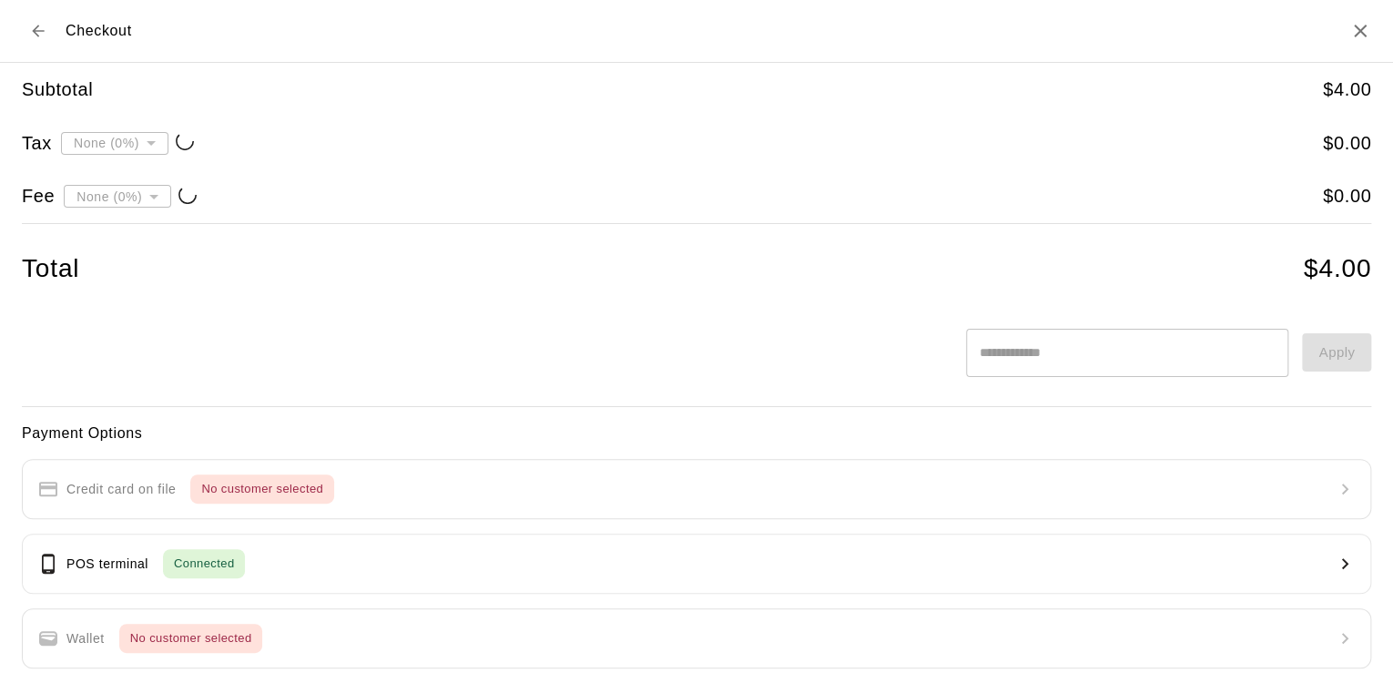
type input "**********"
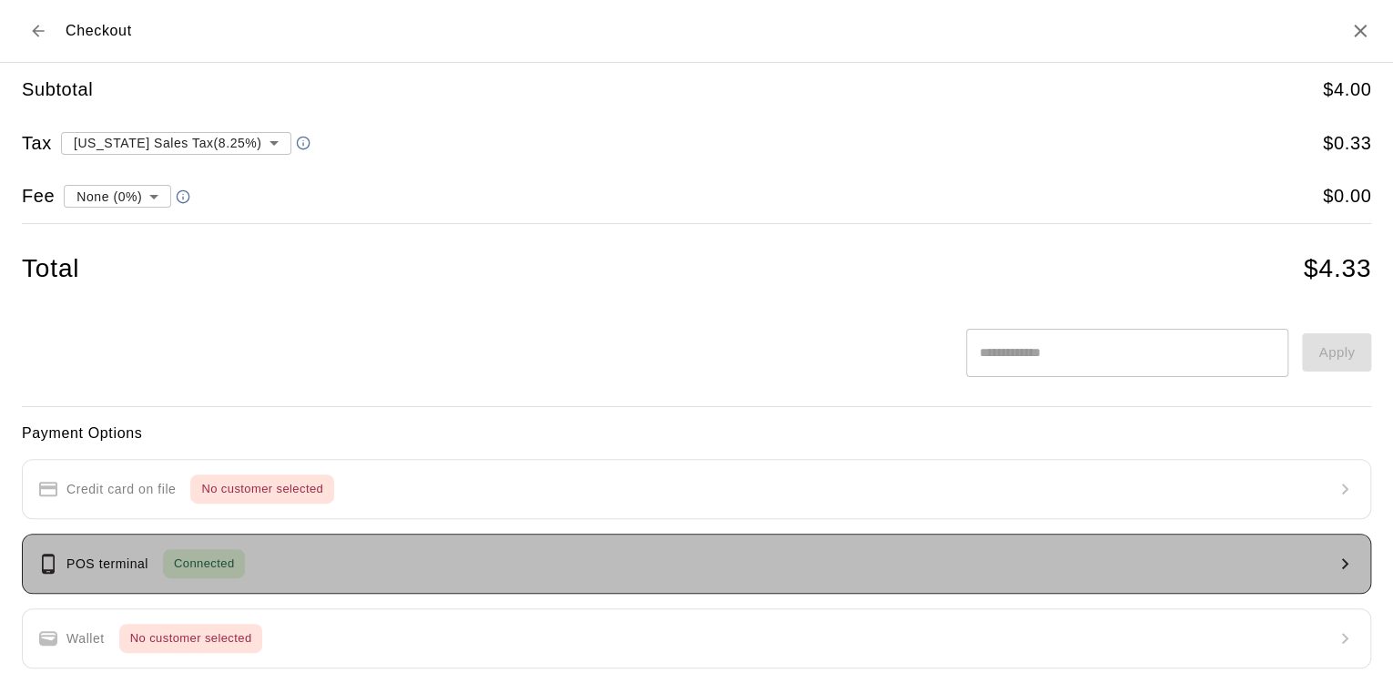
click at [1206, 553] on button "POS terminal Connected" at bounding box center [696, 563] width 1349 height 60
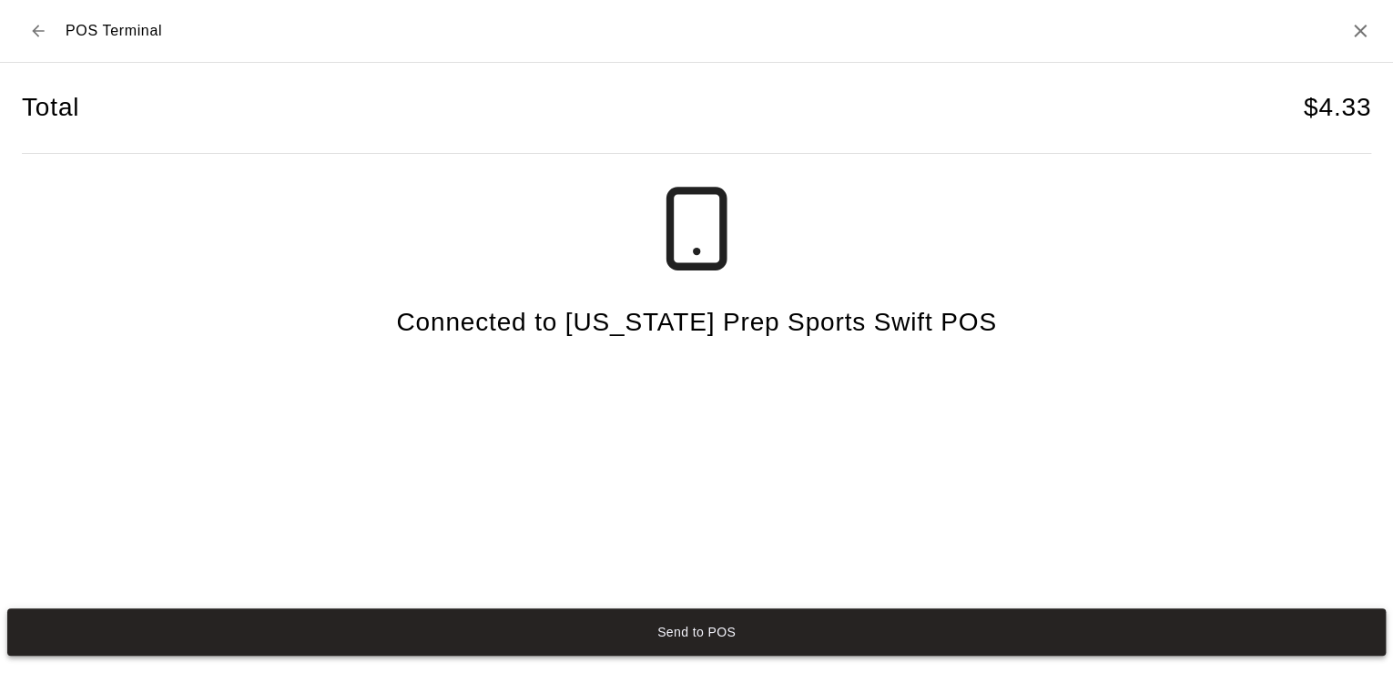
click at [1191, 629] on button "Send to POS" at bounding box center [696, 631] width 1378 height 47
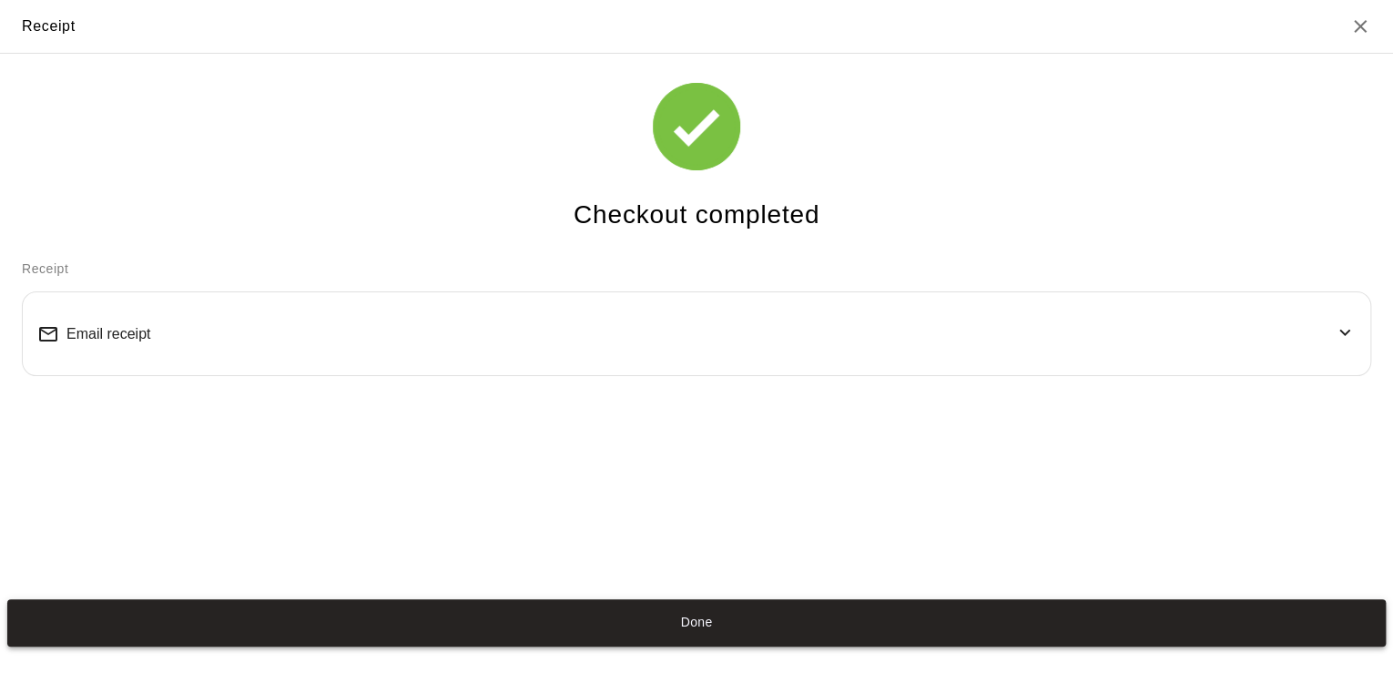
click at [626, 629] on button "Done" at bounding box center [696, 622] width 1378 height 47
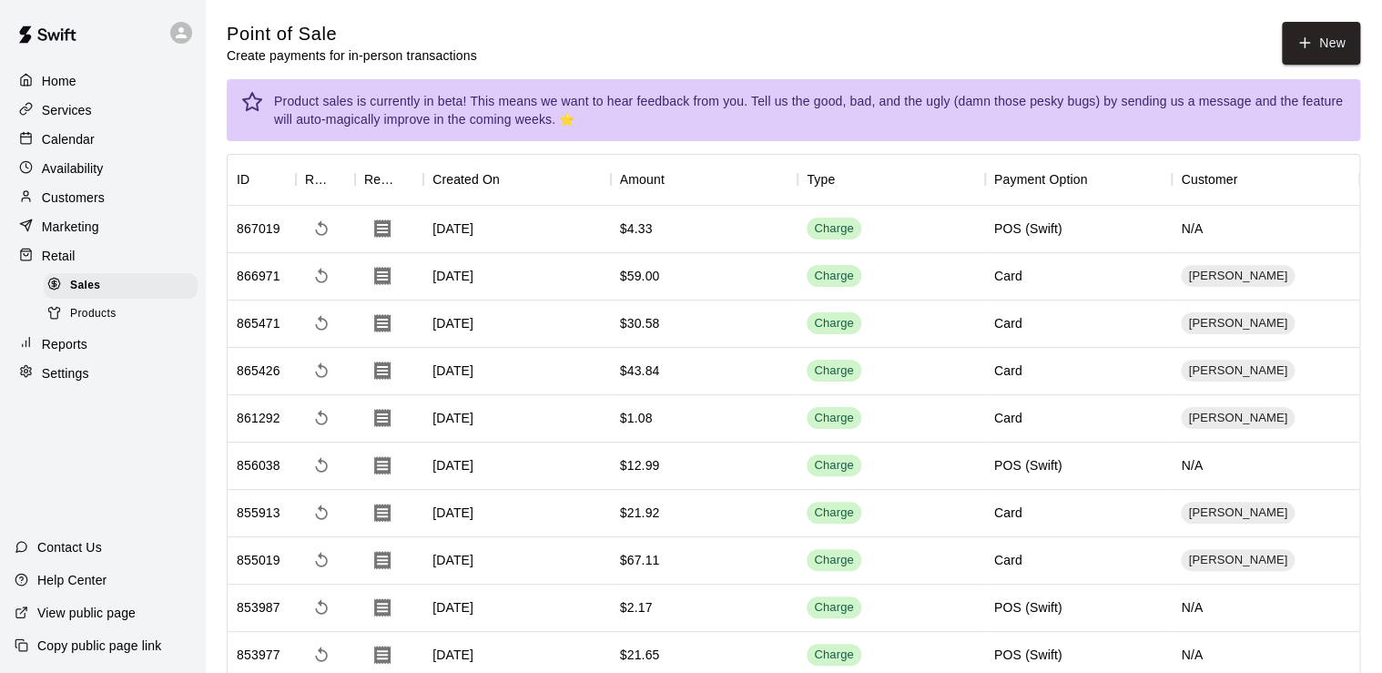
click at [98, 147] on div "Calendar" at bounding box center [103, 139] width 176 height 27
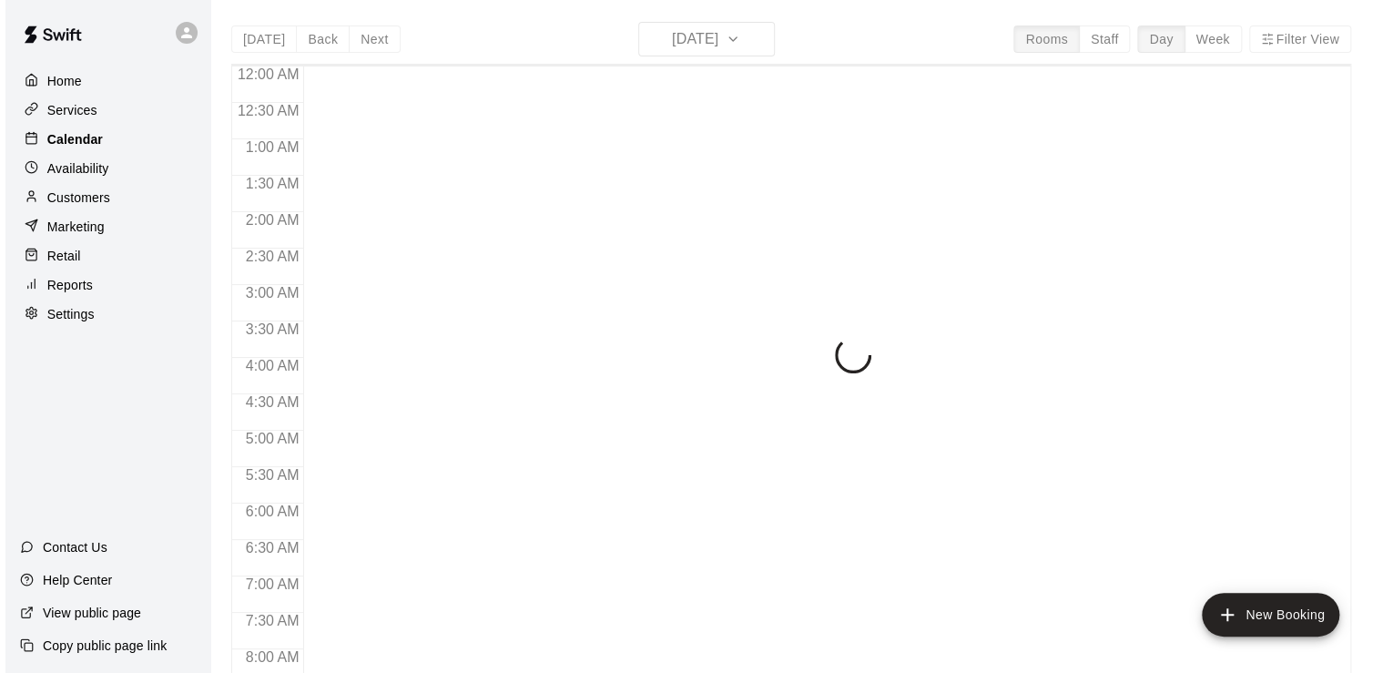
scroll to position [1119, 0]
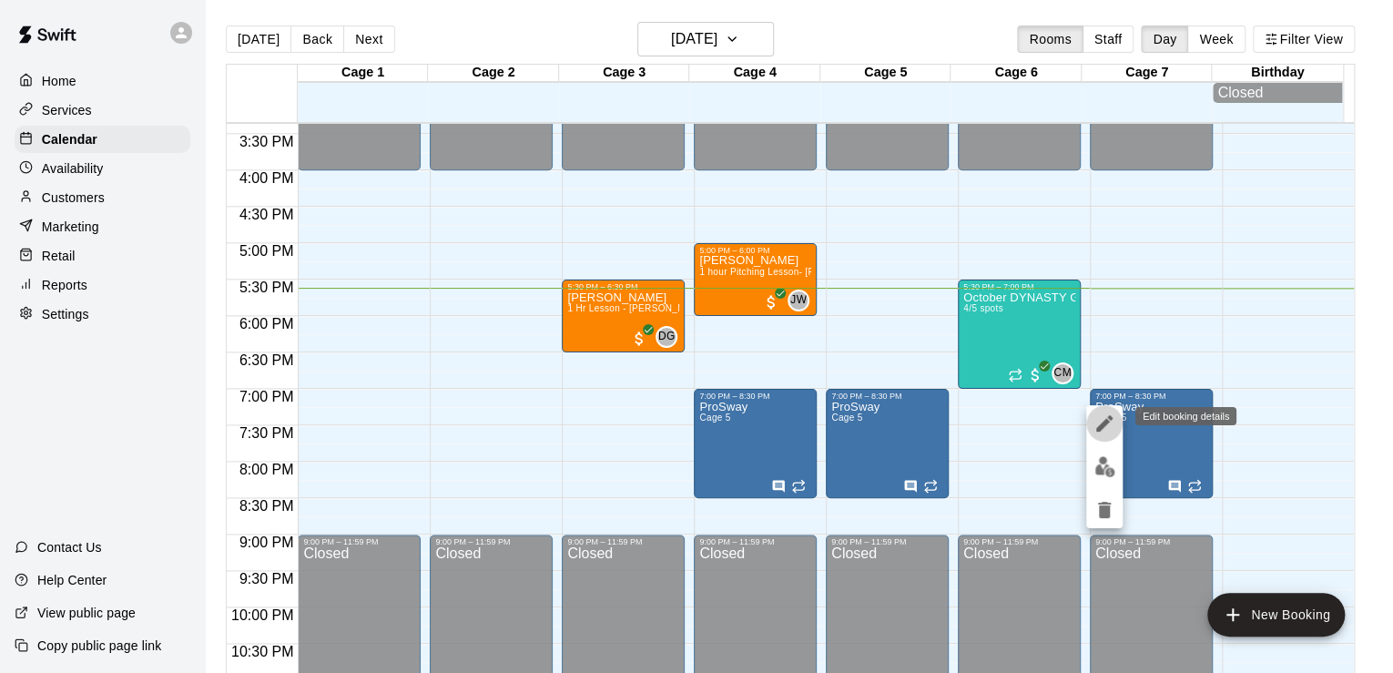
click at [1109, 419] on icon "edit" at bounding box center [1104, 423] width 22 height 22
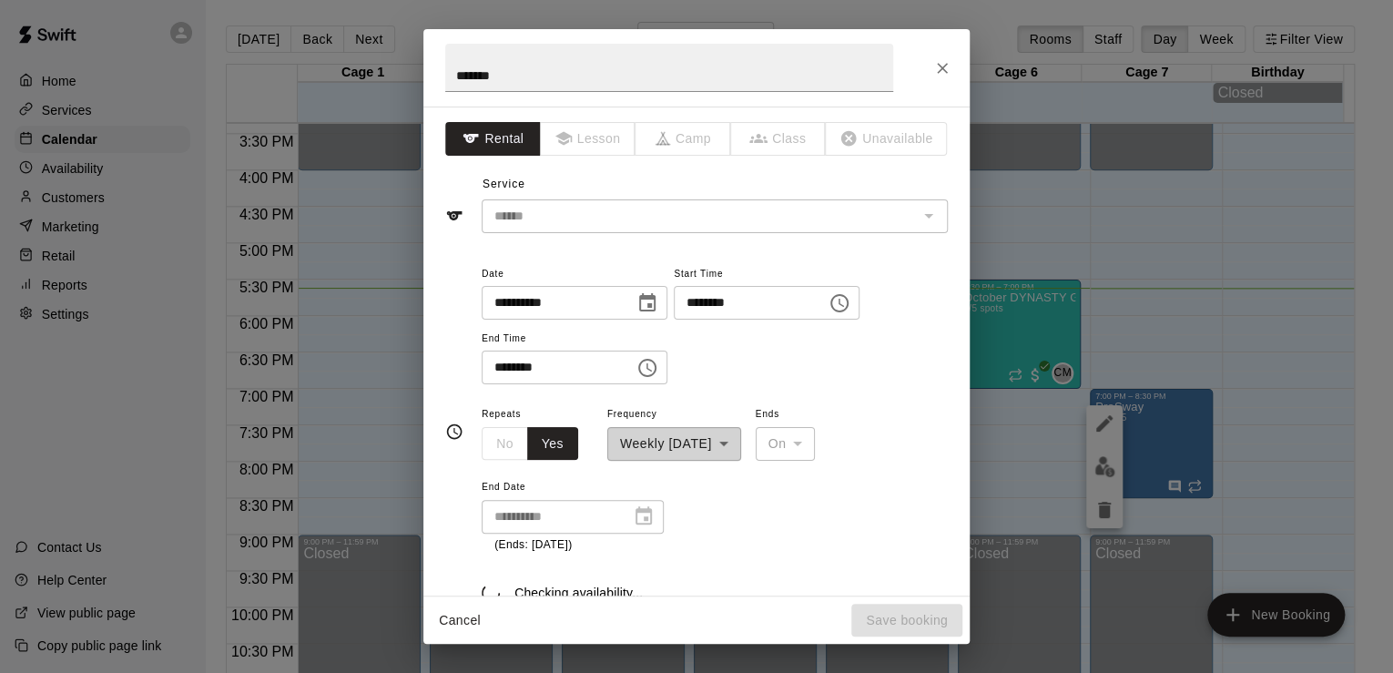
scroll to position [265, 0]
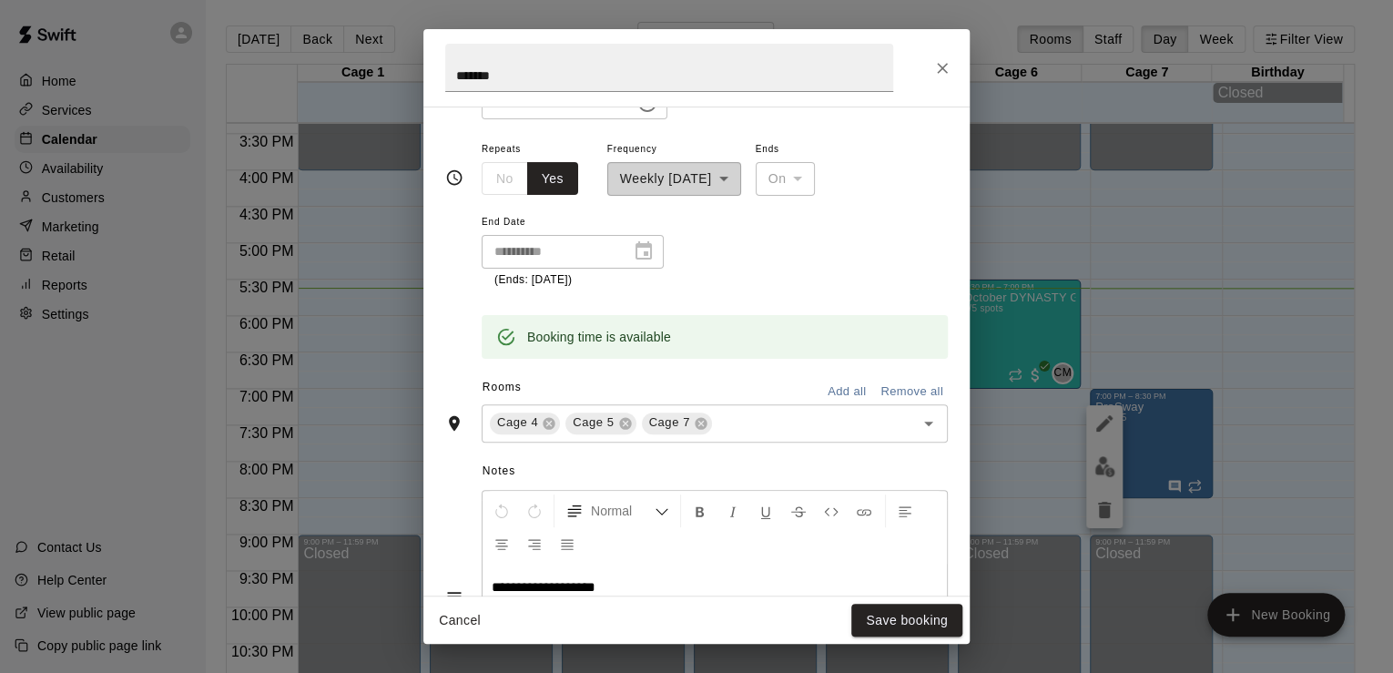
drag, startPoint x: 948, startPoint y: 76, endPoint x: 1042, endPoint y: 448, distance: 383.3
click at [1042, 448] on div "**********" at bounding box center [696, 336] width 1393 height 673
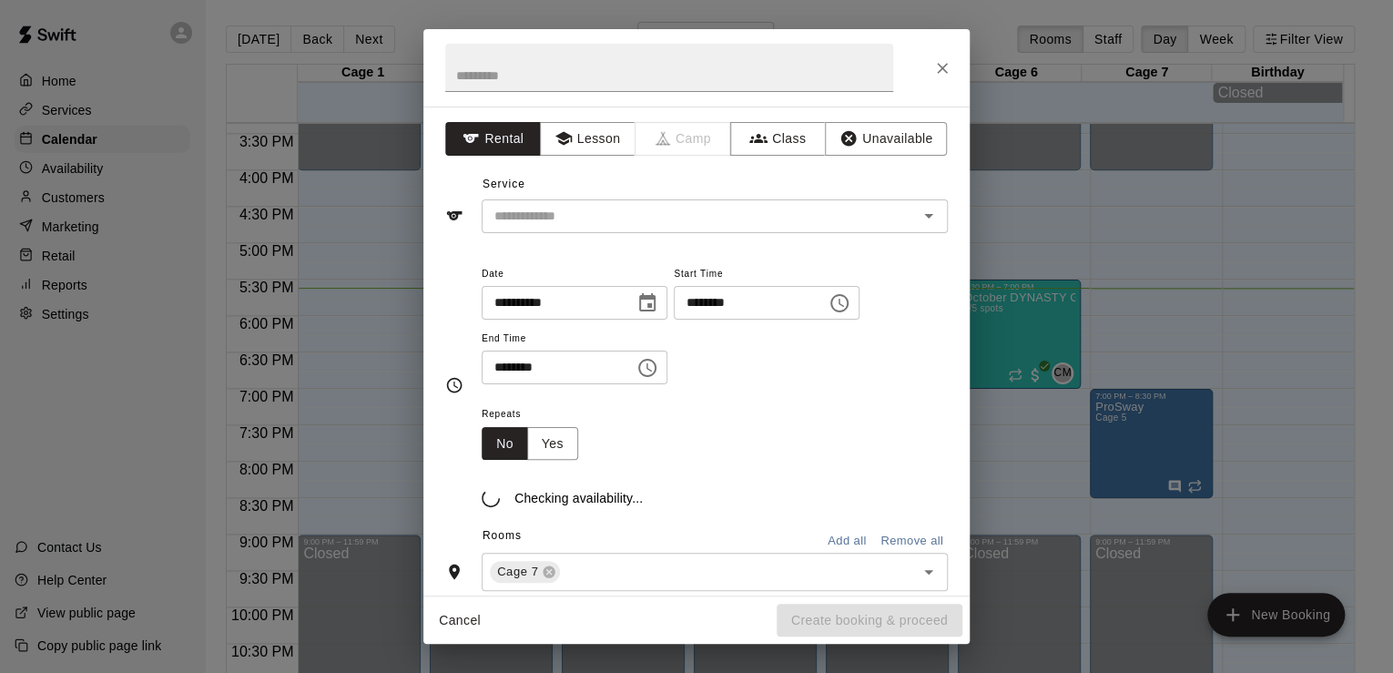
click at [1102, 479] on div "**********" at bounding box center [696, 336] width 1393 height 673
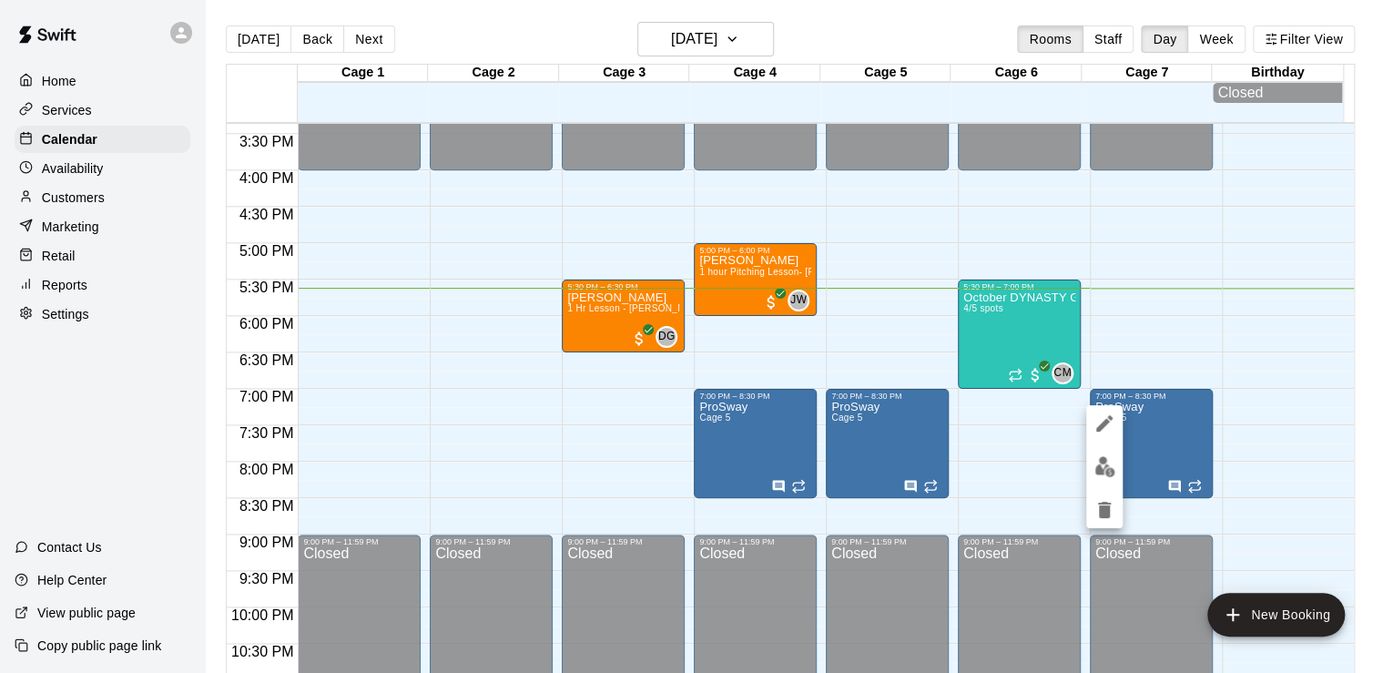
click at [1100, 529] on div at bounding box center [696, 336] width 1393 height 673
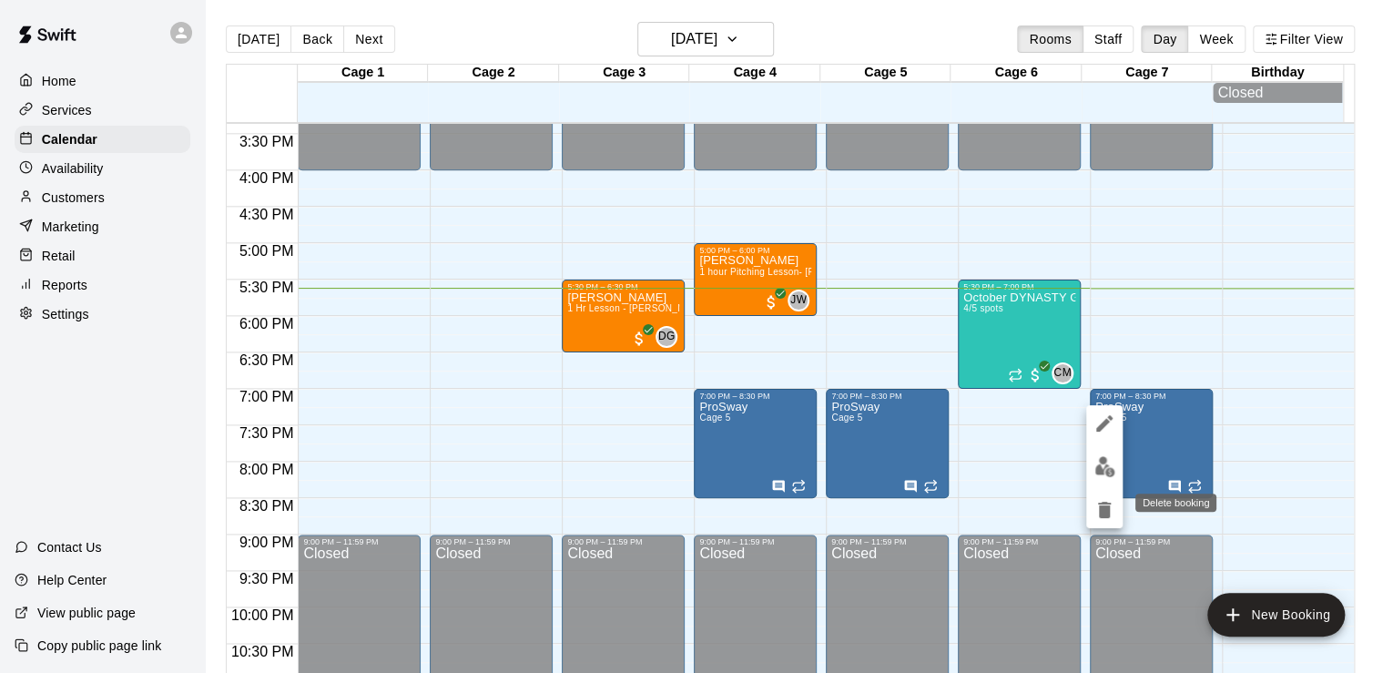
click at [1107, 507] on icon "delete" at bounding box center [1104, 510] width 13 height 16
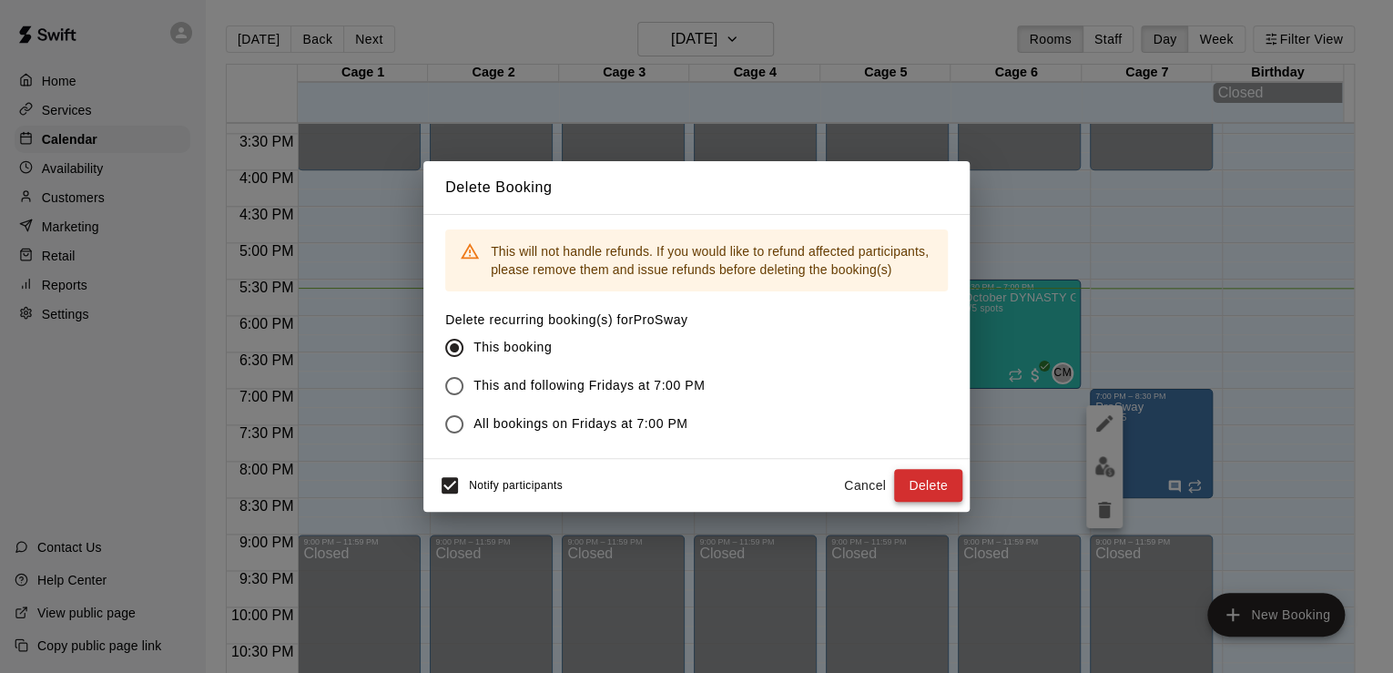
click at [914, 473] on button "Delete" at bounding box center [928, 486] width 68 height 34
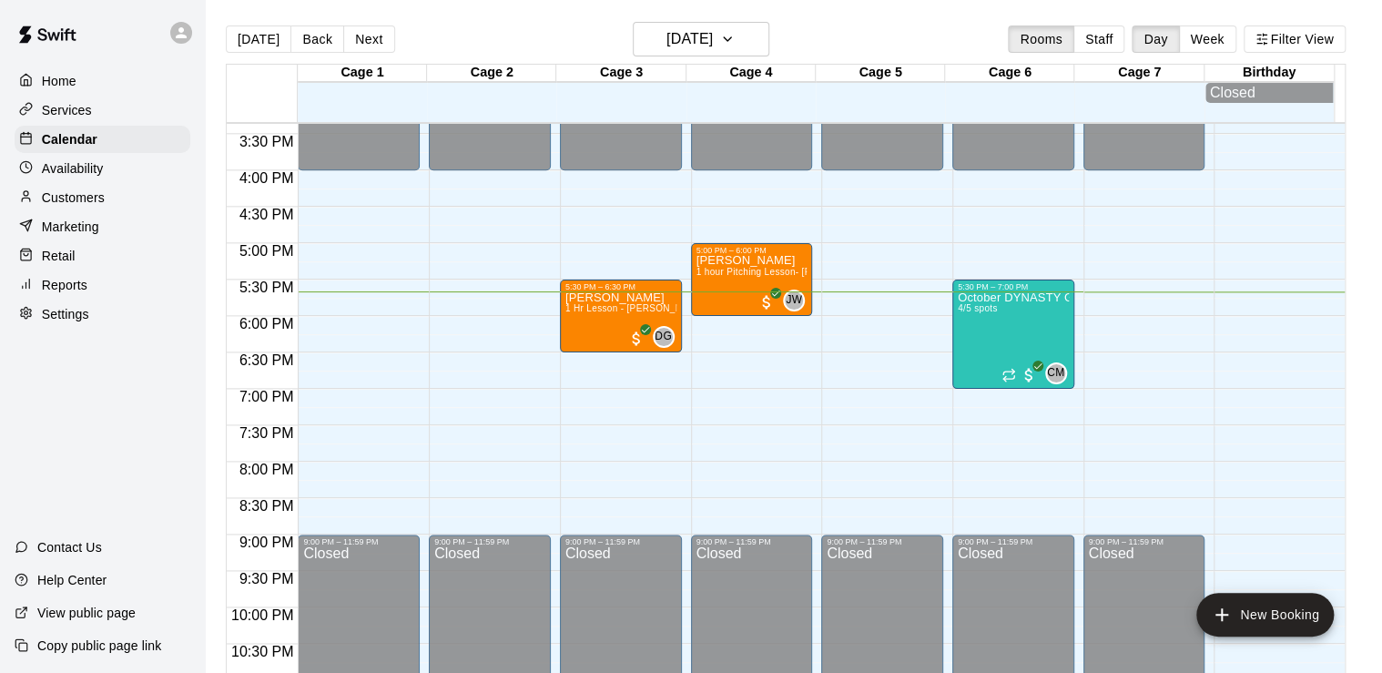
drag, startPoint x: 732, startPoint y: 393, endPoint x: 710, endPoint y: 386, distance: 23.0
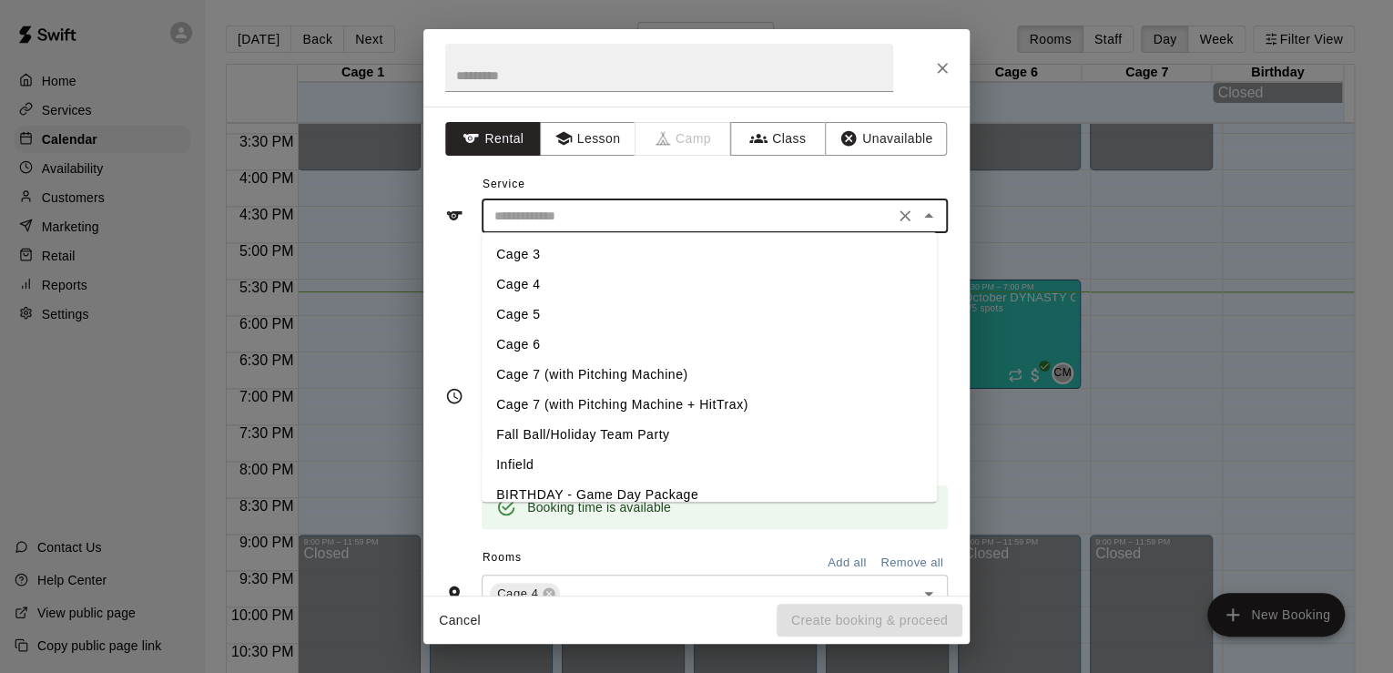
click at [639, 208] on input "text" at bounding box center [687, 216] width 401 height 23
click at [569, 287] on li "Cage 4" at bounding box center [709, 284] width 455 height 30
type input "******"
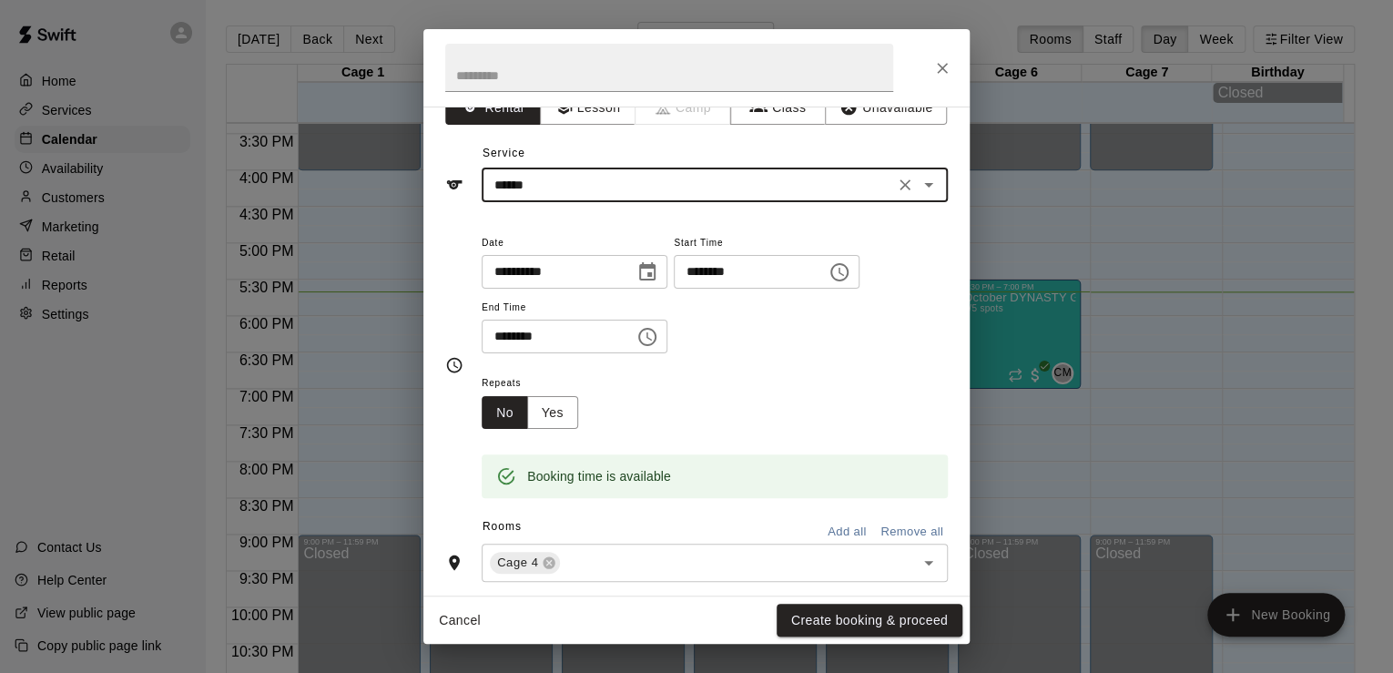
scroll to position [0, 0]
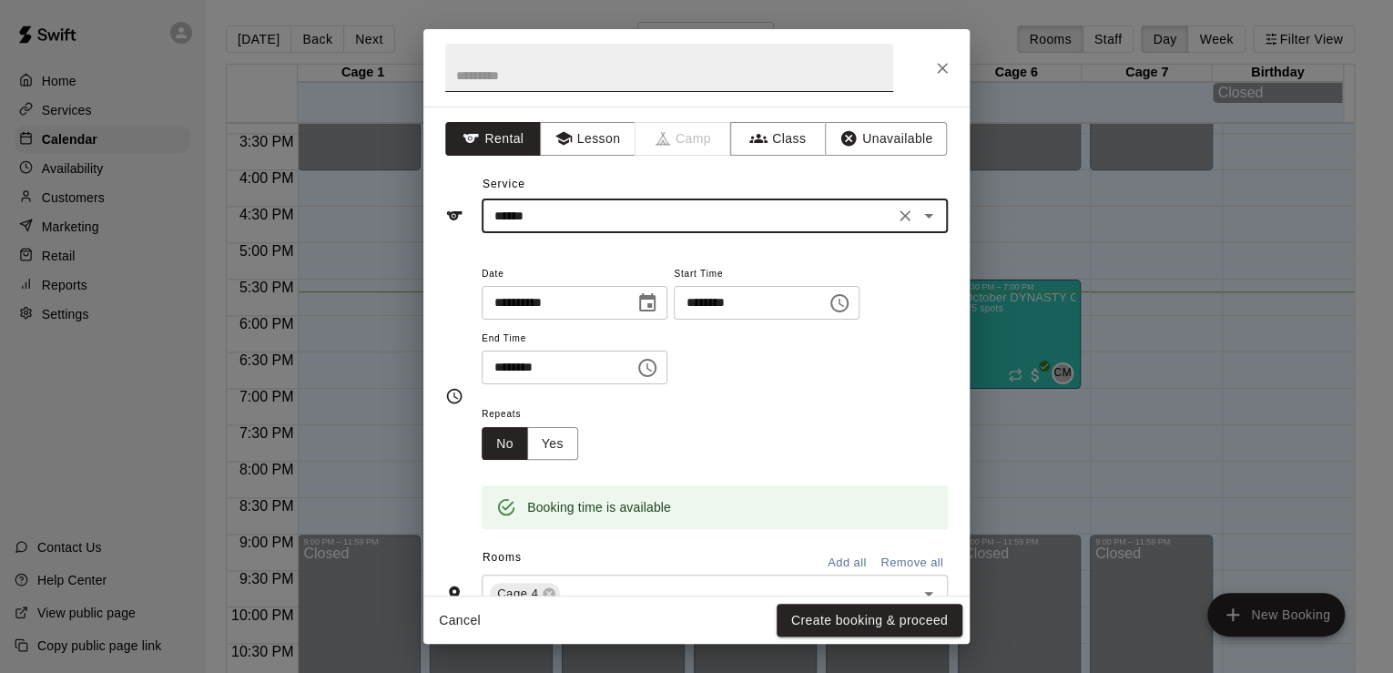
click at [604, 70] on input "text" at bounding box center [669, 68] width 448 height 48
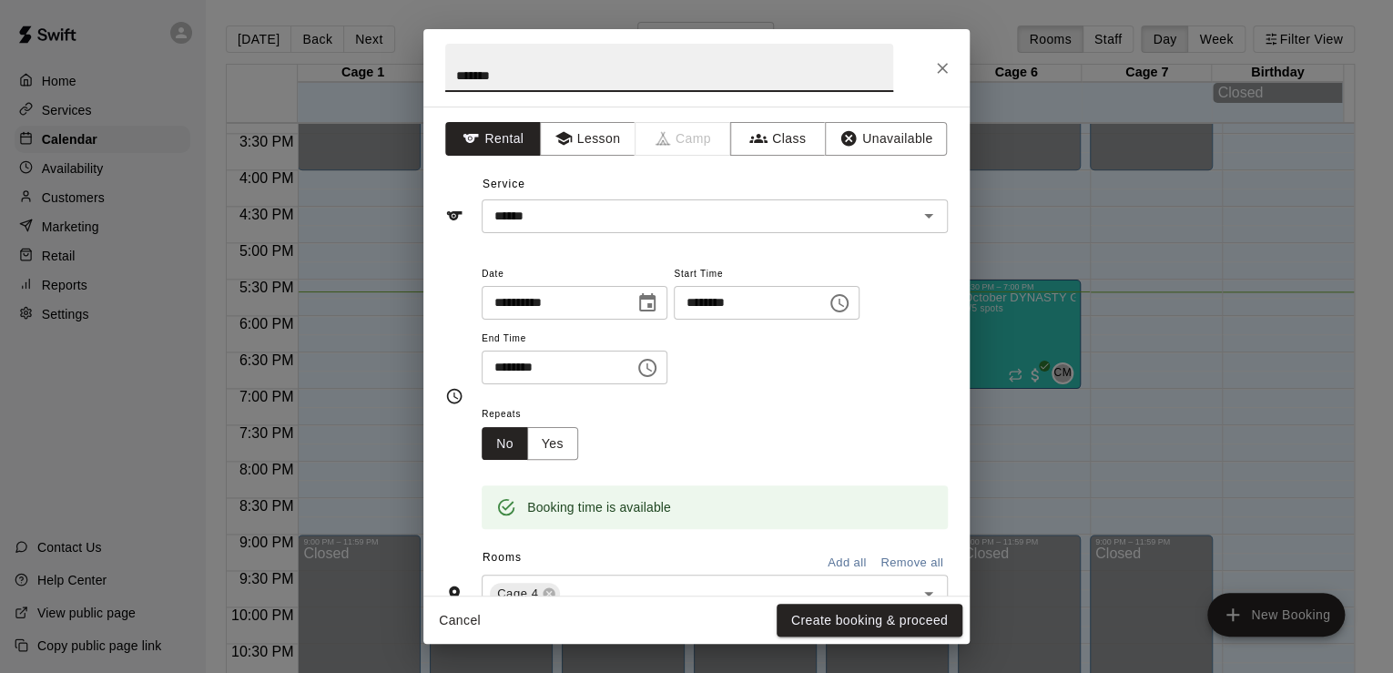
type input "*******"
click at [814, 295] on input "********" at bounding box center [744, 303] width 140 height 34
click at [850, 299] on icon "Choose time, selected time is 6:45 PM" at bounding box center [839, 303] width 22 height 22
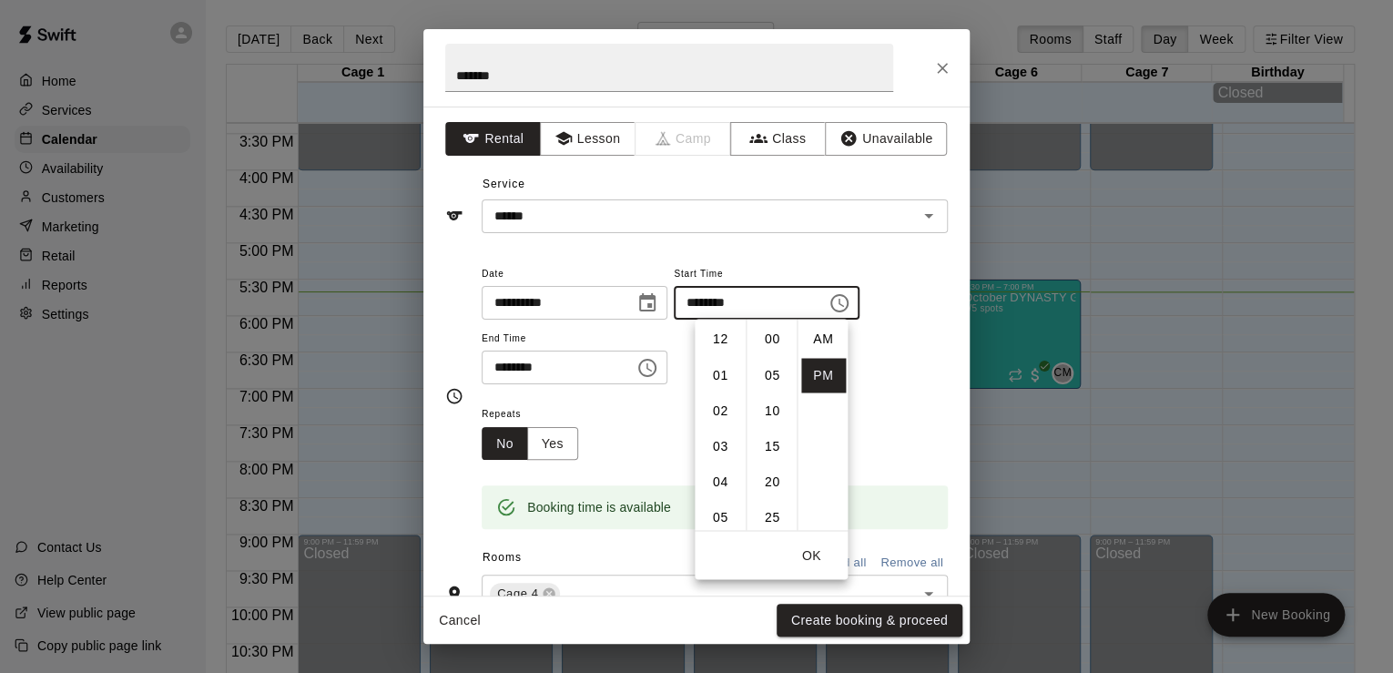
scroll to position [33, 0]
click at [719, 368] on li "07" at bounding box center [720, 375] width 44 height 34
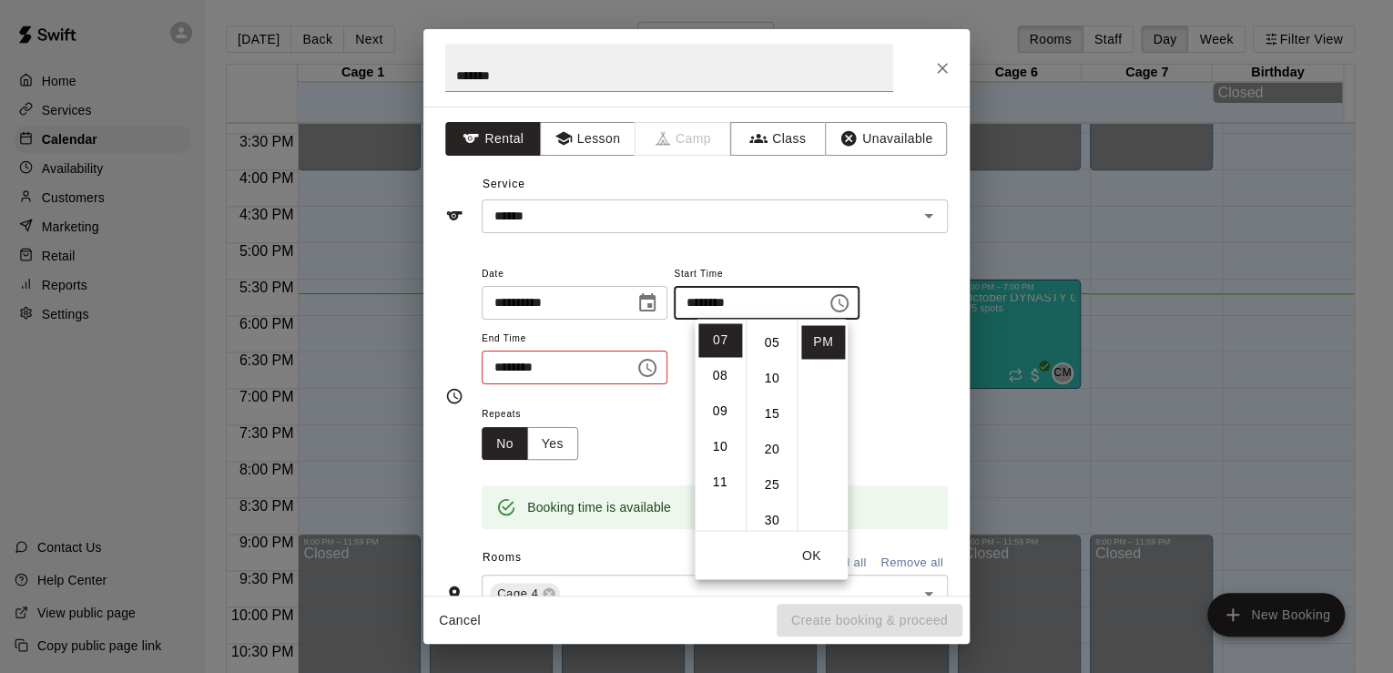
scroll to position [0, 0]
click at [768, 331] on li "00" at bounding box center [772, 339] width 44 height 34
type input "********"
click at [665, 352] on button "Choose time, selected time is 7:15 PM" at bounding box center [647, 368] width 36 height 36
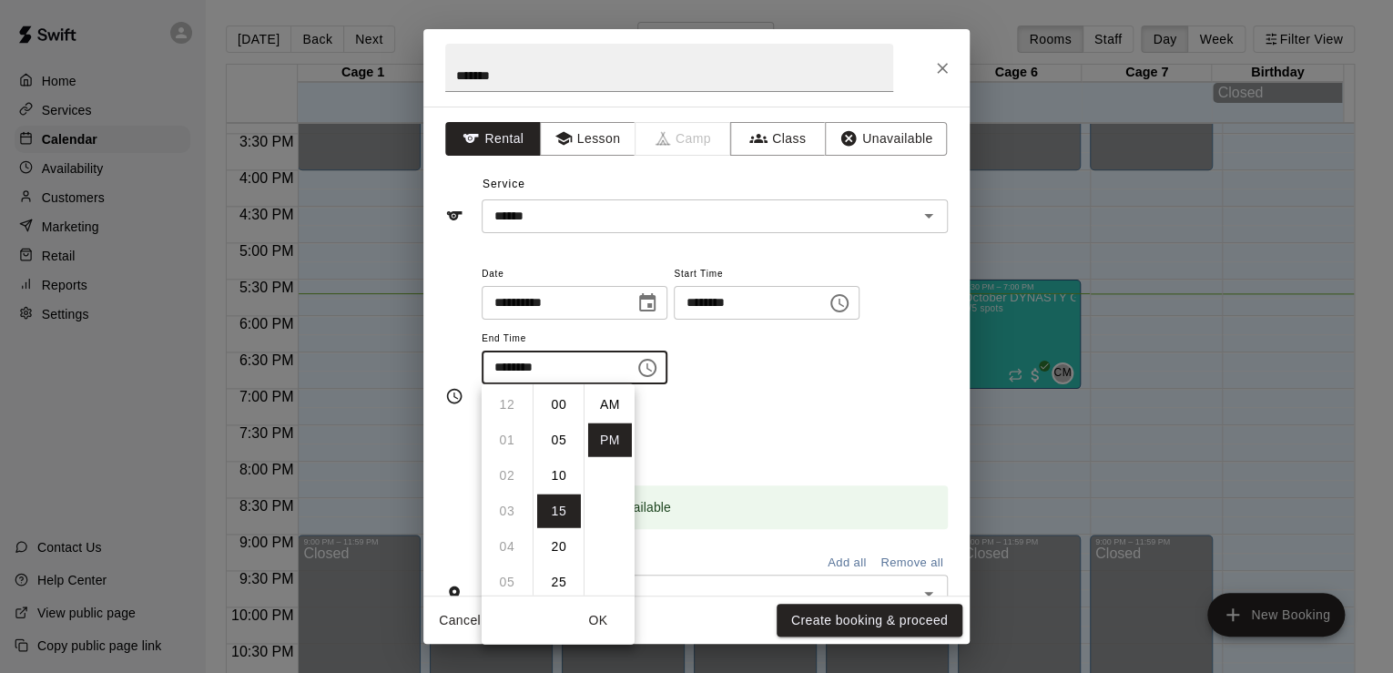
scroll to position [33, 0]
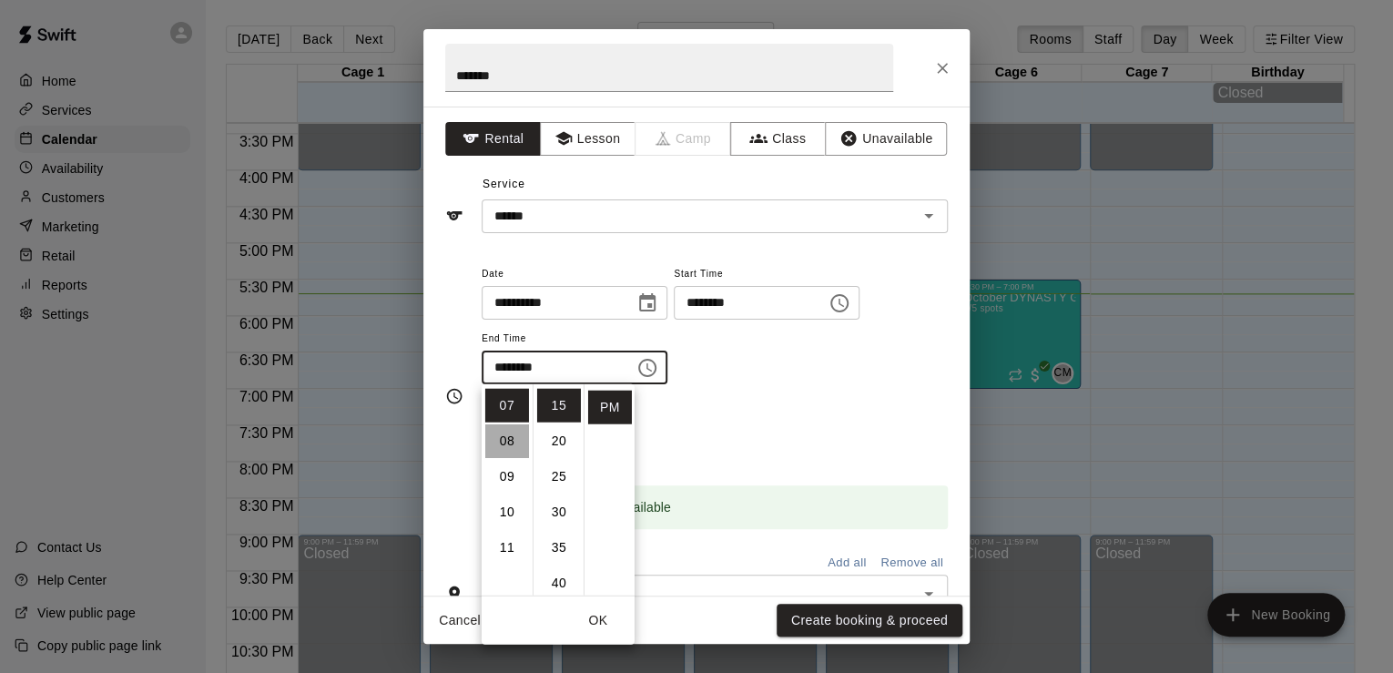
click at [500, 444] on li "08" at bounding box center [507, 441] width 44 height 34
click at [560, 518] on li "30" at bounding box center [559, 512] width 44 height 34
type input "********"
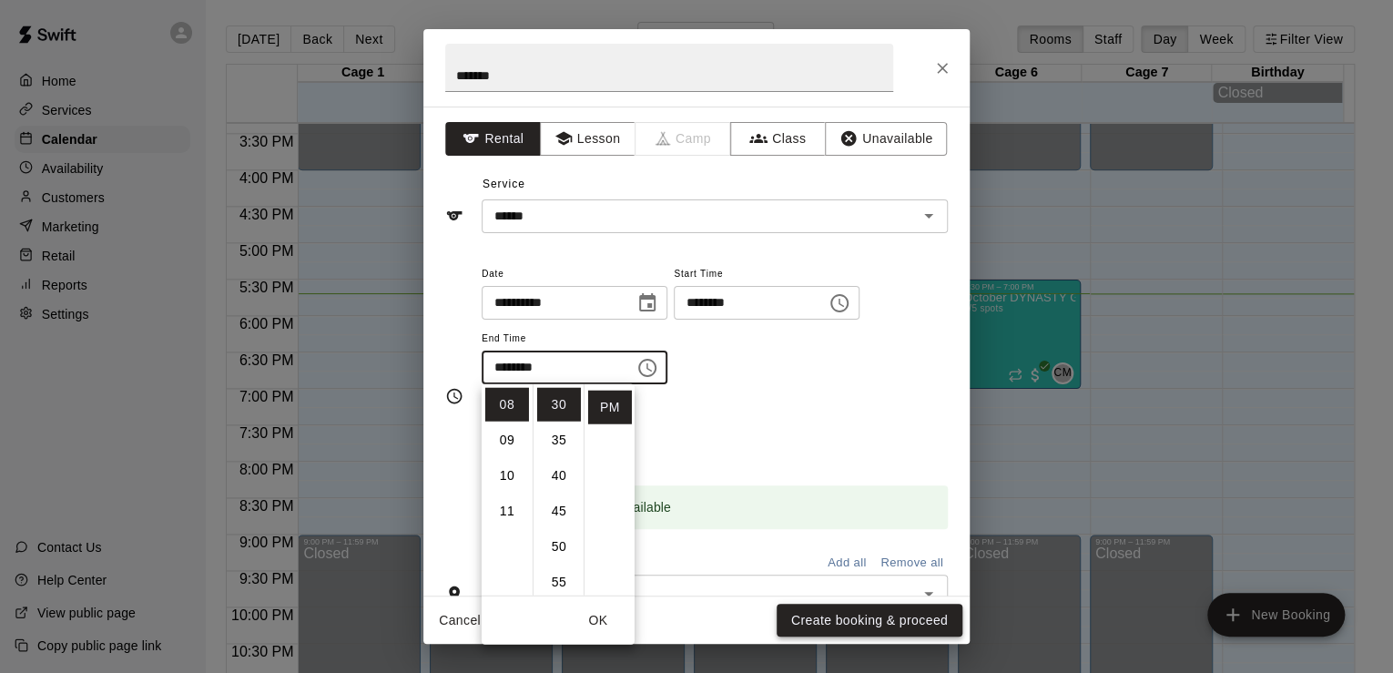
click at [870, 621] on button "Create booking & proceed" at bounding box center [870, 621] width 186 height 34
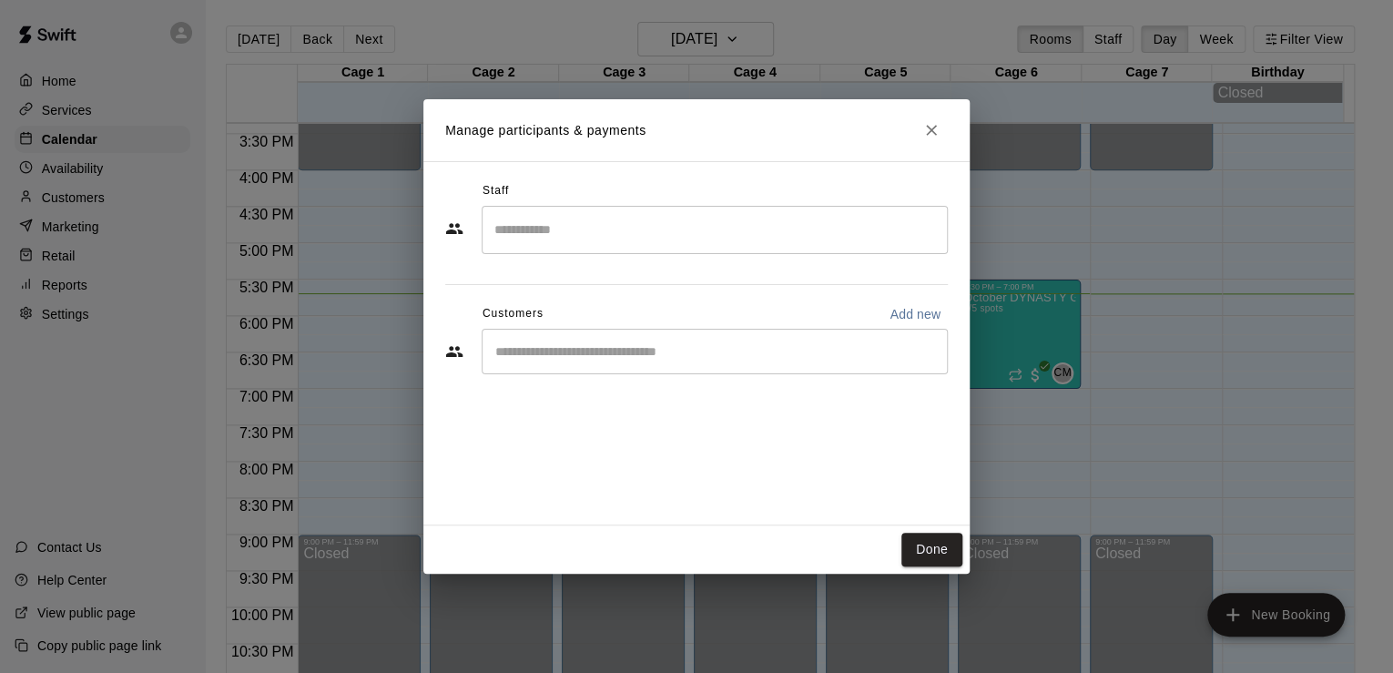
click at [950, 526] on div "Done" at bounding box center [696, 549] width 546 height 48
click at [929, 541] on button "Done" at bounding box center [931, 550] width 61 height 34
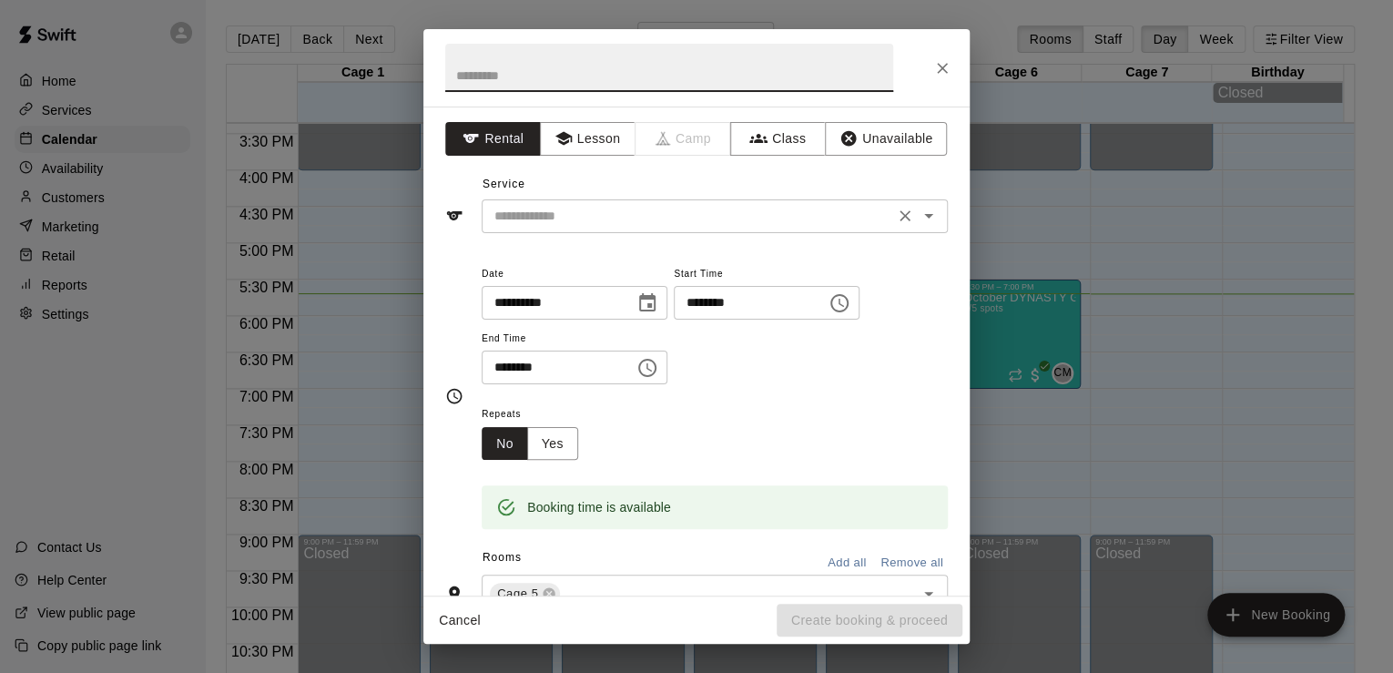
click at [554, 218] on input "text" at bounding box center [687, 216] width 401 height 23
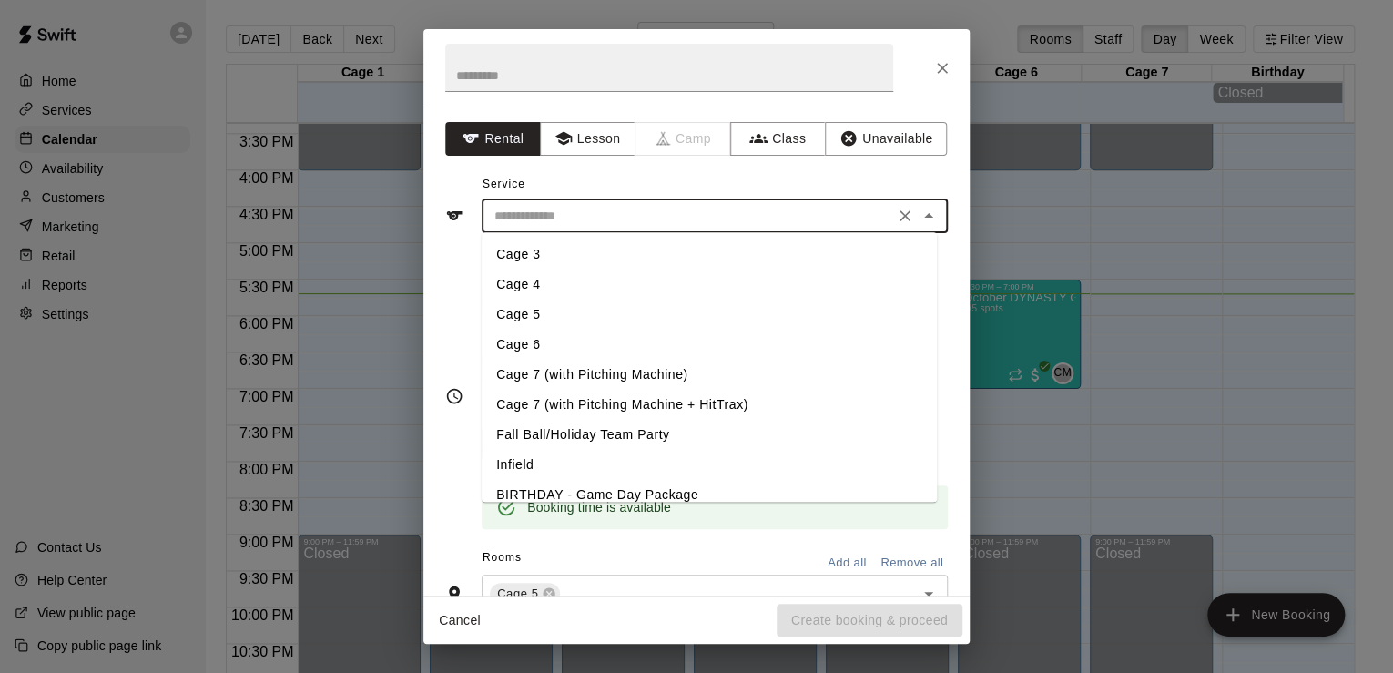
click at [550, 315] on li "Cage 5" at bounding box center [709, 315] width 455 height 30
type input "******"
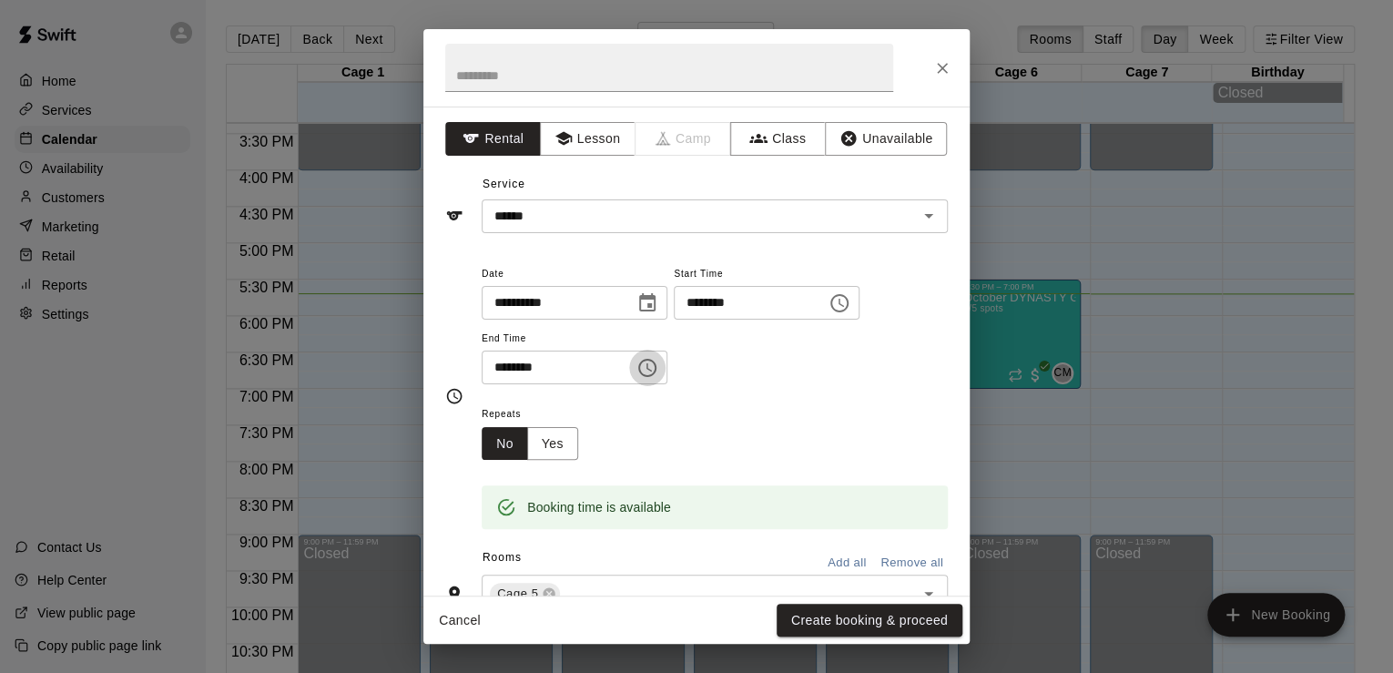
click at [658, 365] on icon "Choose time, selected time is 7:30 PM" at bounding box center [647, 368] width 22 height 22
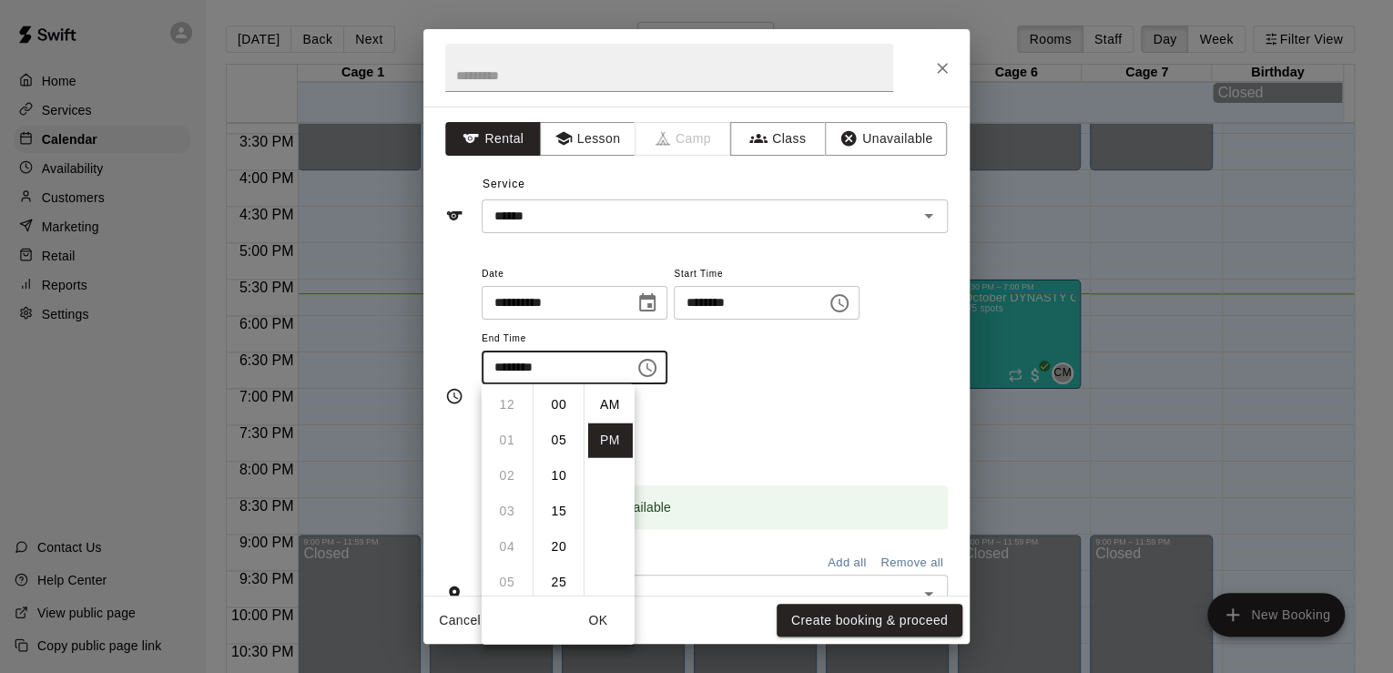
scroll to position [33, 0]
click at [500, 431] on li "08" at bounding box center [507, 441] width 44 height 34
type input "********"
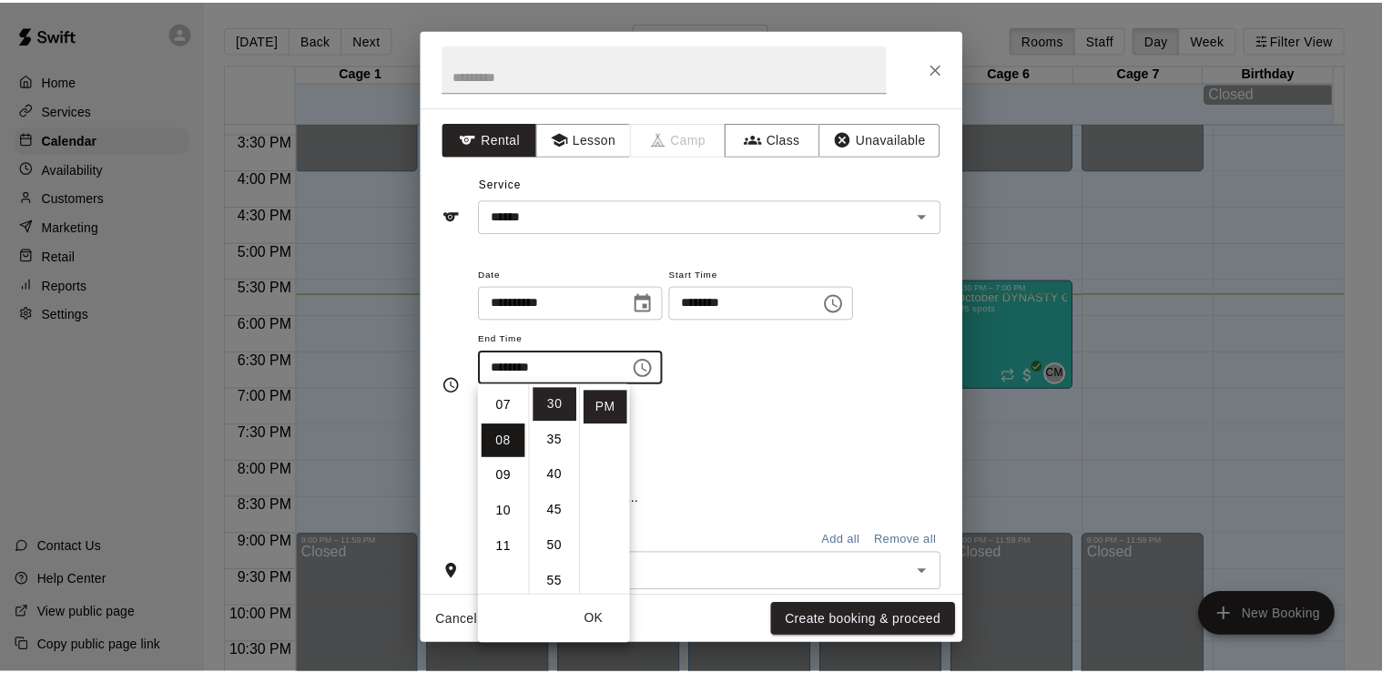
scroll to position [284, 0]
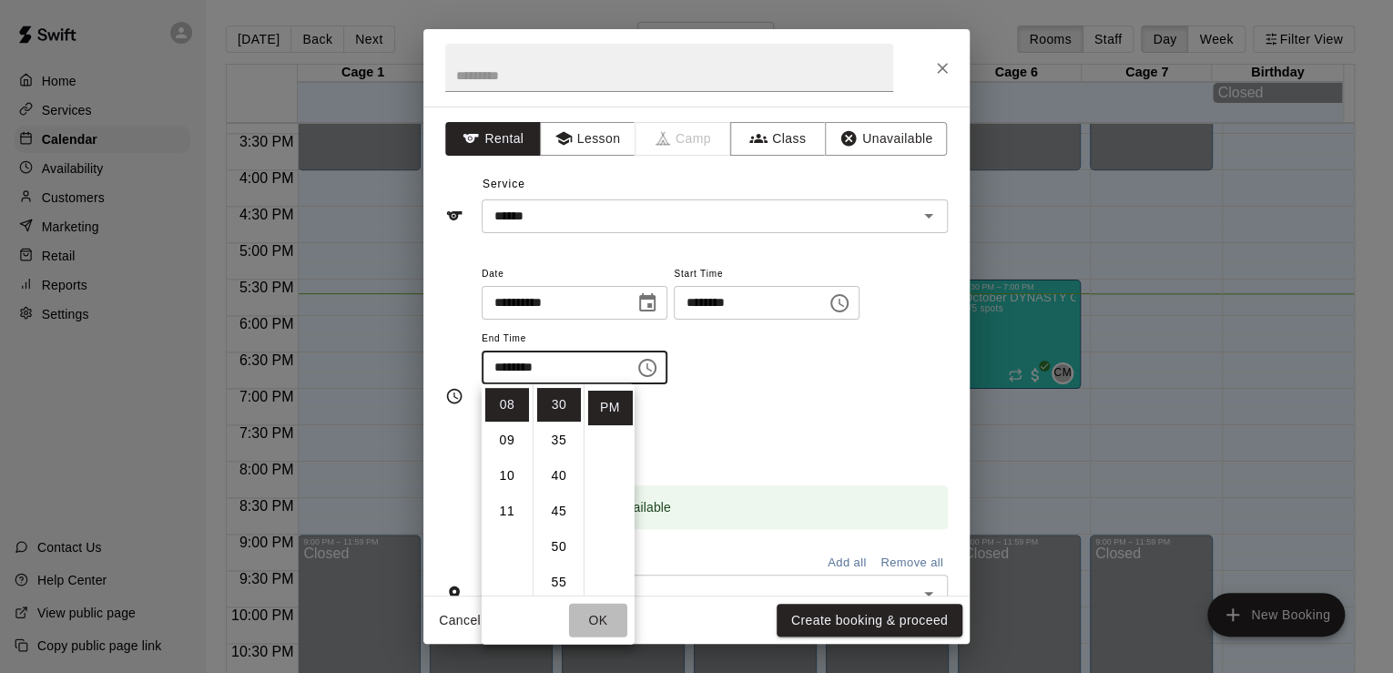
click at [600, 629] on button "OK" at bounding box center [598, 621] width 58 height 34
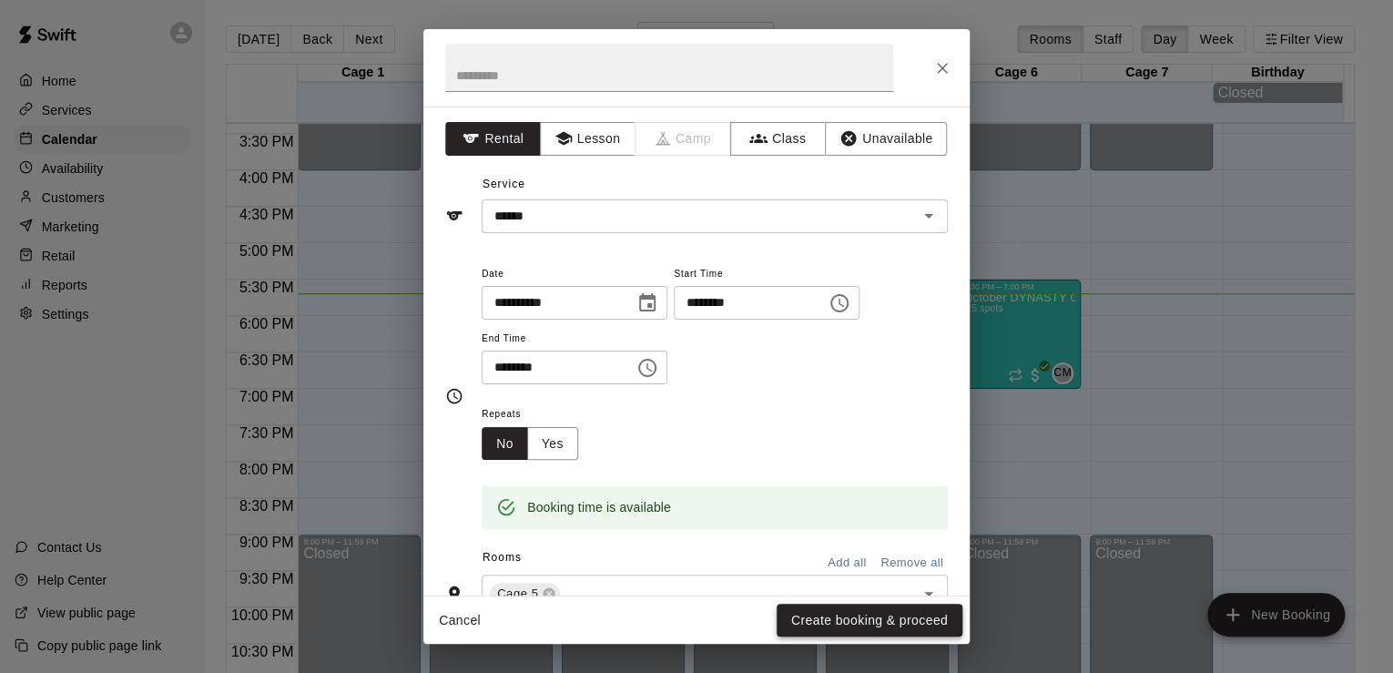
click at [845, 615] on button "Create booking & proceed" at bounding box center [870, 621] width 186 height 34
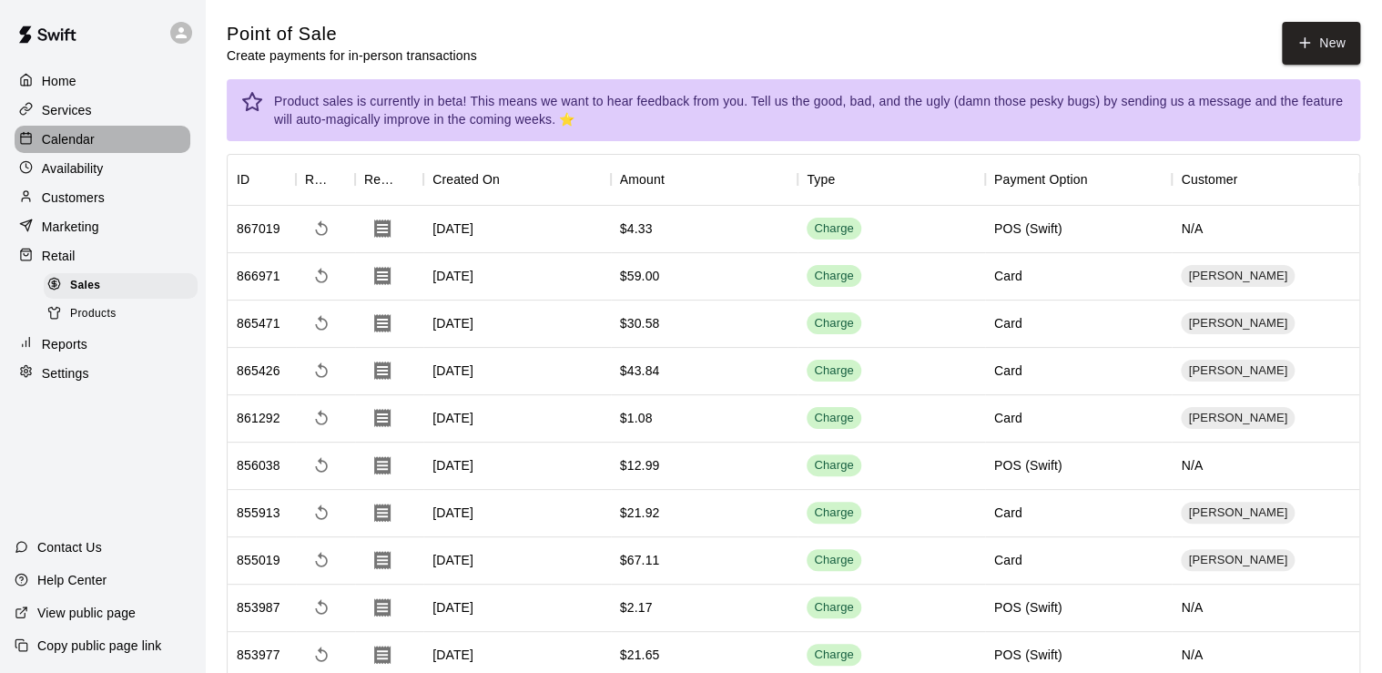
click at [74, 148] on p "Calendar" at bounding box center [68, 139] width 53 height 18
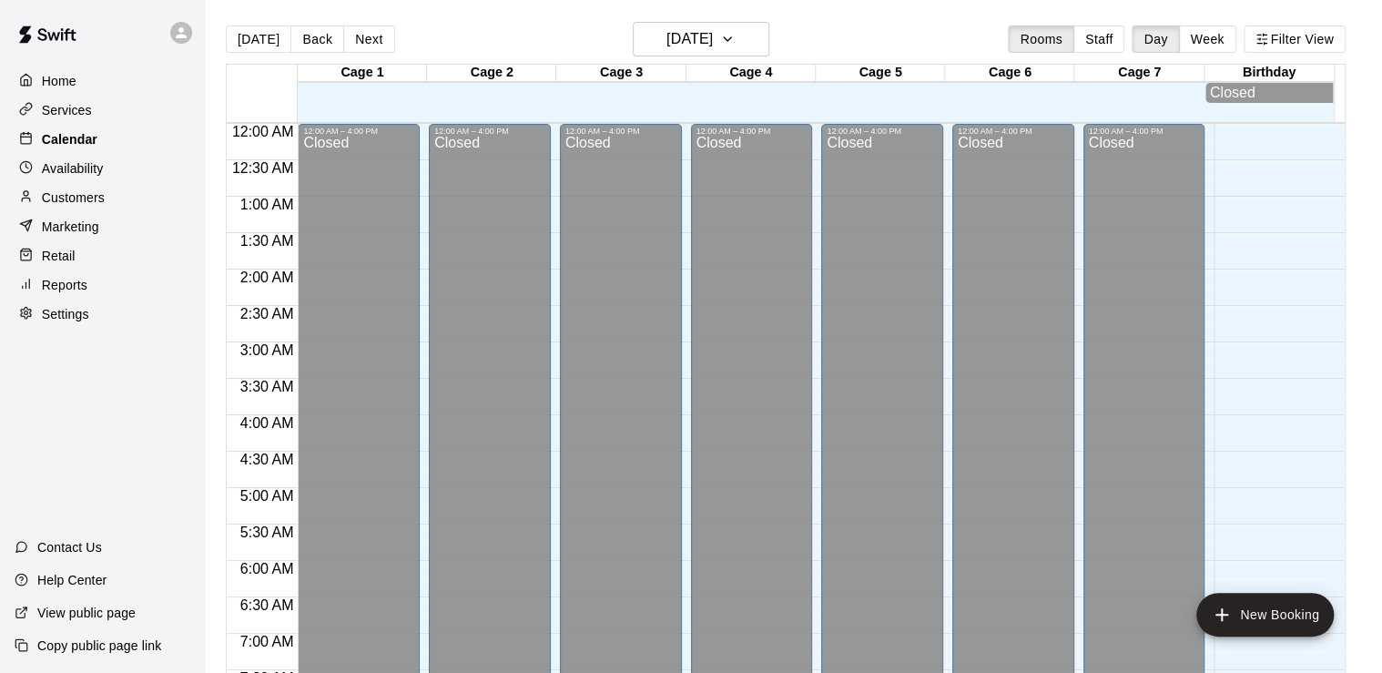
scroll to position [1119, 0]
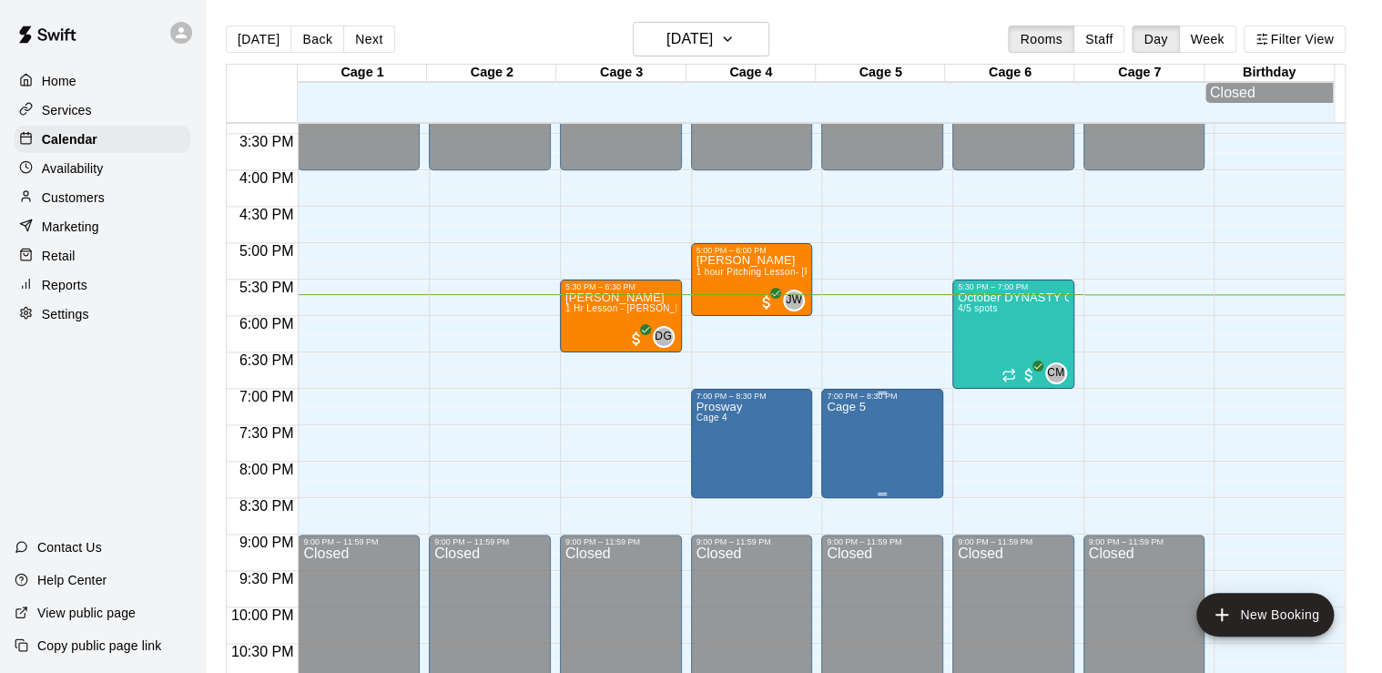
click at [867, 401] on div "7:00 PM – 8:30 PM" at bounding box center [882, 395] width 111 height 9
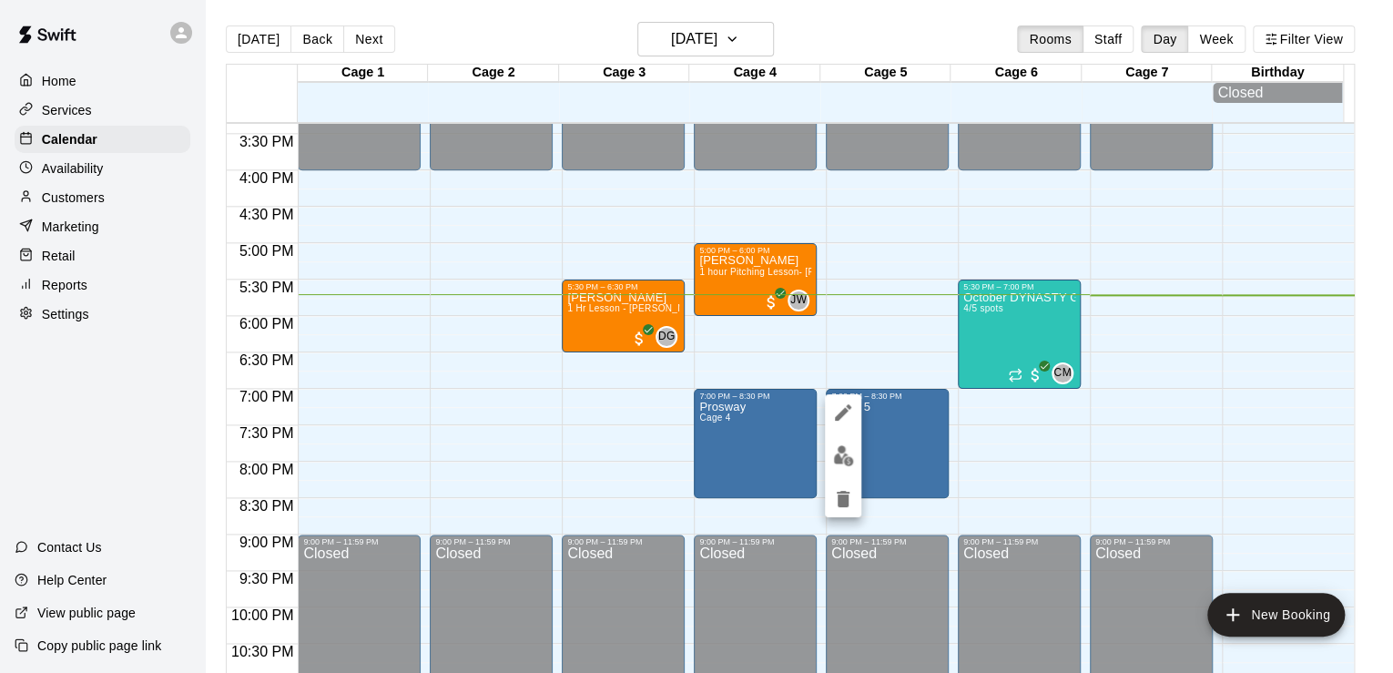
click at [838, 415] on icon "edit" at bounding box center [843, 412] width 16 height 16
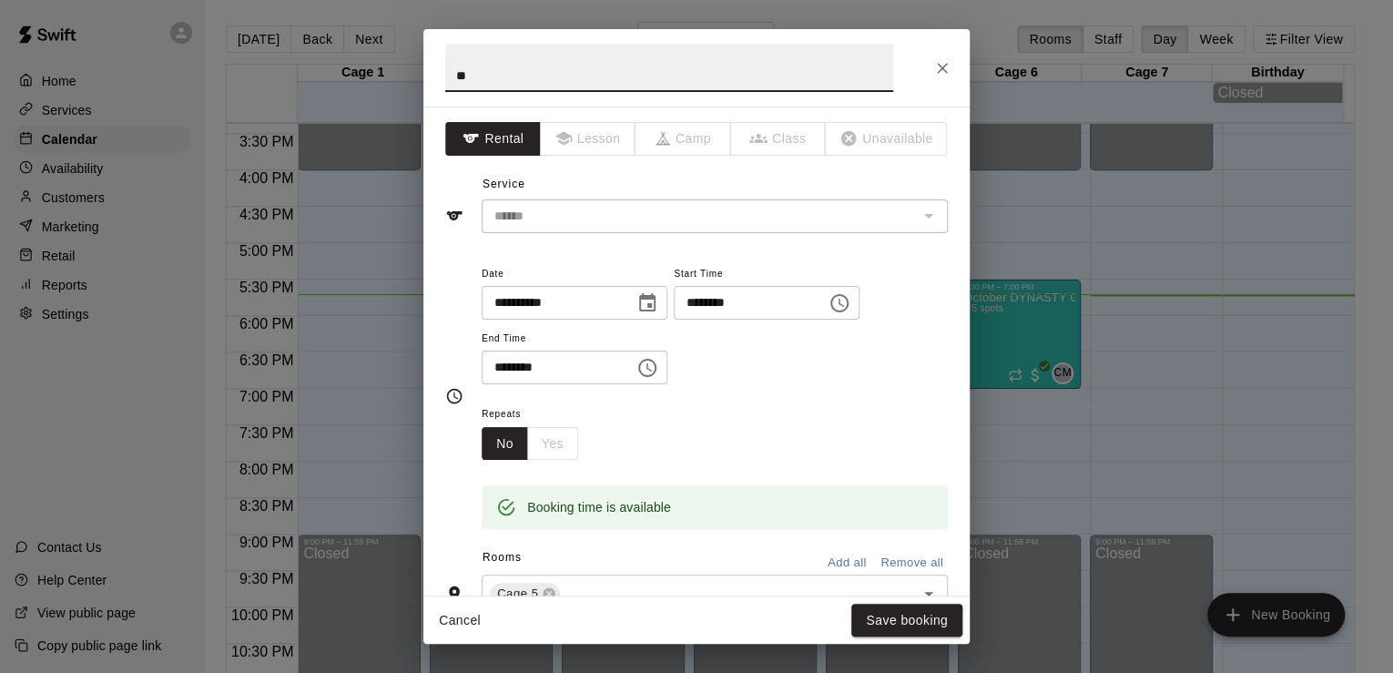
type input "*"
type input "*******"
click at [889, 626] on button "Save booking" at bounding box center [906, 621] width 111 height 34
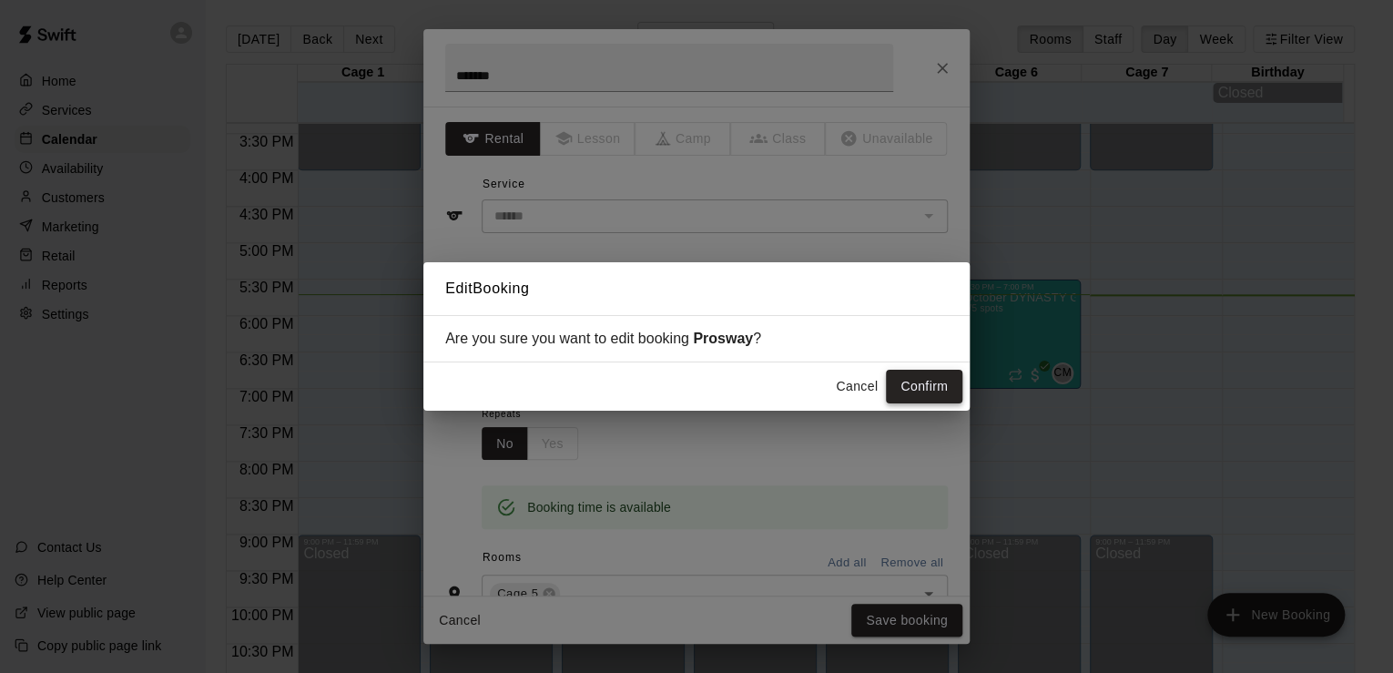
click at [945, 397] on button "Confirm" at bounding box center [924, 387] width 76 height 34
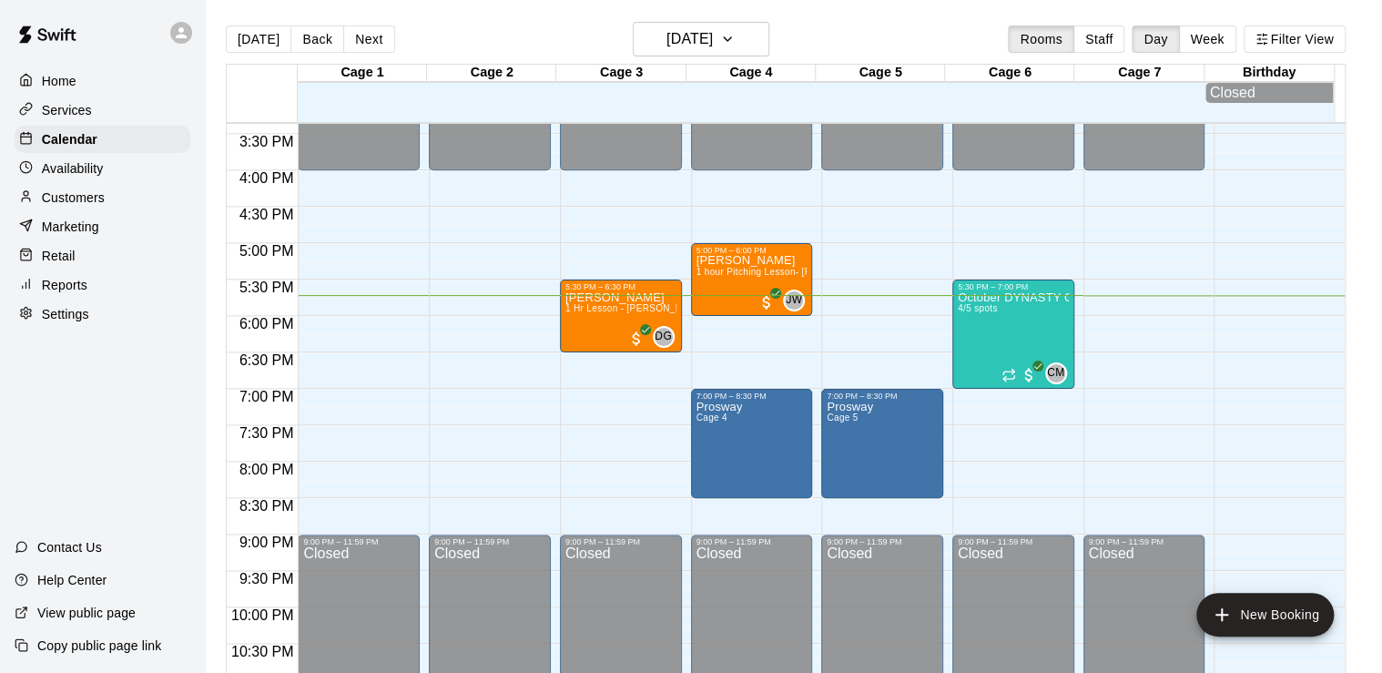
click at [616, 36] on div "[DATE] Back [DATE][DATE] Rooms Staff Day Week Filter View" at bounding box center [786, 43] width 1120 height 42
